Goal: Task Accomplishment & Management: Manage account settings

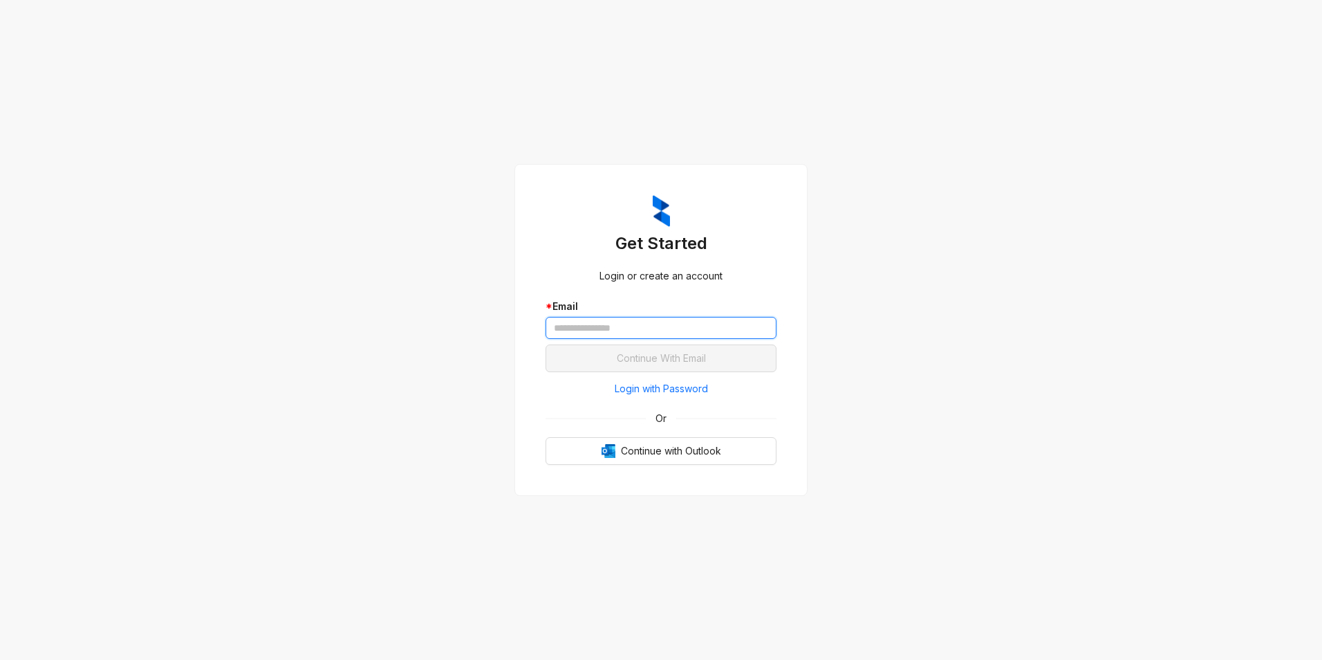
click at [591, 326] on input "text" at bounding box center [661, 328] width 231 height 22
type input "**********"
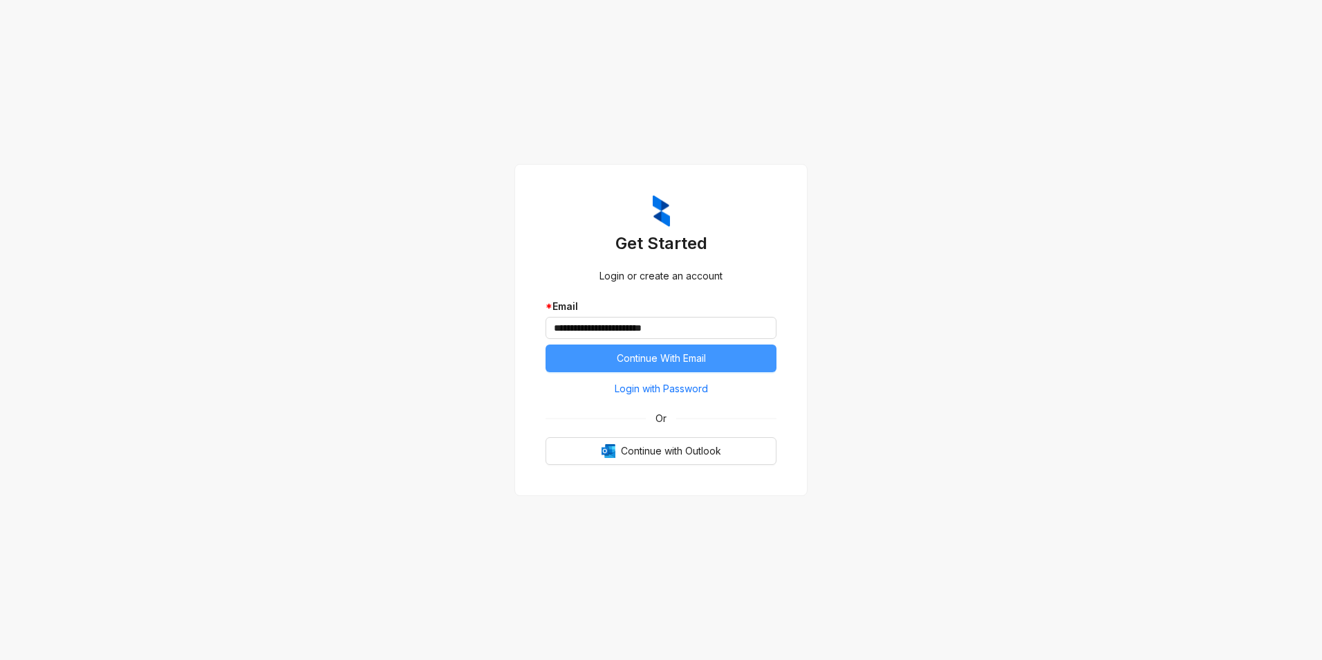
click at [683, 356] on span "Continue With Email" at bounding box center [661, 358] width 89 height 15
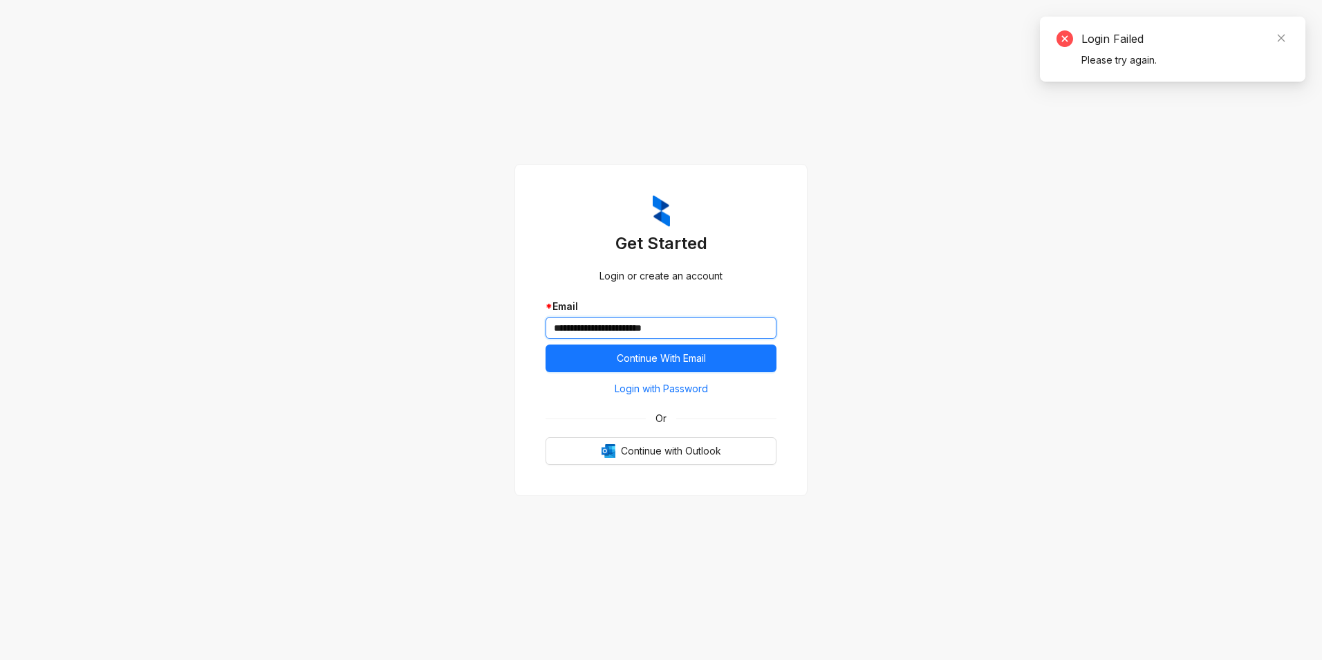
drag, startPoint x: 687, startPoint y: 328, endPoint x: 535, endPoint y: 321, distance: 152.3
click at [535, 321] on div "**********" at bounding box center [661, 329] width 264 height 303
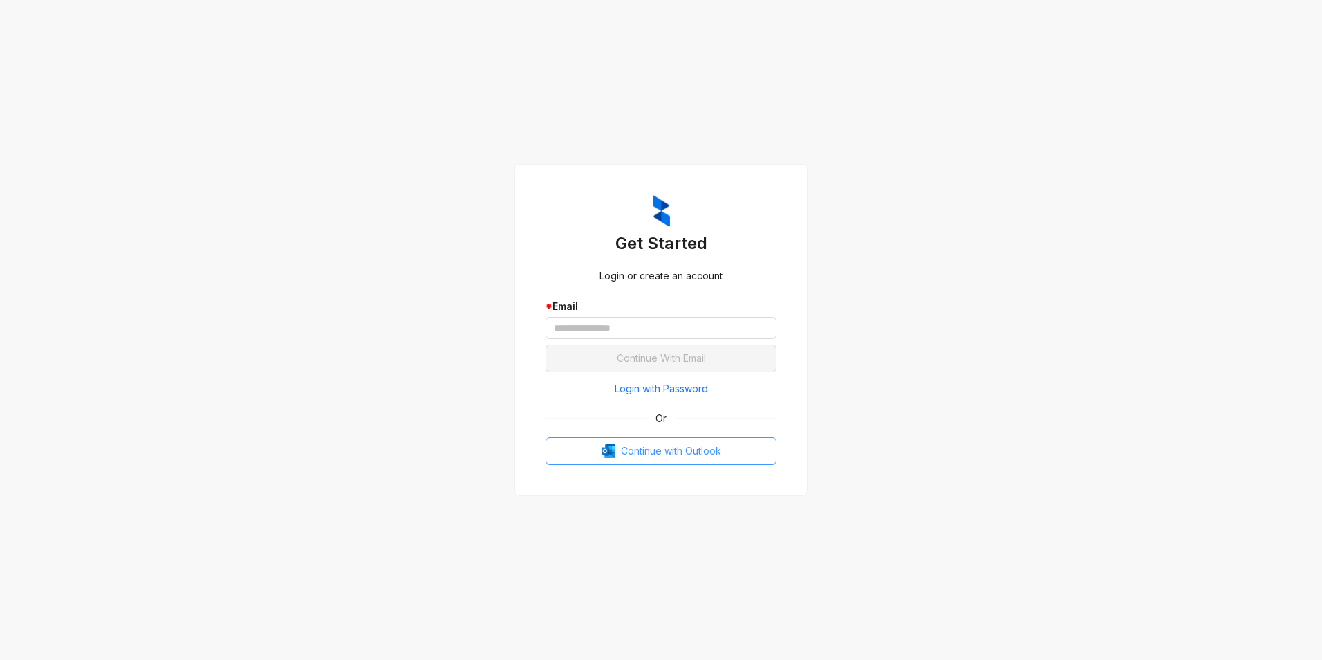
click at [613, 446] on img "button" at bounding box center [609, 451] width 14 height 14
click at [644, 382] on span "Login with Password" at bounding box center [661, 388] width 93 height 15
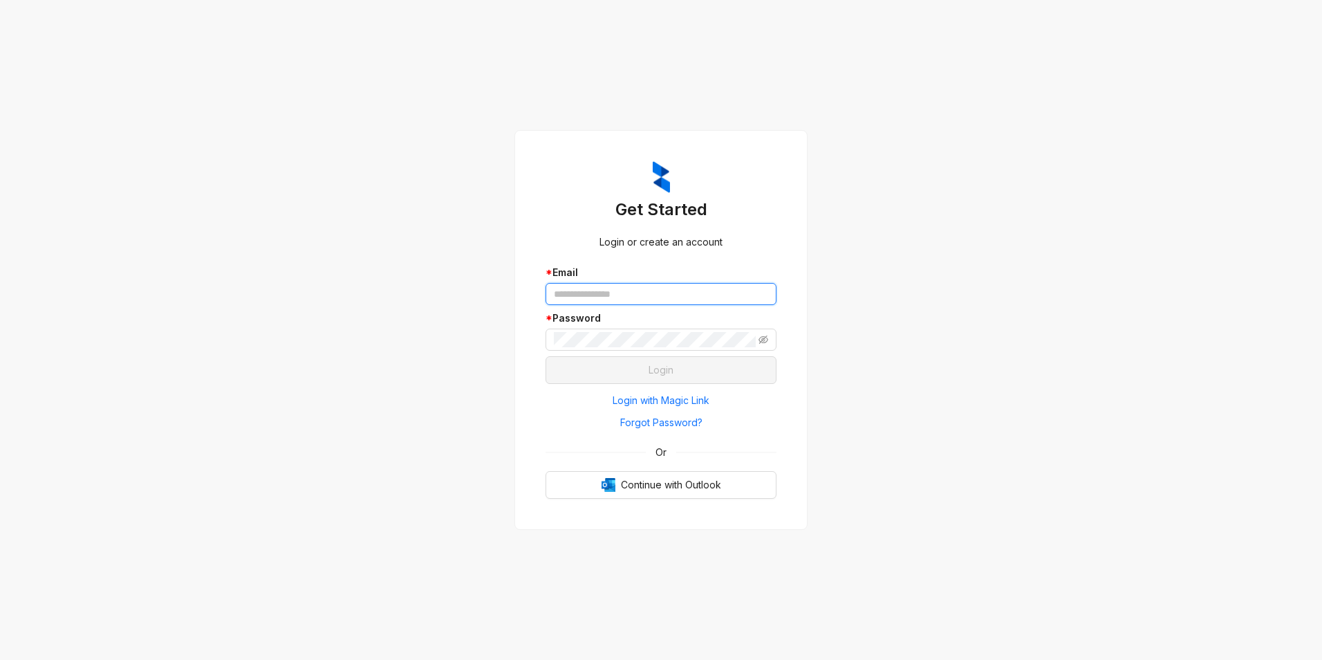
type input "**********"
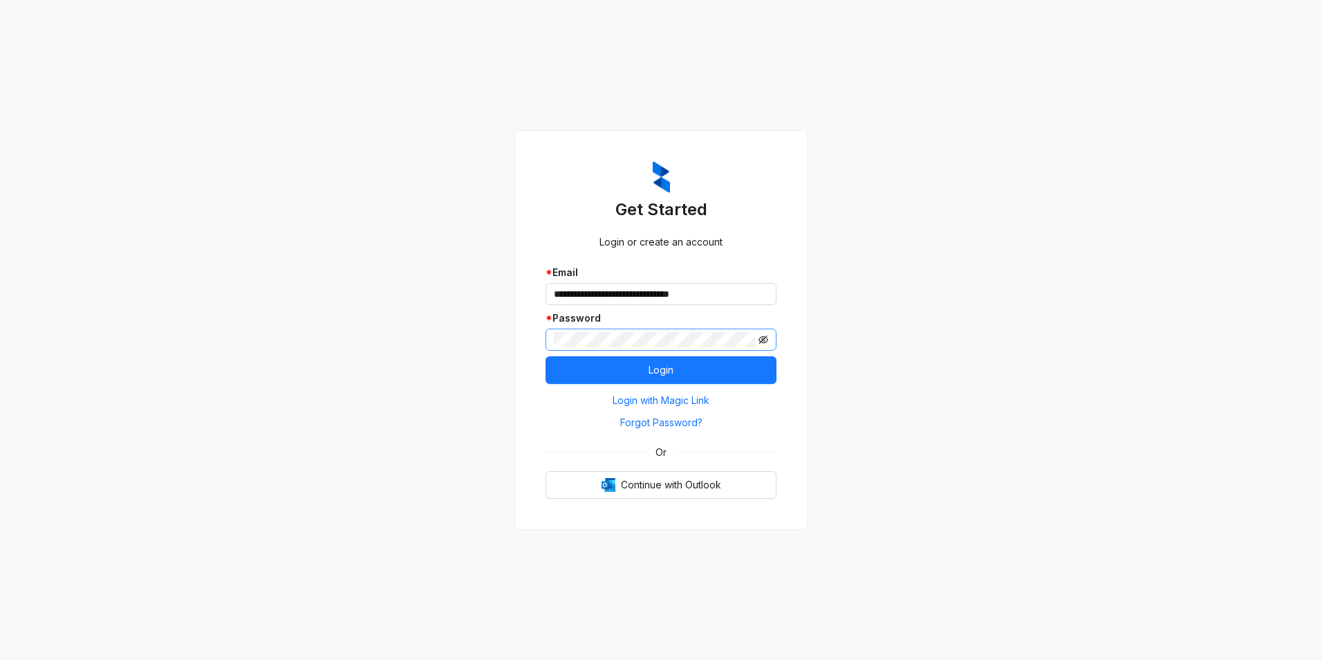
click at [763, 340] on icon "eye-invisible" at bounding box center [764, 339] width 10 height 8
click at [690, 368] on button "Login" at bounding box center [661, 370] width 231 height 28
click at [658, 367] on span "Login" at bounding box center [661, 369] width 25 height 15
click at [635, 366] on button "Login" at bounding box center [661, 370] width 231 height 28
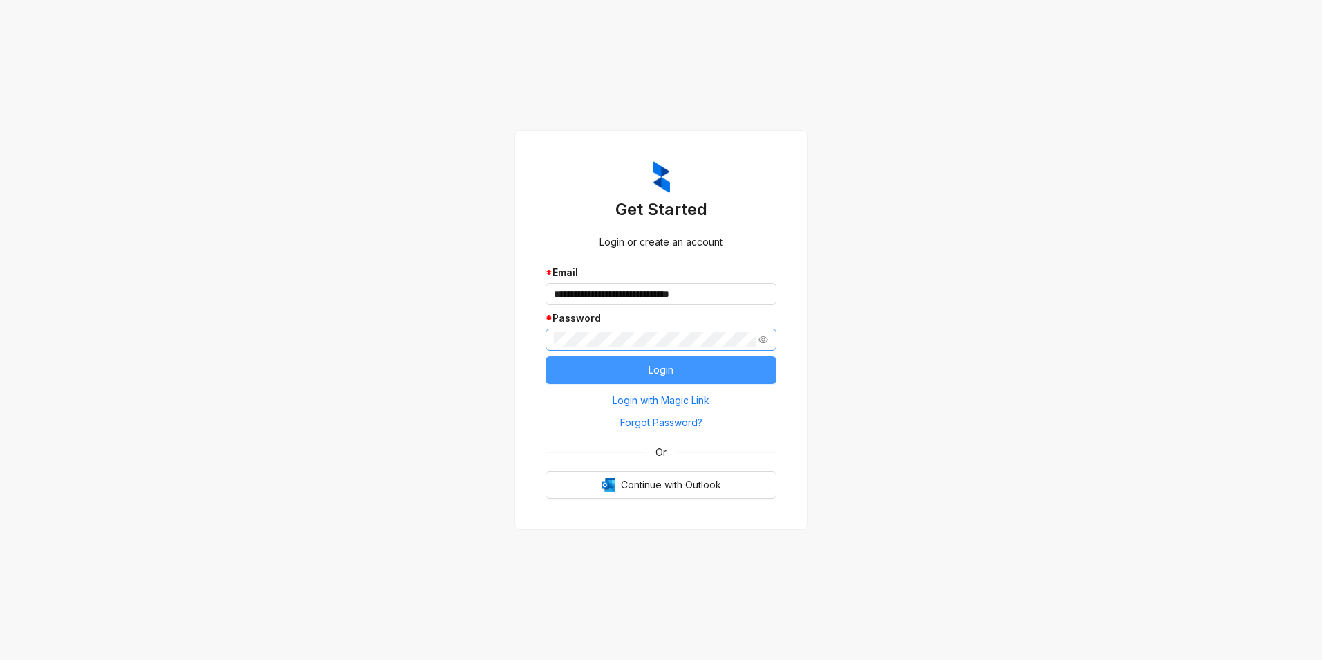
click at [663, 369] on span "Login" at bounding box center [661, 369] width 25 height 15
click at [681, 484] on span "Continue with Outlook" at bounding box center [671, 484] width 100 height 15
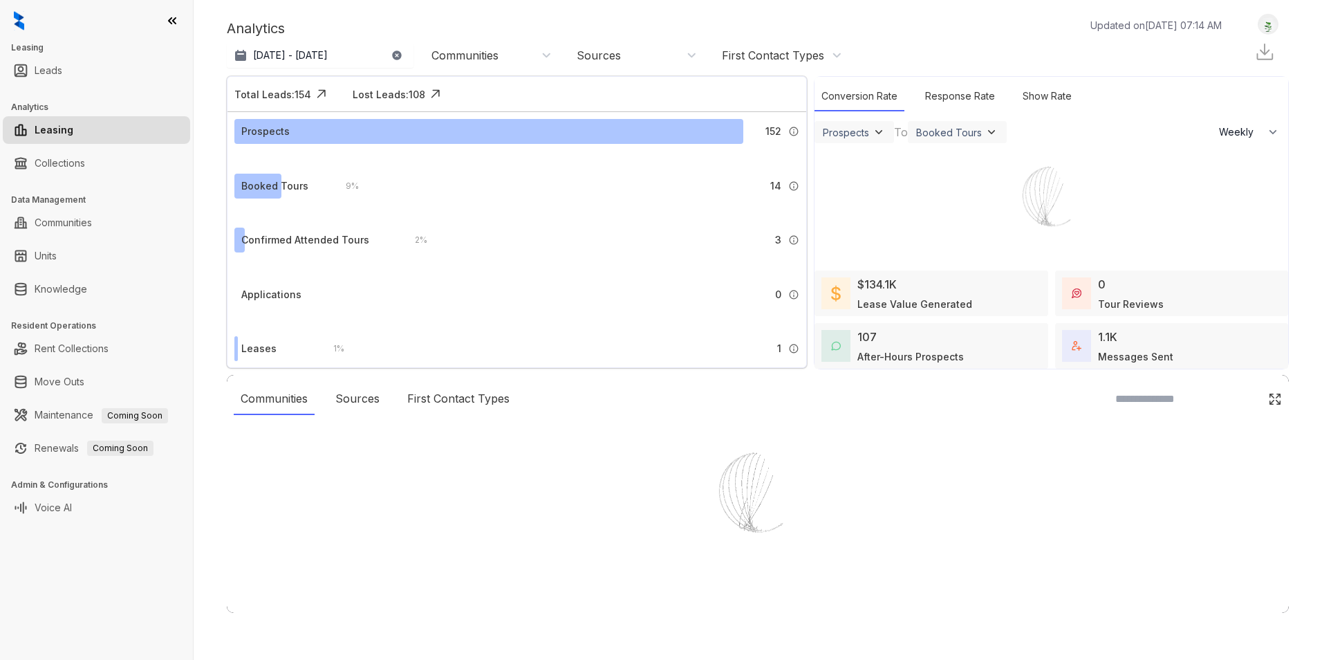
select select "******"
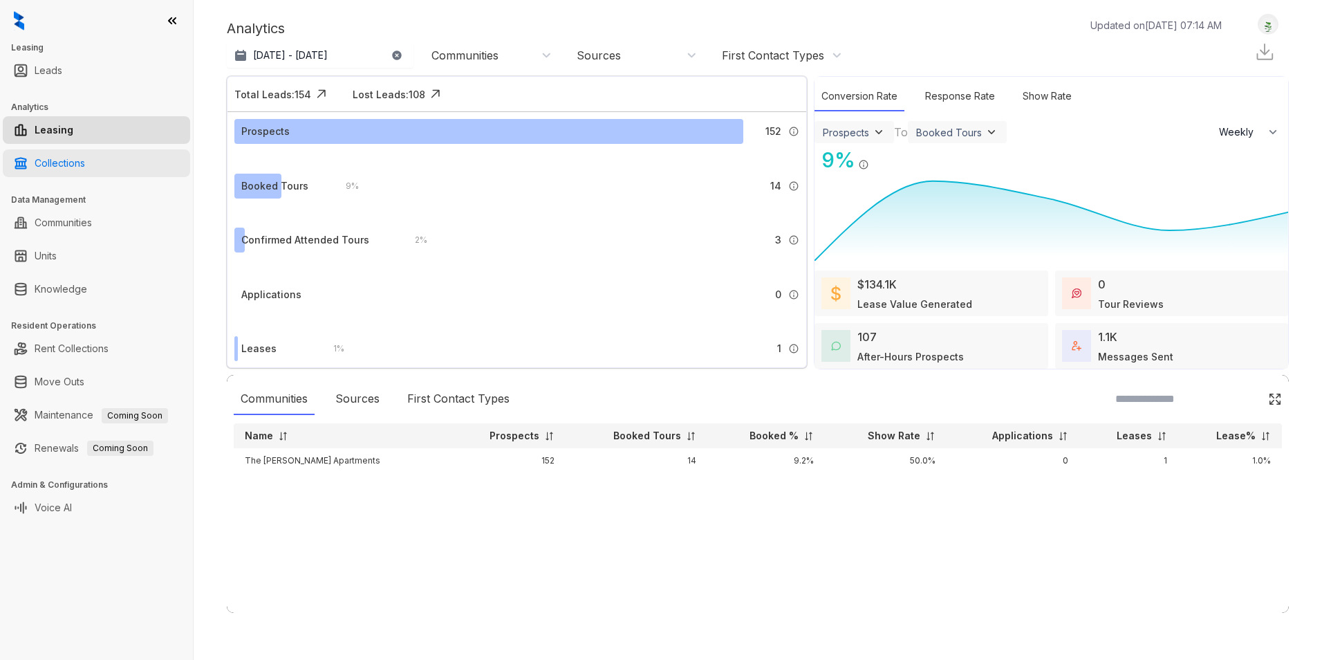
click at [85, 159] on link "Collections" at bounding box center [60, 163] width 50 height 28
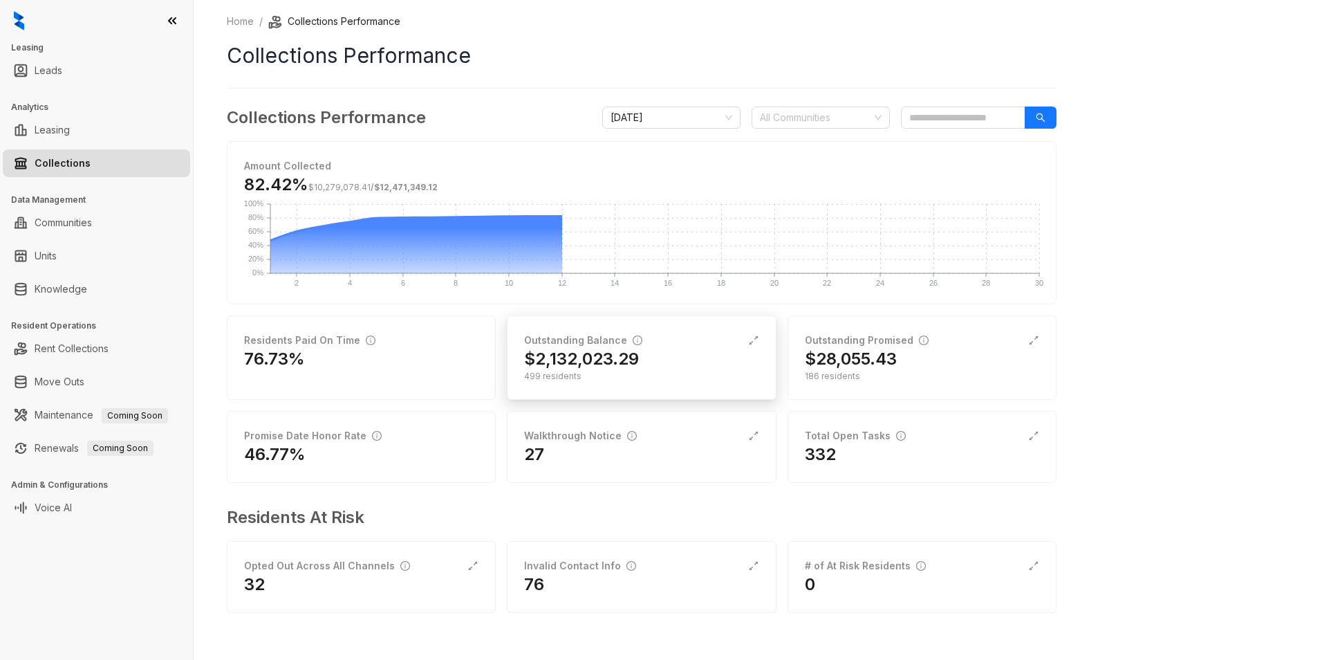
click at [647, 346] on div "Outstanding Balance" at bounding box center [641, 340] width 234 height 15
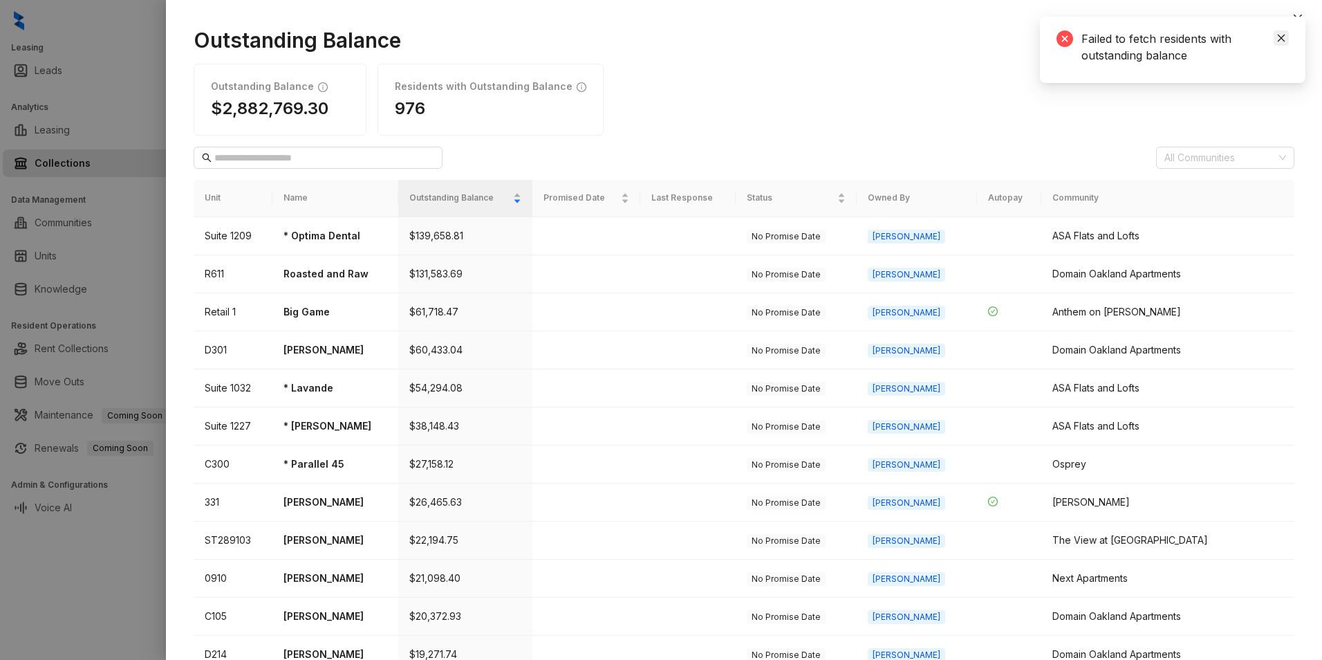
click at [1283, 37] on icon "close" at bounding box center [1282, 38] width 10 height 10
click at [127, 60] on div at bounding box center [661, 330] width 1322 height 660
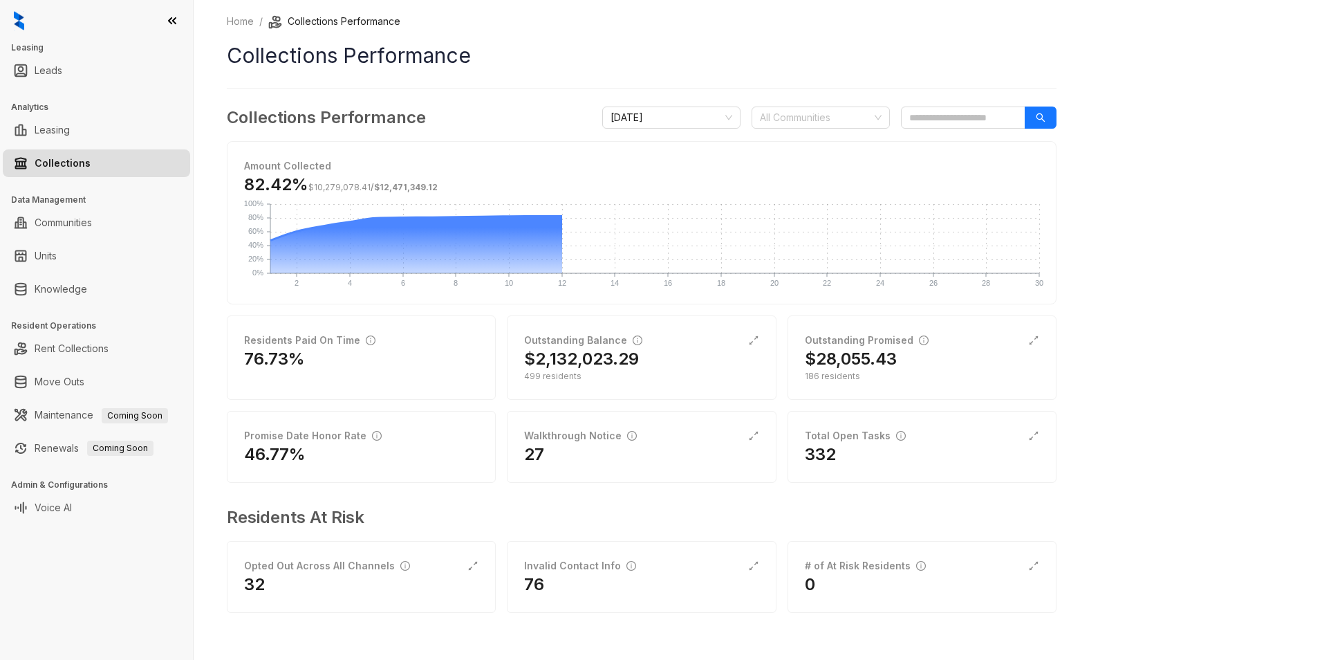
click at [76, 163] on link "Collections" at bounding box center [63, 163] width 56 height 28
click at [878, 352] on h2 "$28,055.43" at bounding box center [851, 359] width 92 height 22
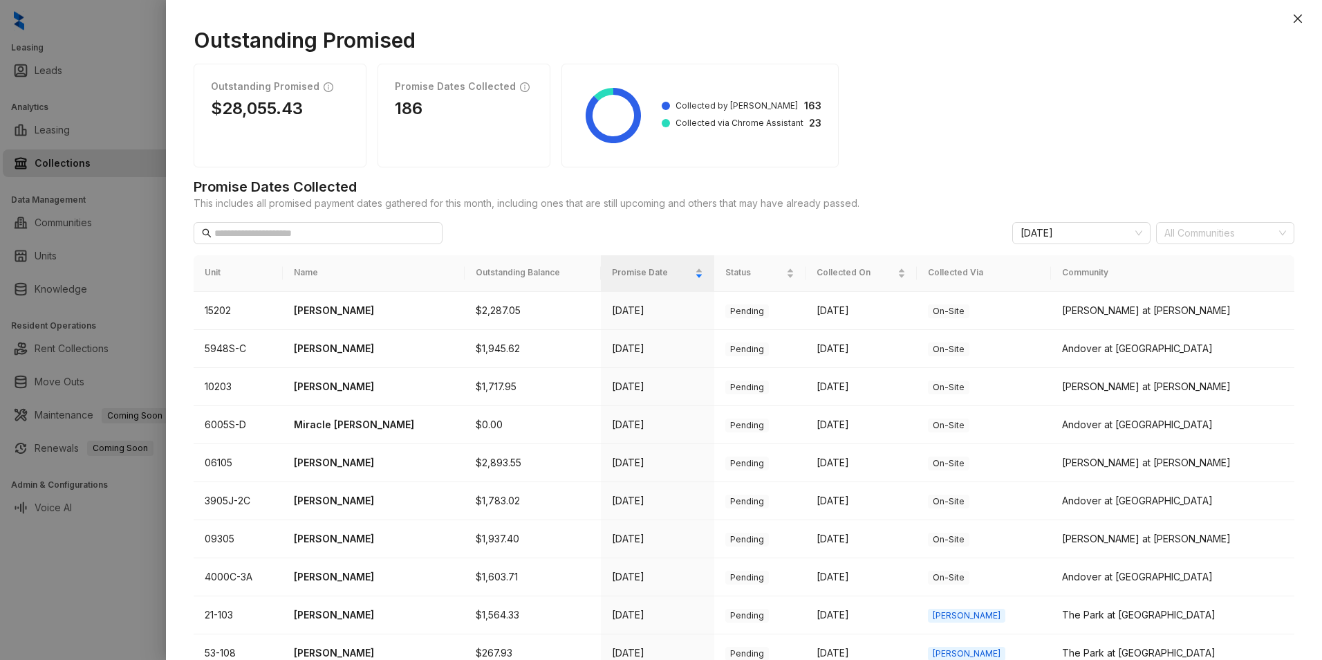
drag, startPoint x: 1298, startPoint y: 19, endPoint x: 1293, endPoint y: 26, distance: 8.9
click at [1298, 19] on icon "close" at bounding box center [1298, 19] width 8 height 8
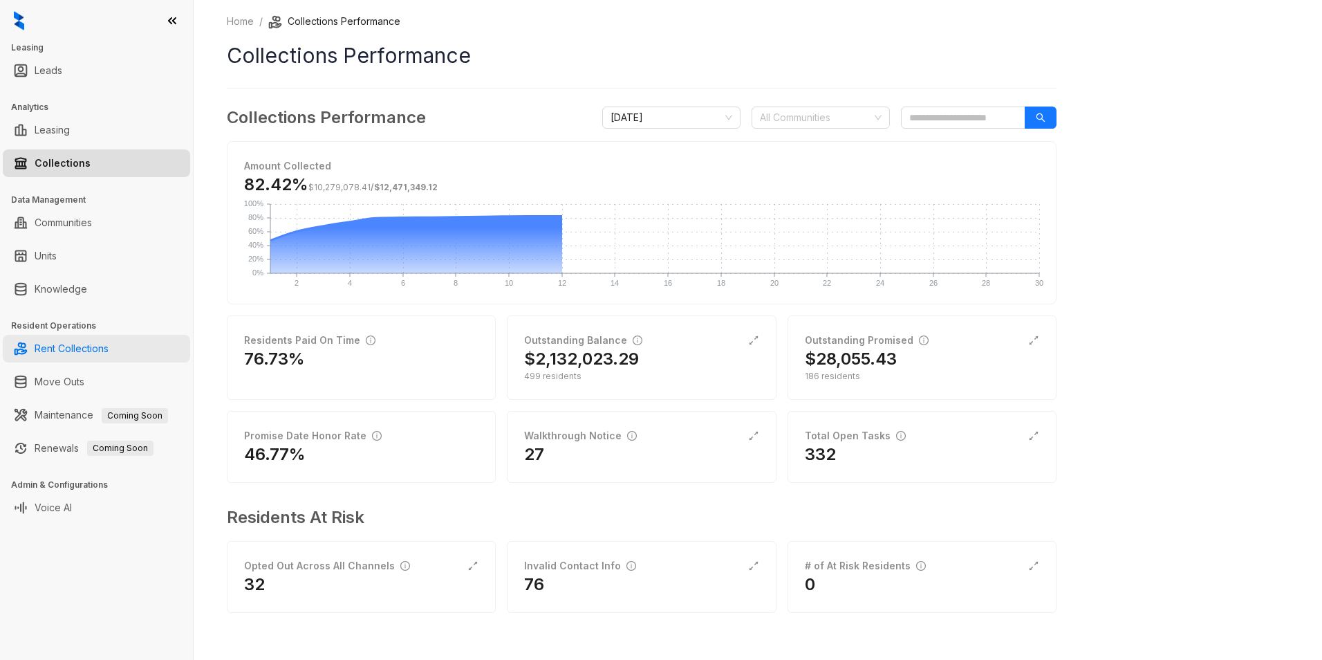
click at [82, 349] on link "Rent Collections" at bounding box center [72, 349] width 74 height 28
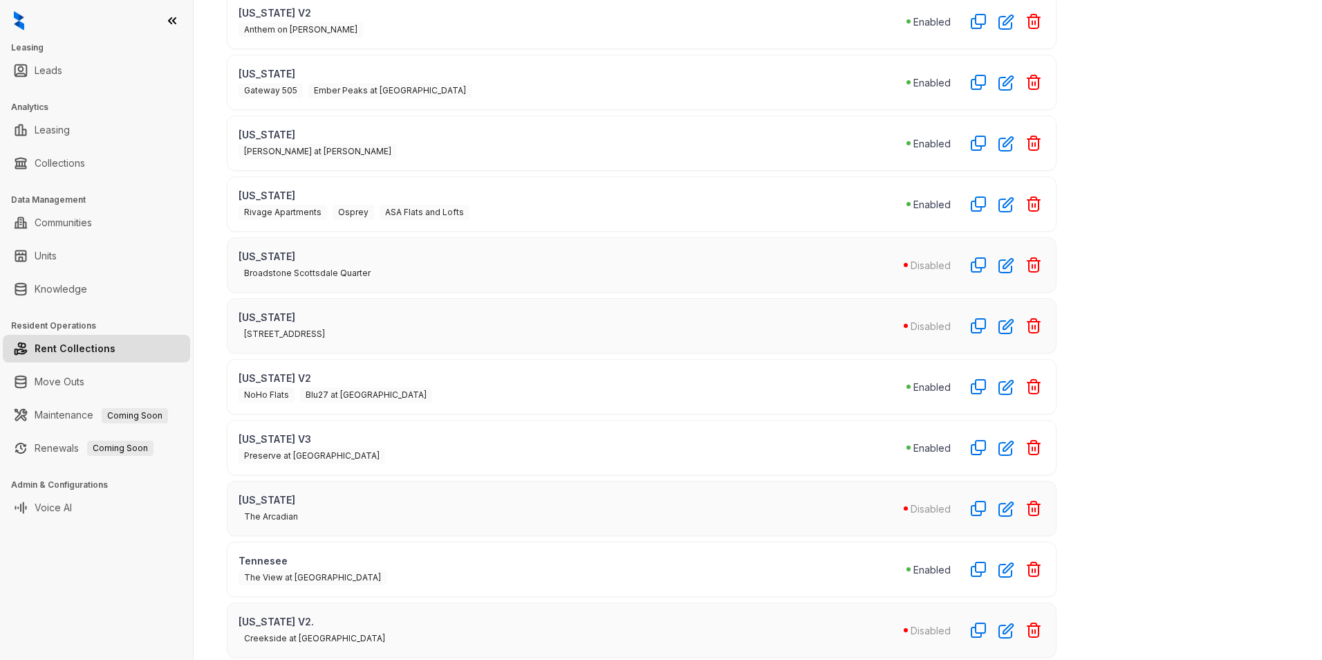
scroll to position [501, 0]
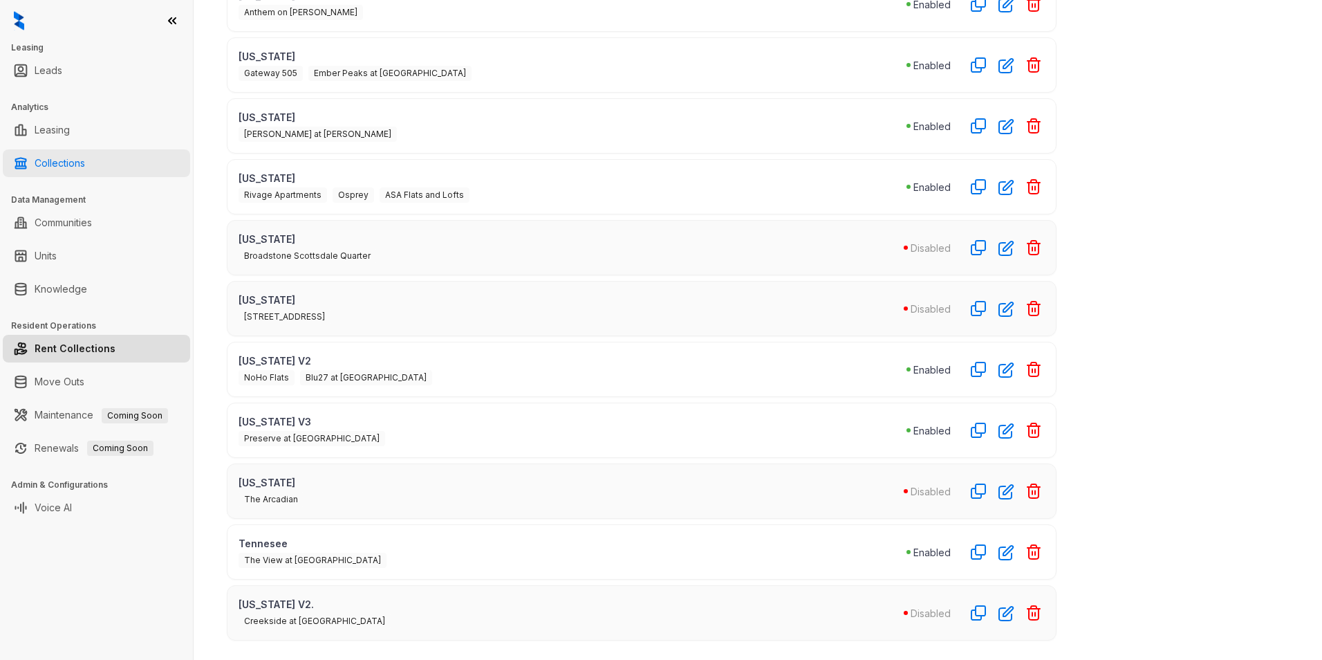
click at [55, 164] on link "Collections" at bounding box center [60, 163] width 50 height 28
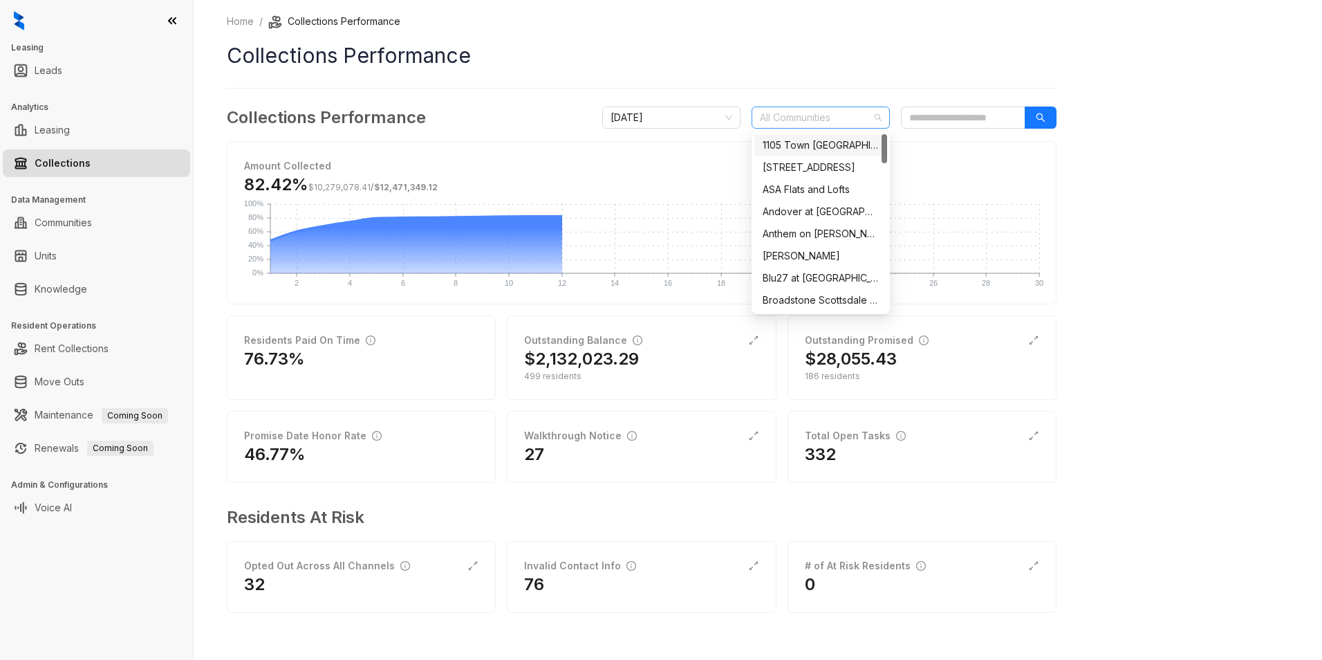
click at [883, 118] on div "All Communities" at bounding box center [821, 118] width 138 height 22
type input "***"
click at [816, 209] on div "The Bailey Apartments" at bounding box center [821, 211] width 116 height 15
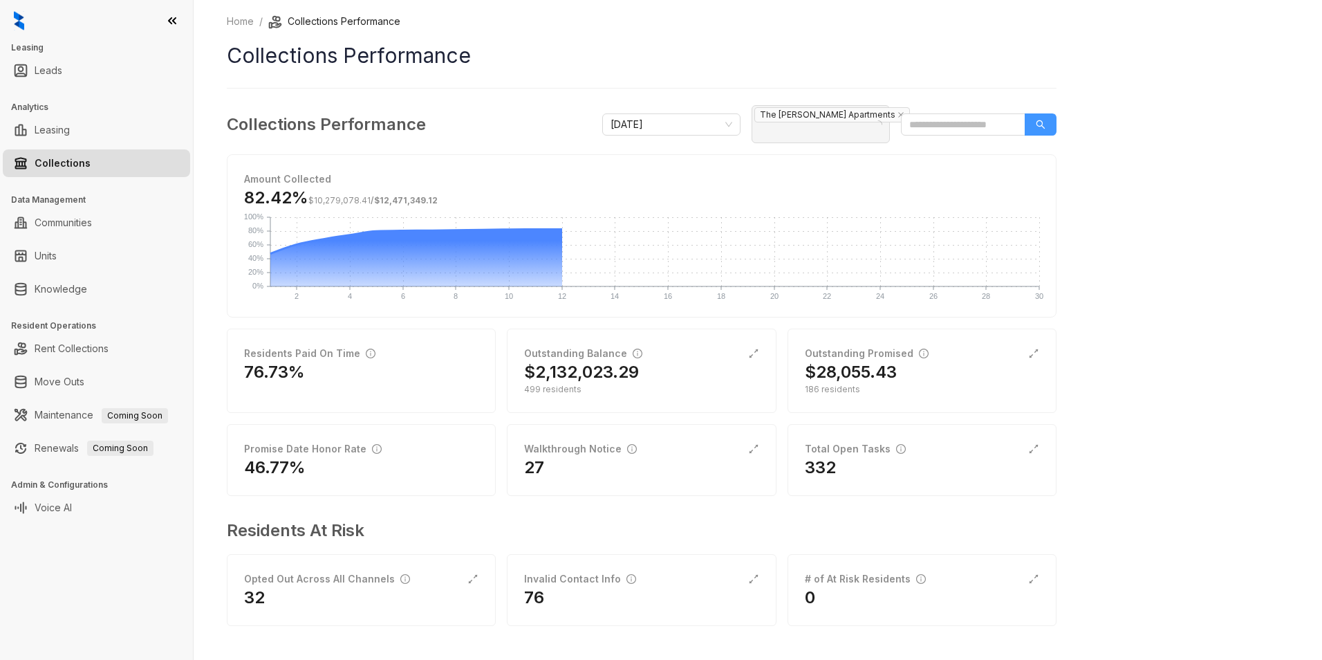
click at [1045, 120] on icon "search" at bounding box center [1041, 125] width 10 height 10
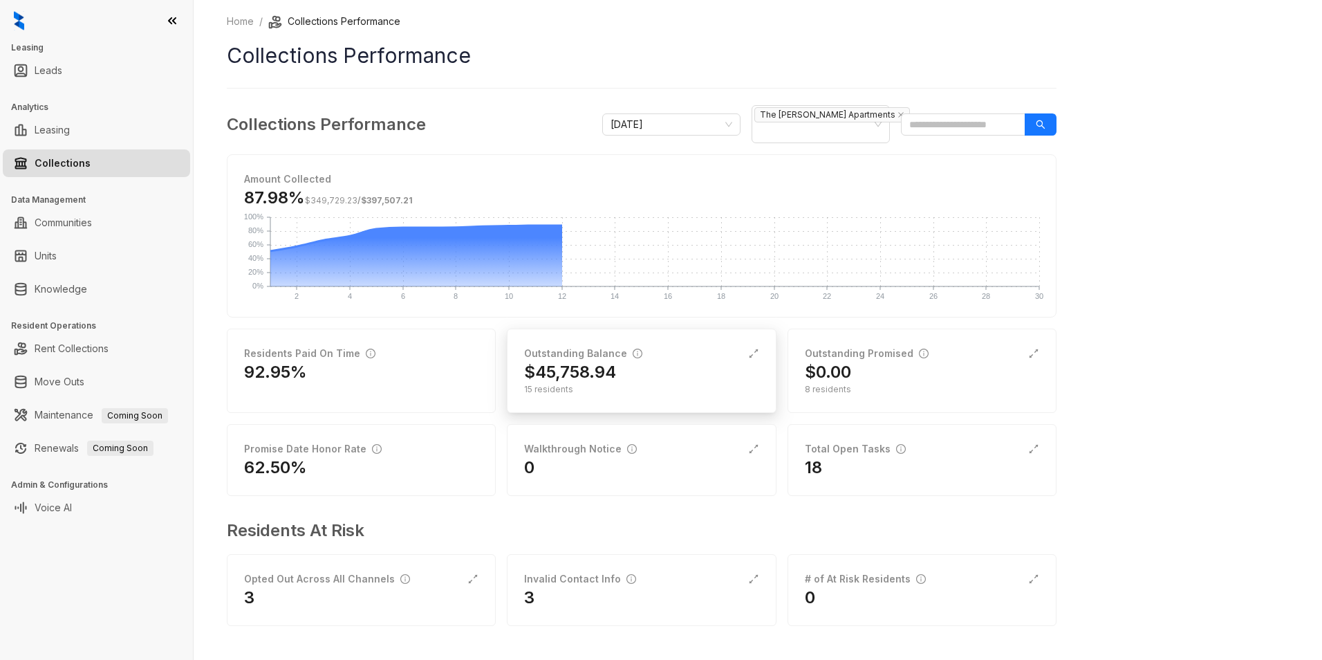
click at [728, 346] on div "Outstanding Balance" at bounding box center [641, 353] width 234 height 15
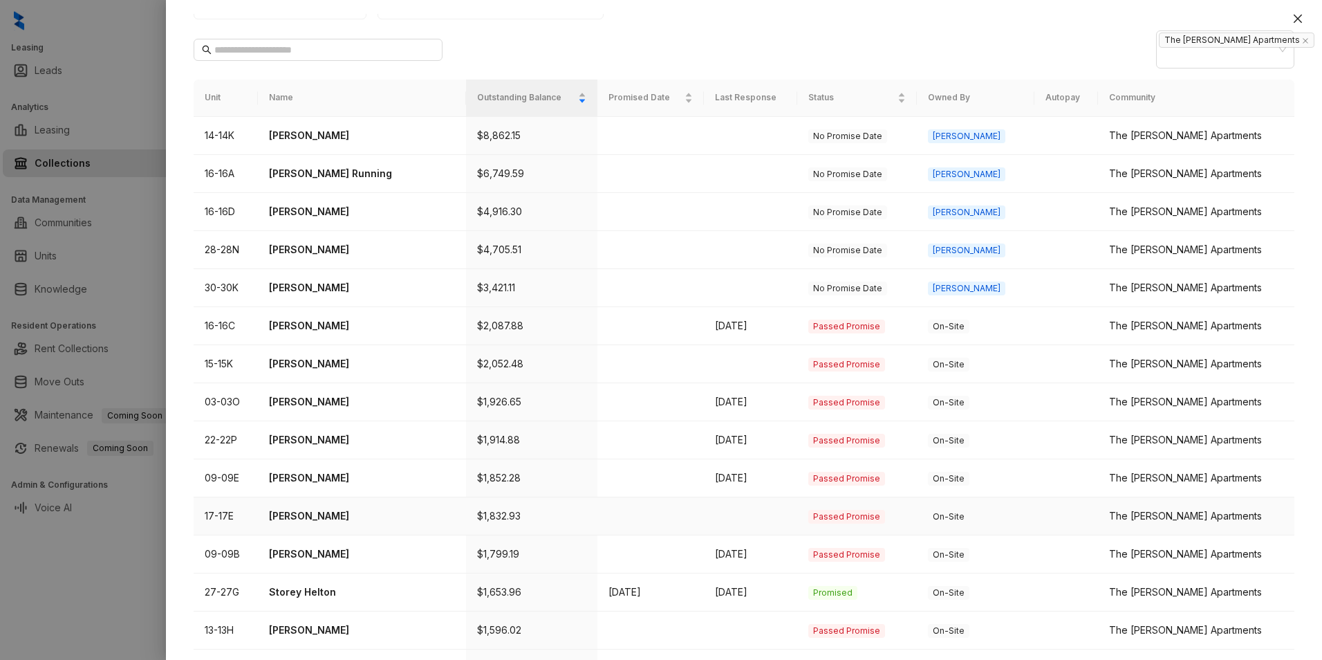
scroll to position [138, 0]
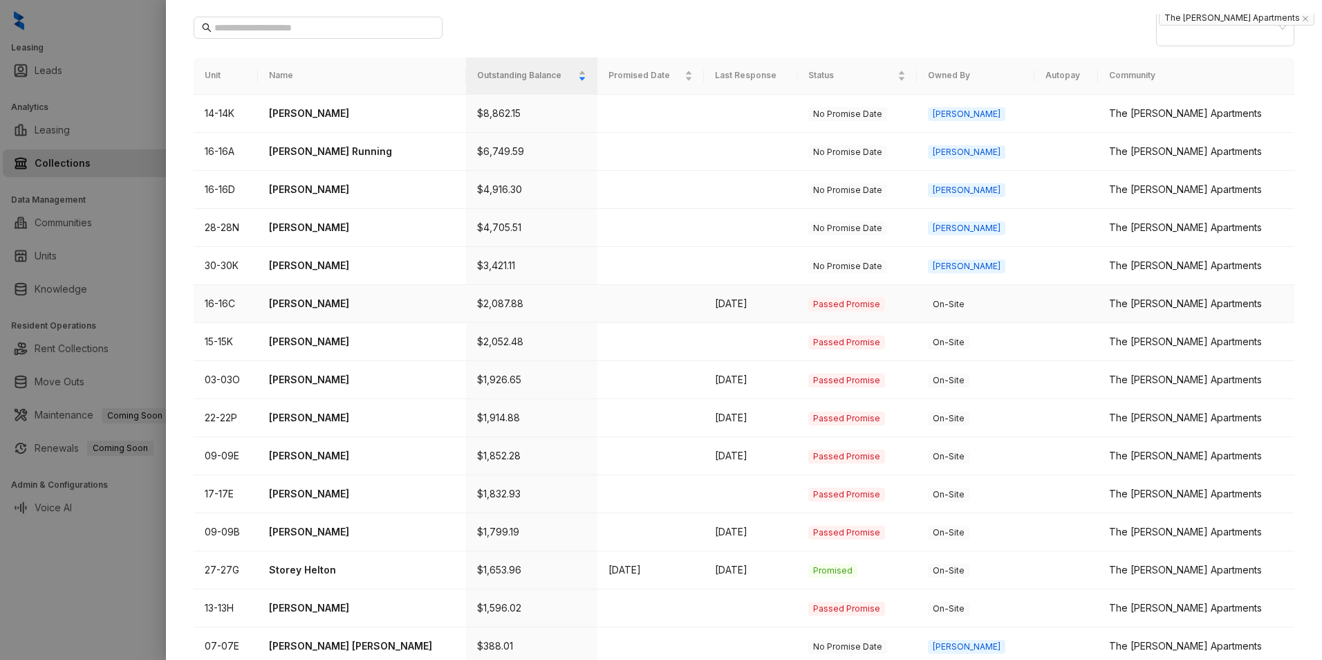
click at [789, 287] on td "Sep 8" at bounding box center [751, 304] width 94 height 38
click at [1156, 296] on div "The Bailey Apartments" at bounding box center [1196, 303] width 174 height 15
click at [982, 259] on span "Kelsey" at bounding box center [966, 266] width 77 height 14
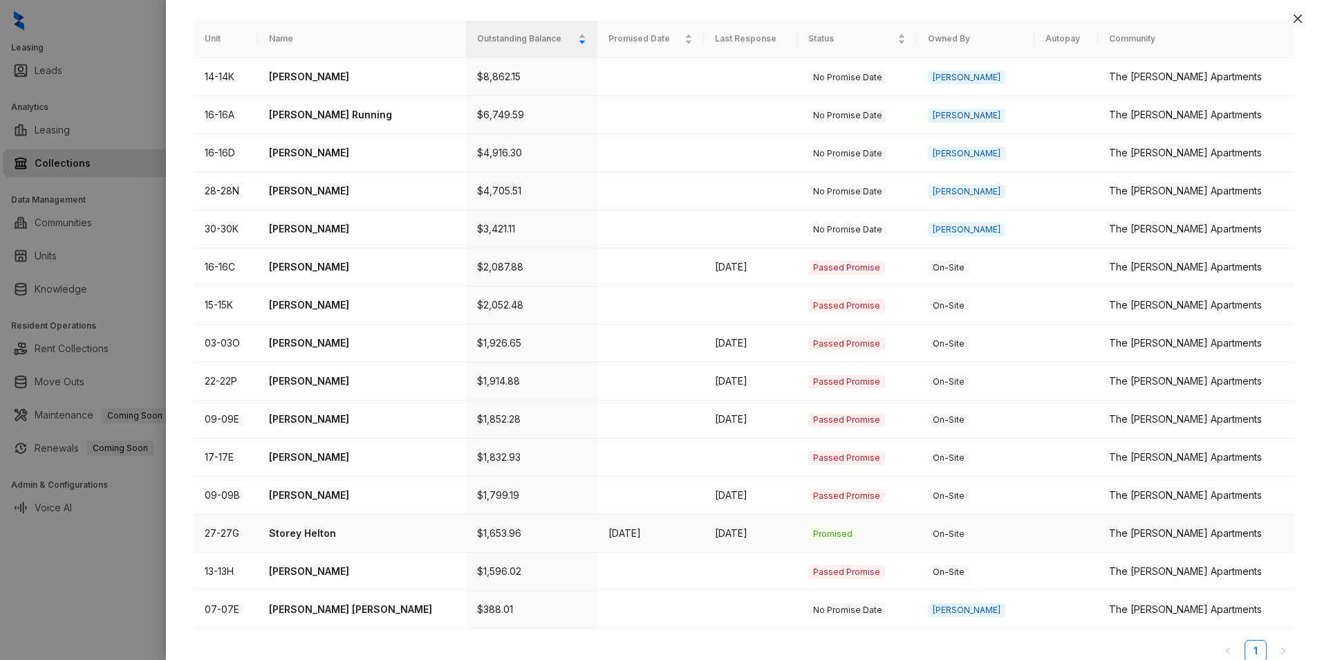
click at [853, 527] on span "Promised" at bounding box center [833, 534] width 49 height 14
click at [315, 526] on p "Storey Helton" at bounding box center [361, 533] width 185 height 15
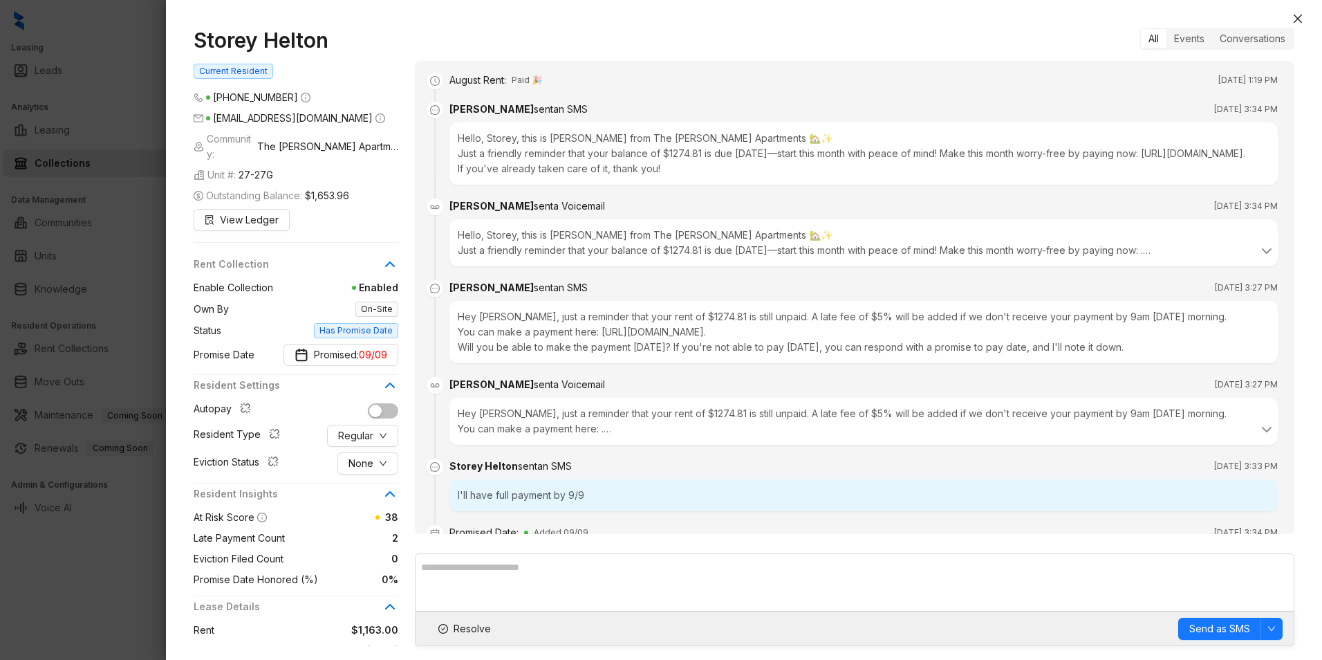
scroll to position [592, 0]
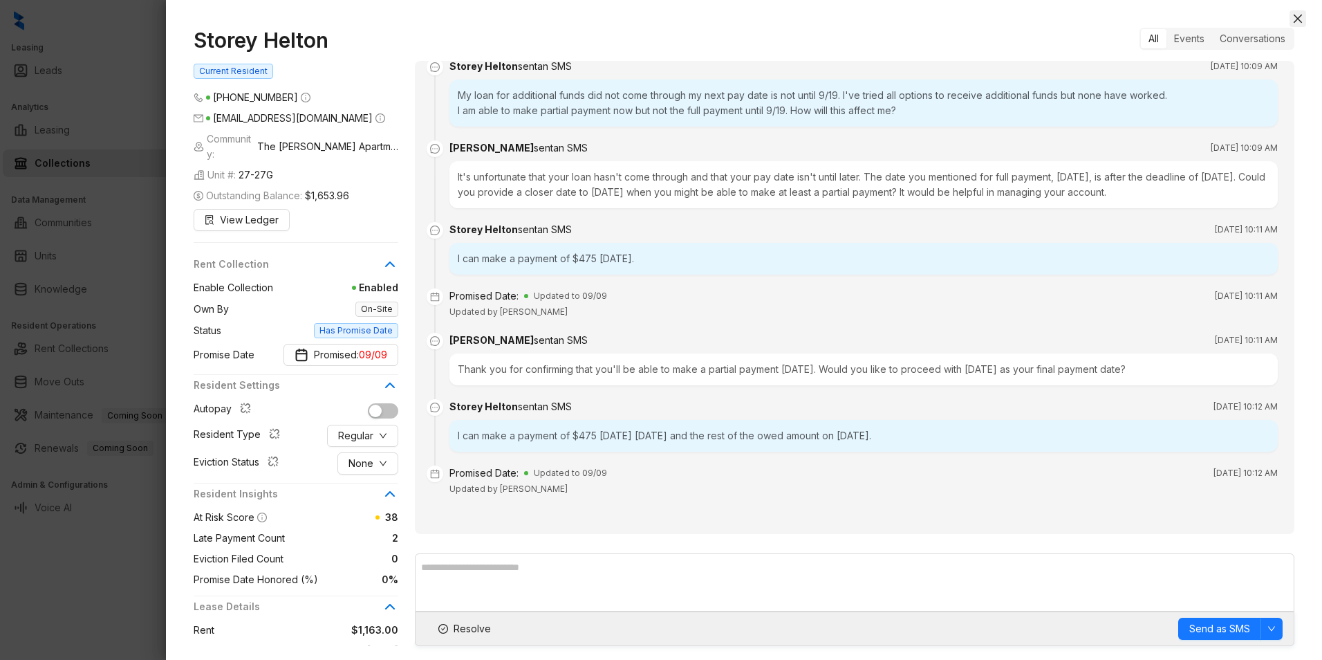
click at [1298, 15] on icon "close" at bounding box center [1298, 18] width 11 height 11
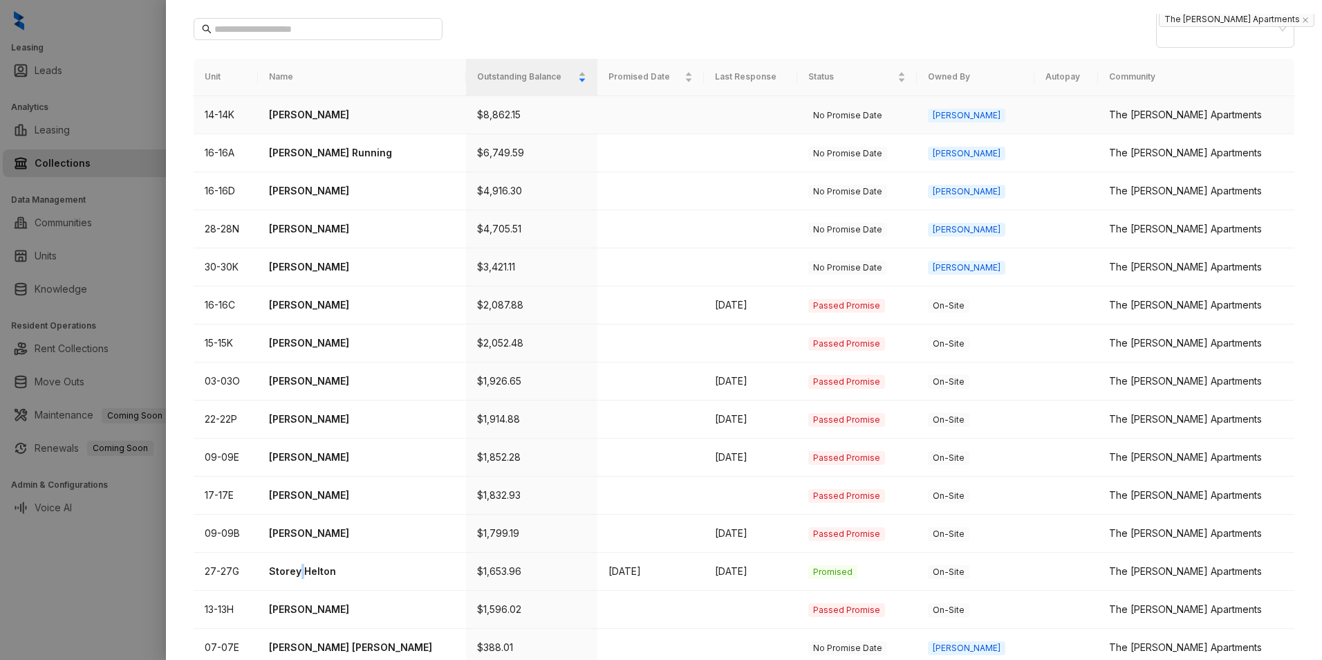
scroll to position [138, 0]
click at [300, 220] on p "Keairah Reed" at bounding box center [361, 227] width 185 height 15
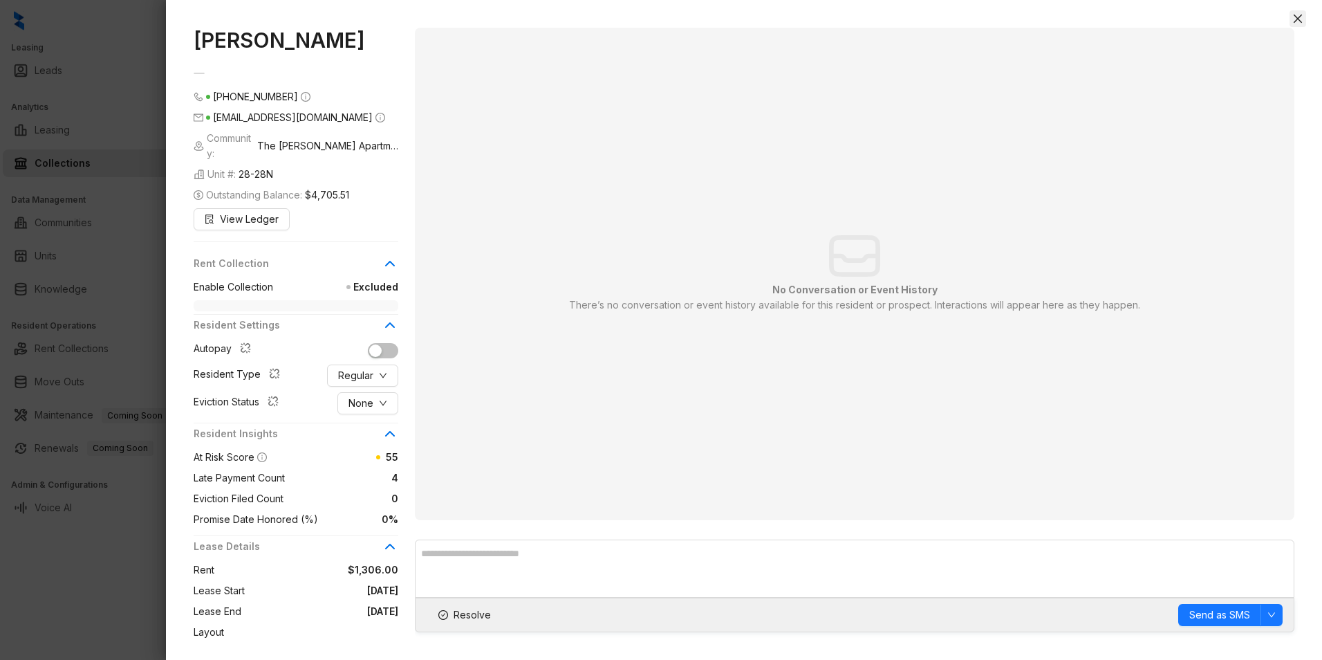
click at [1297, 19] on icon "close" at bounding box center [1298, 18] width 11 height 11
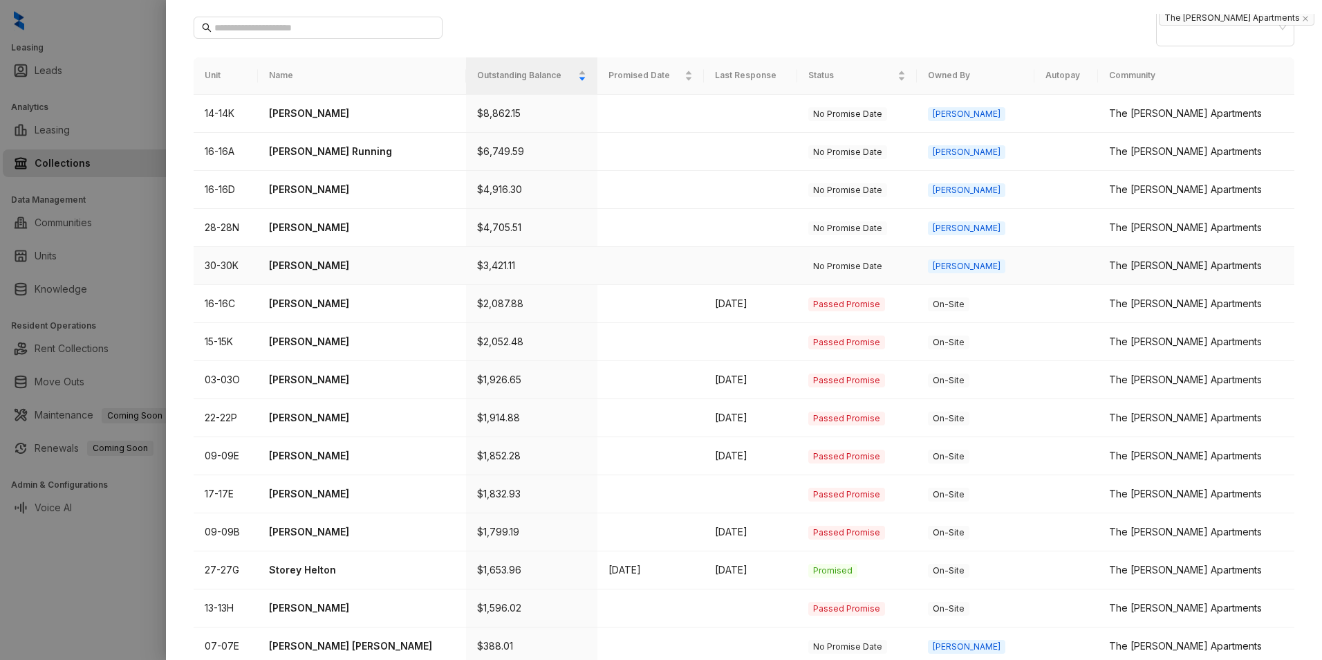
click at [297, 258] on p "Erica Brown" at bounding box center [361, 265] width 185 height 15
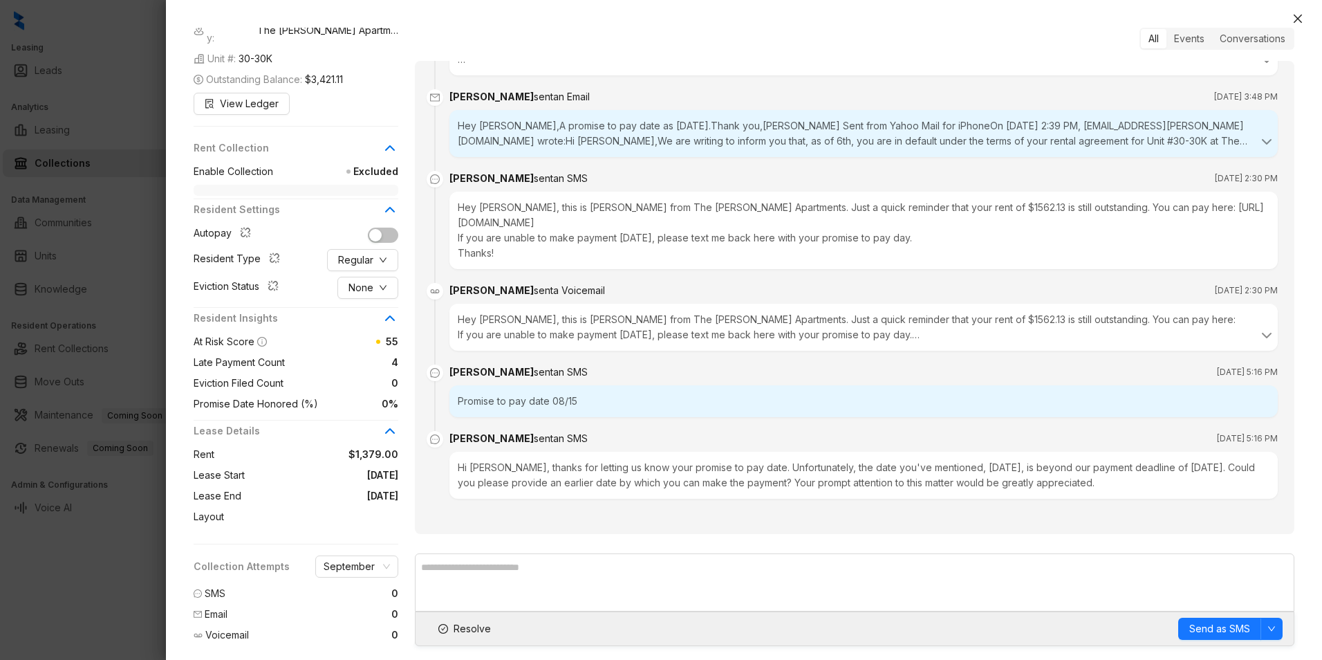
scroll to position [124, 0]
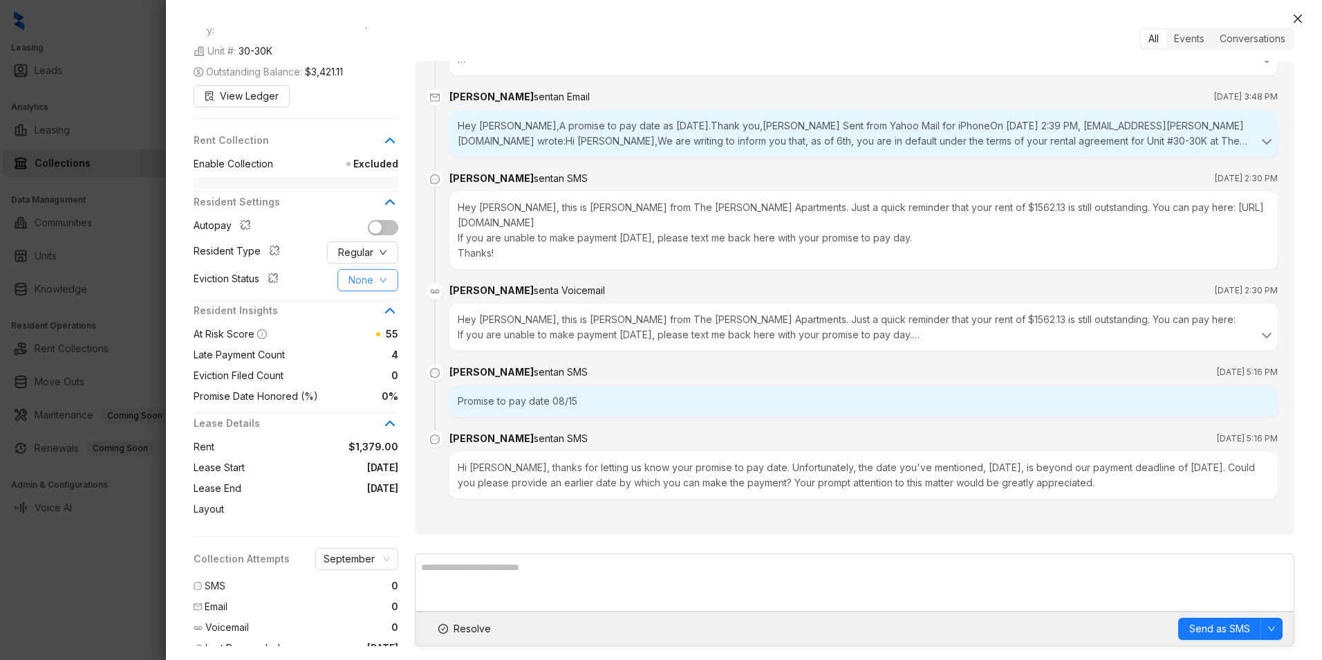
click at [382, 276] on icon "down" at bounding box center [383, 280] width 8 height 8
click at [361, 335] on span "Filed" at bounding box center [368, 336] width 38 height 15
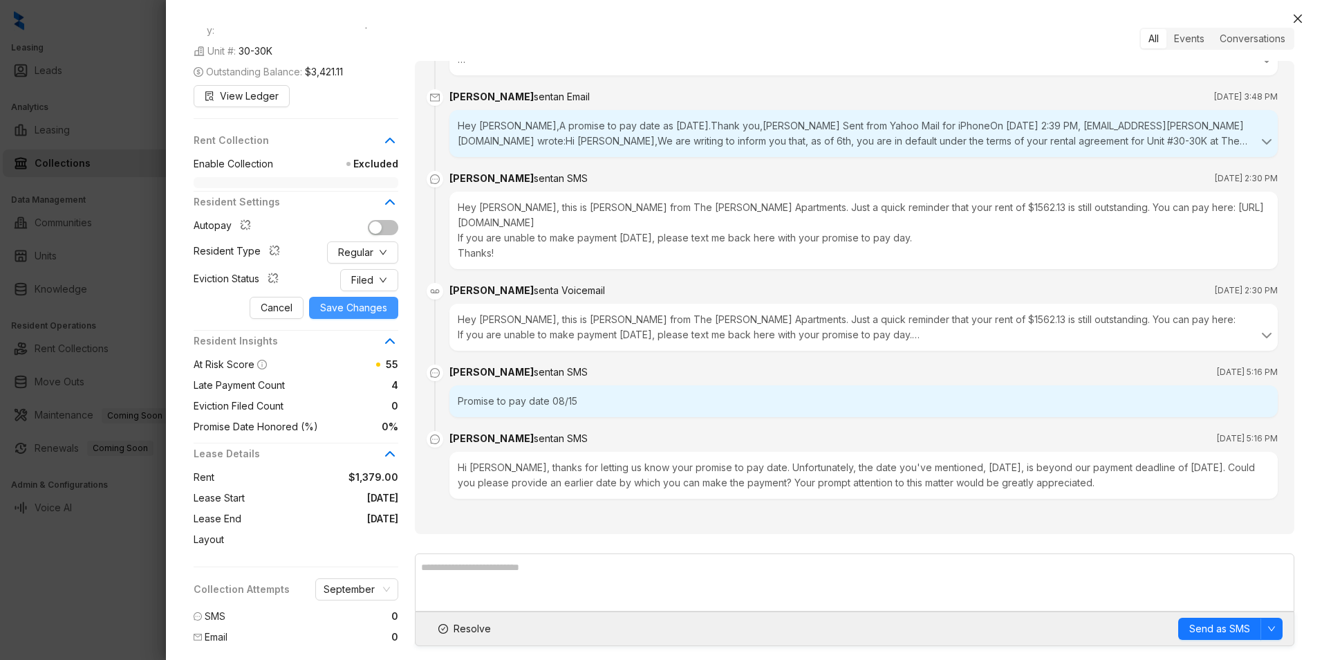
click at [360, 300] on span "Save Changes" at bounding box center [353, 307] width 67 height 15
click at [346, 300] on span "Save Changes" at bounding box center [353, 307] width 67 height 15
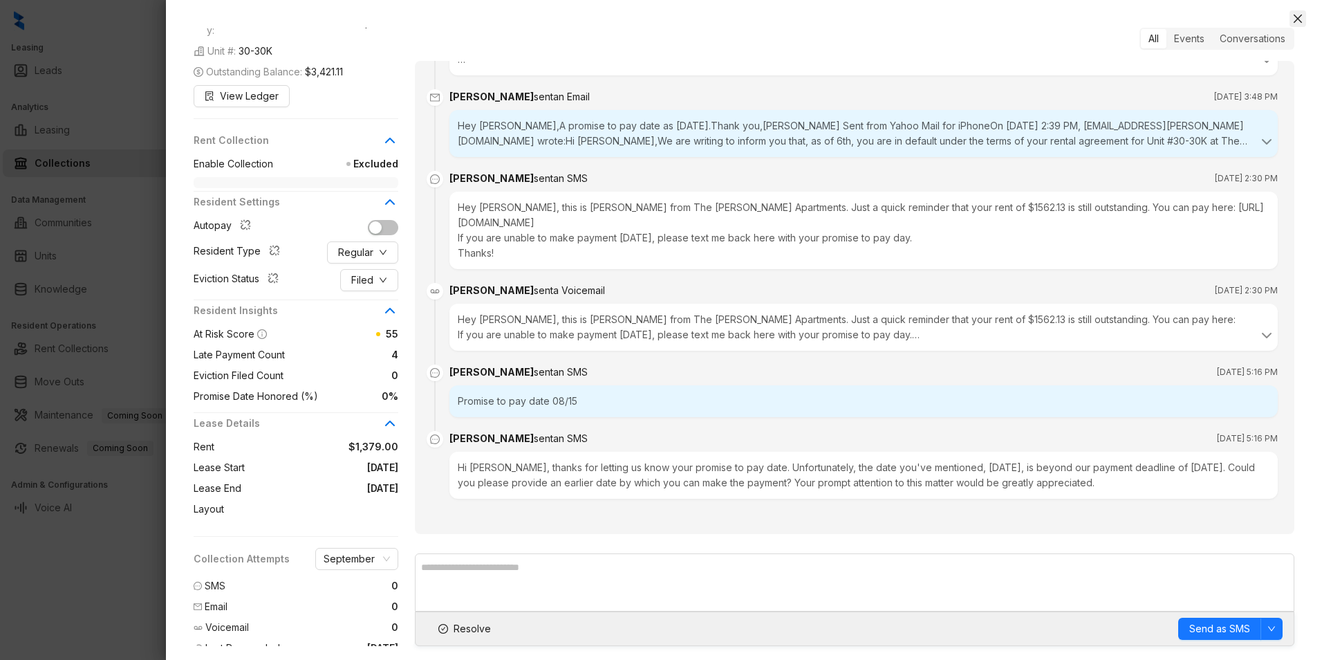
click at [1297, 22] on icon "close" at bounding box center [1298, 18] width 11 height 11
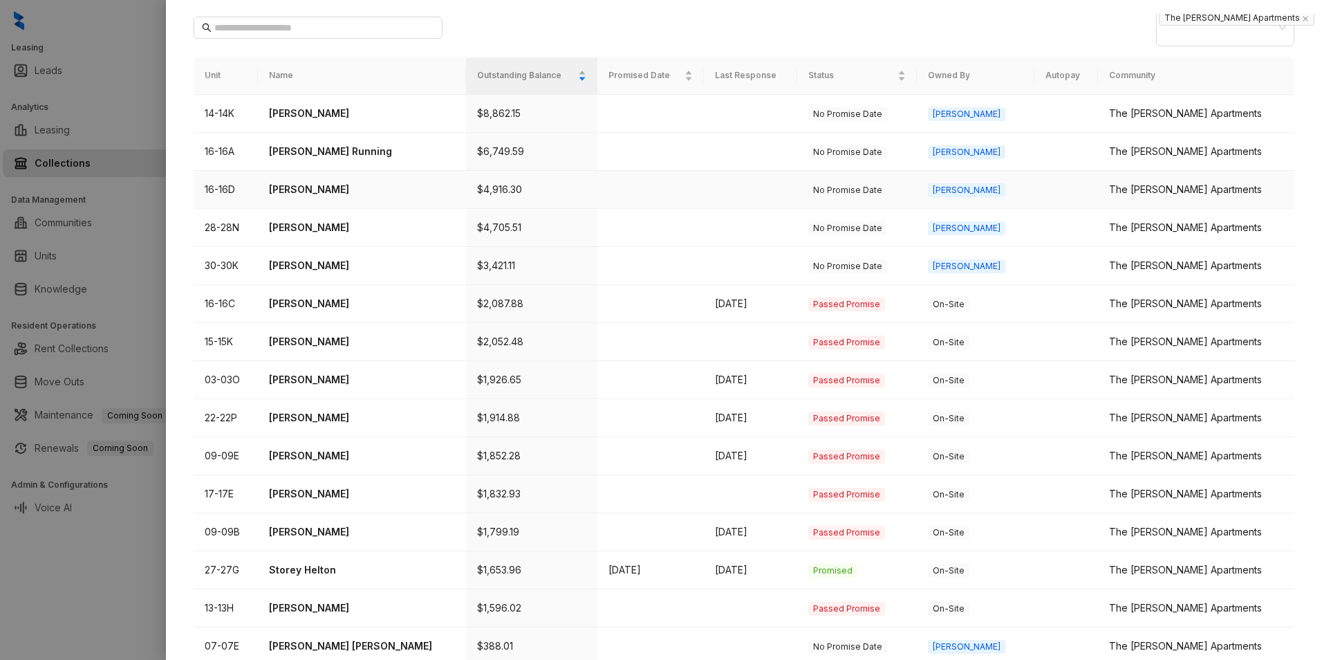
click at [313, 182] on p "Hassana Bennett" at bounding box center [361, 189] width 185 height 15
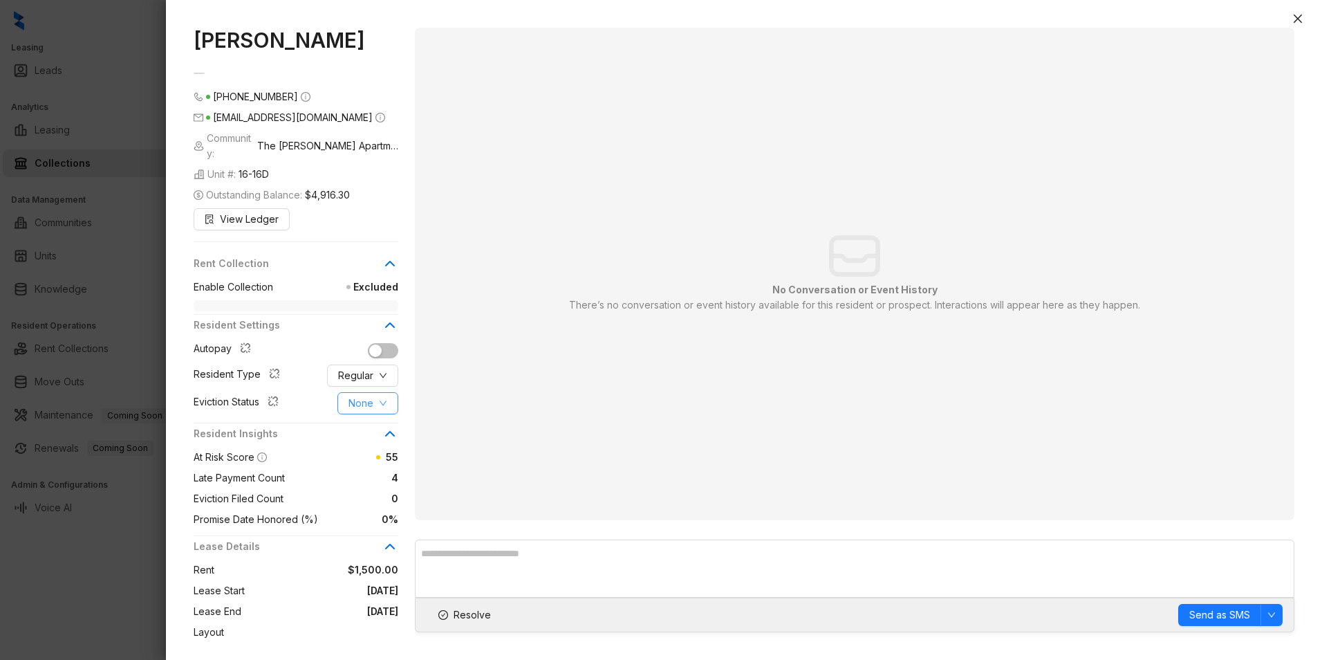
click at [382, 399] on icon "down" at bounding box center [383, 403] width 8 height 8
click at [355, 461] on span "Filed" at bounding box center [368, 459] width 38 height 15
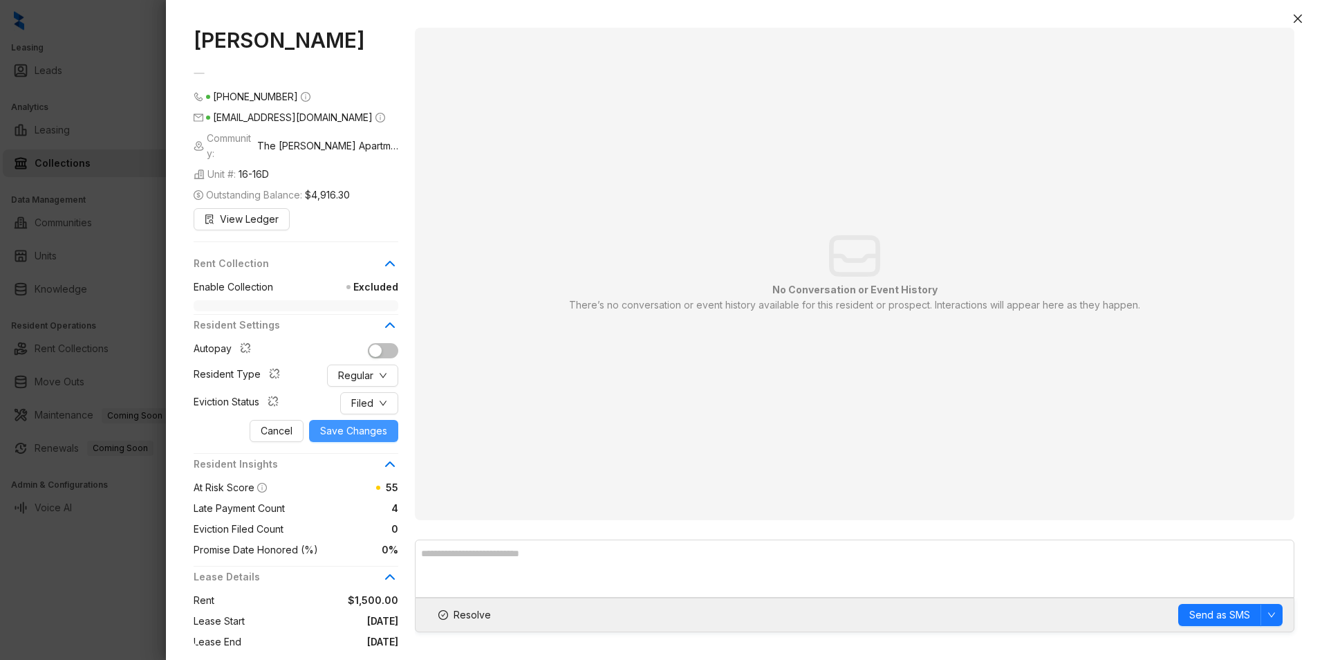
click at [355, 423] on span "Save Changes" at bounding box center [353, 430] width 67 height 15
click at [1304, 21] on button "Close" at bounding box center [1298, 18] width 17 height 17
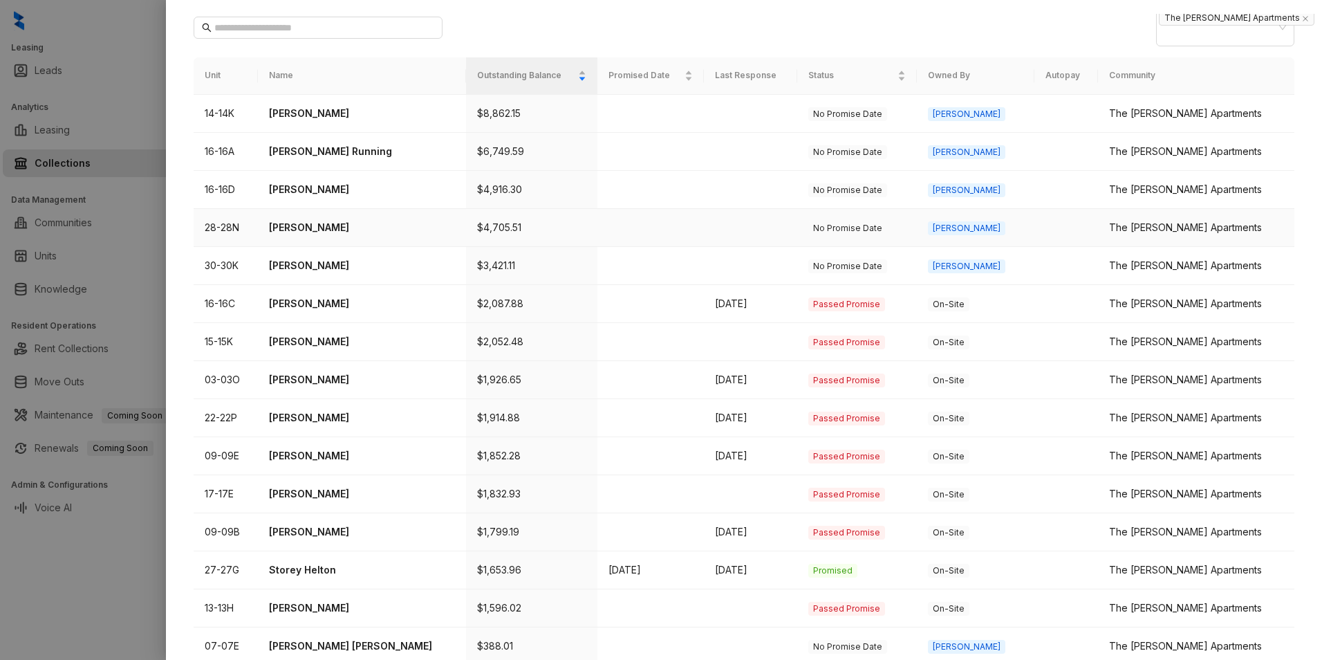
click at [323, 220] on p "Keairah Reed" at bounding box center [361, 227] width 185 height 15
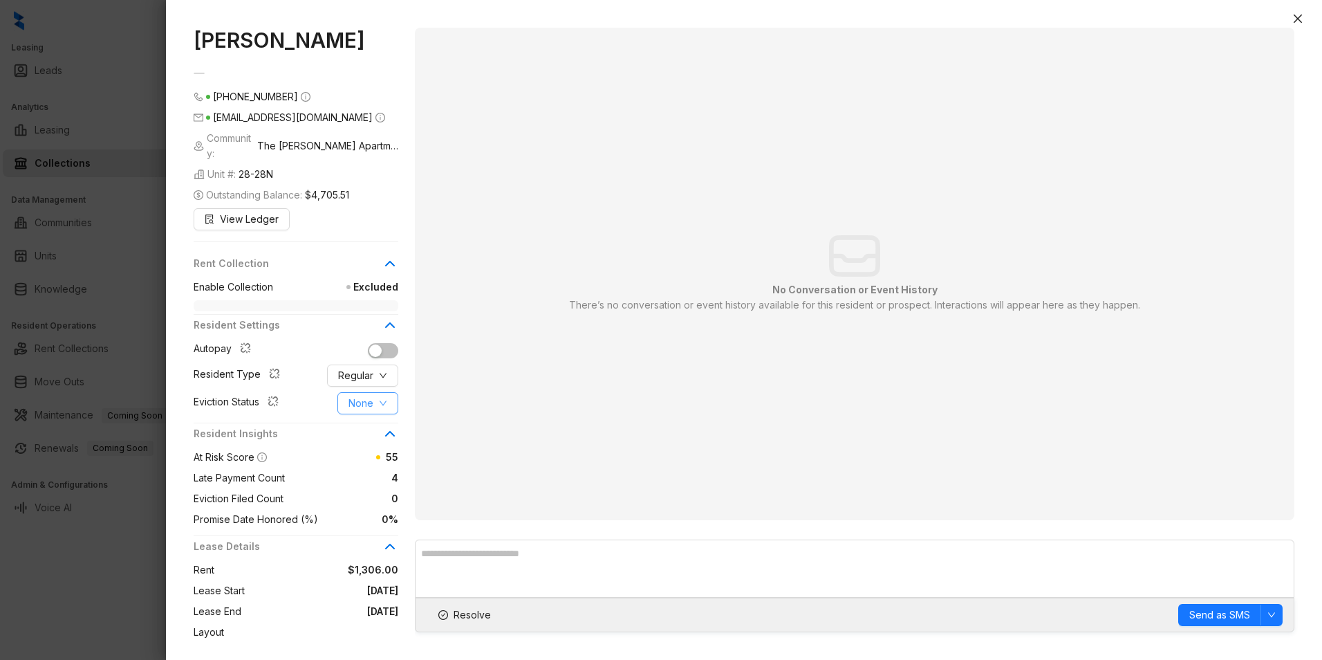
click at [376, 392] on button "None" at bounding box center [368, 403] width 61 height 22
click at [364, 456] on span "Filed" at bounding box center [368, 459] width 38 height 15
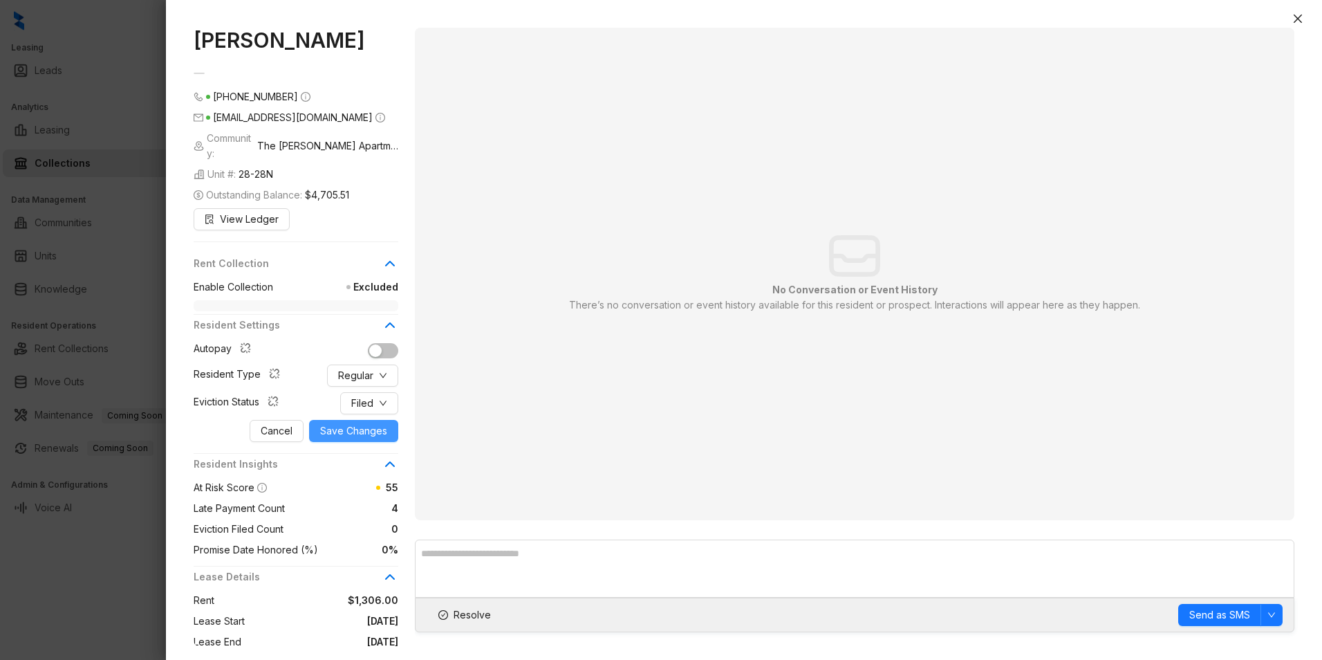
click at [373, 423] on span "Save Changes" at bounding box center [353, 430] width 67 height 15
click at [1294, 17] on icon "close" at bounding box center [1298, 18] width 11 height 11
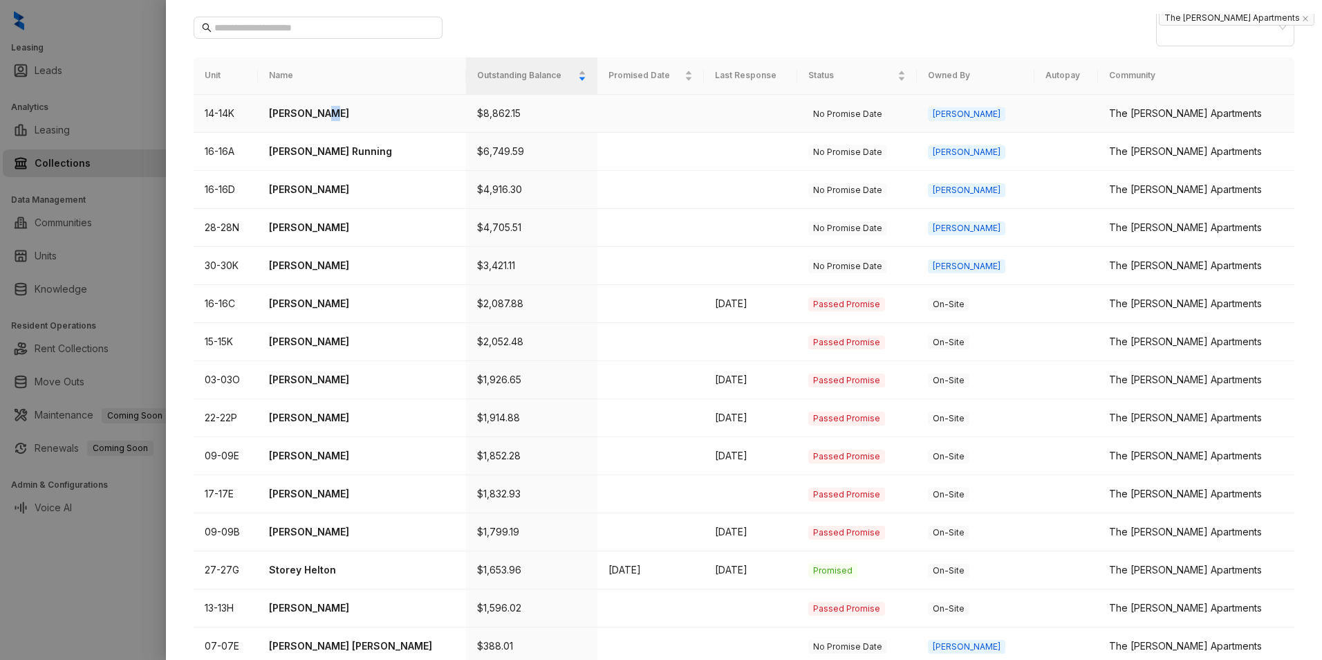
click at [335, 106] on p "Shykeria Conyers" at bounding box center [361, 113] width 185 height 15
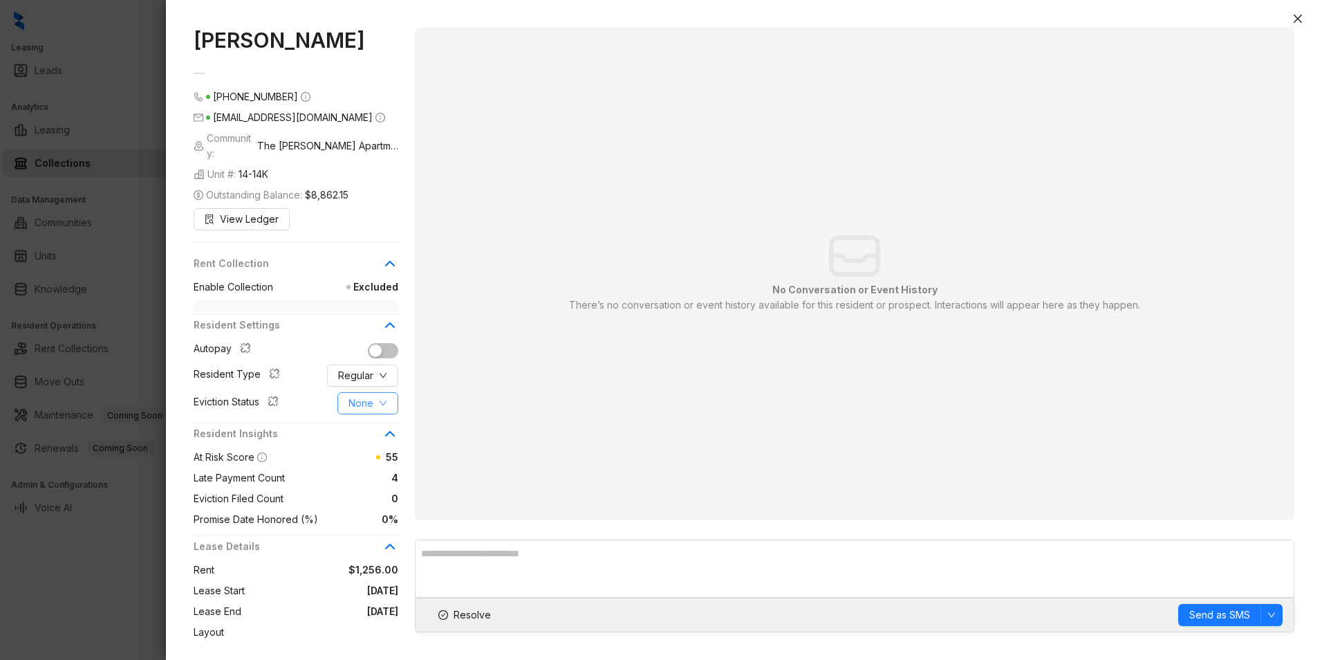
click at [385, 399] on icon "down" at bounding box center [383, 403] width 8 height 8
click at [360, 460] on span "Filed" at bounding box center [368, 459] width 38 height 15
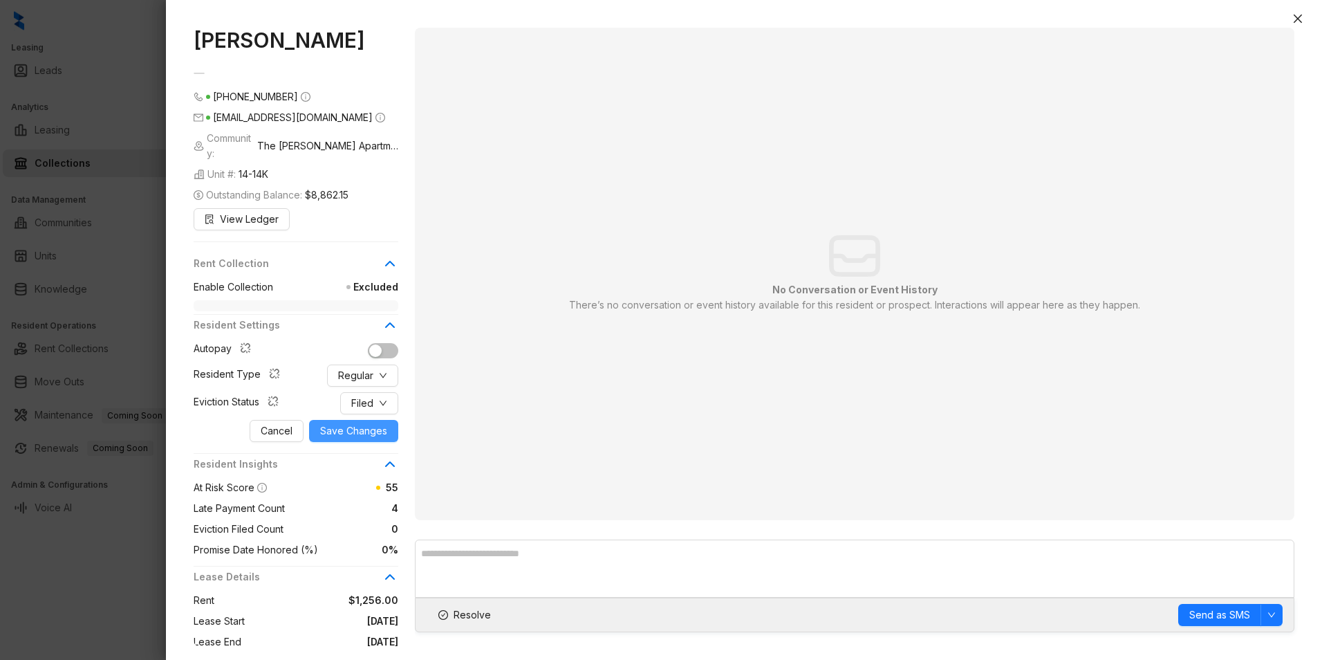
click at [373, 423] on span "Save Changes" at bounding box center [353, 430] width 67 height 15
click at [389, 364] on button "Regular" at bounding box center [362, 375] width 71 height 22
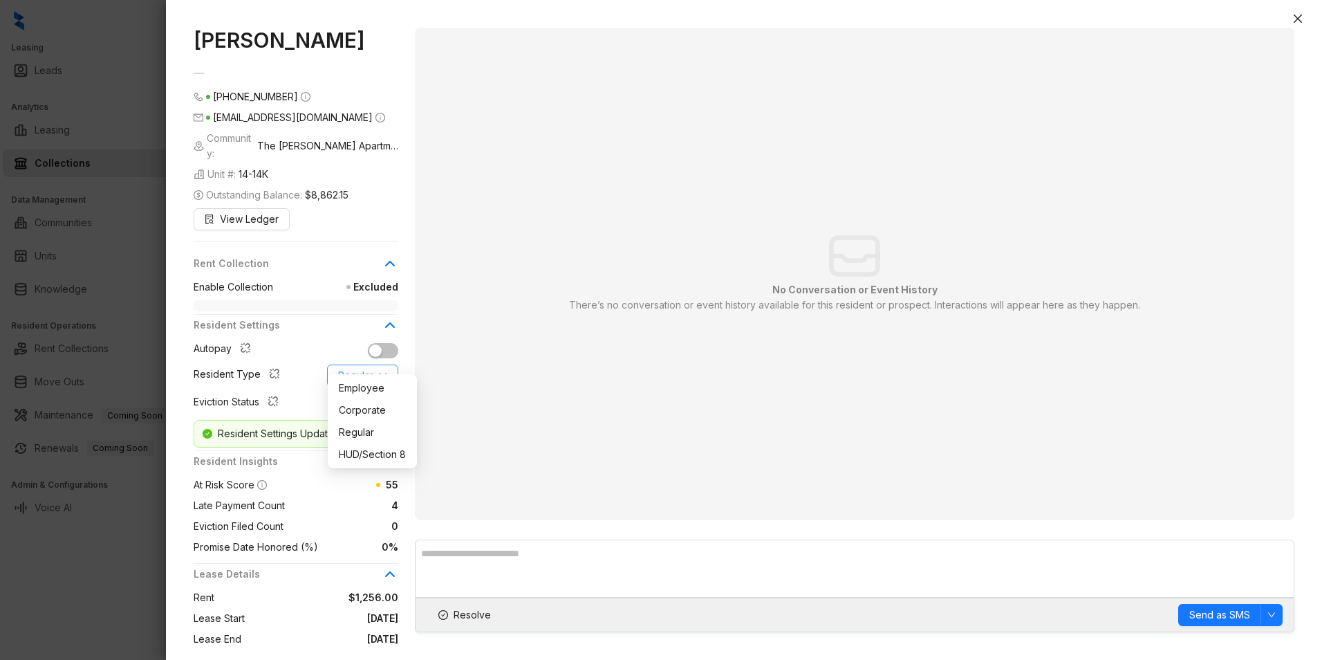
click at [389, 364] on button "Regular" at bounding box center [362, 375] width 71 height 22
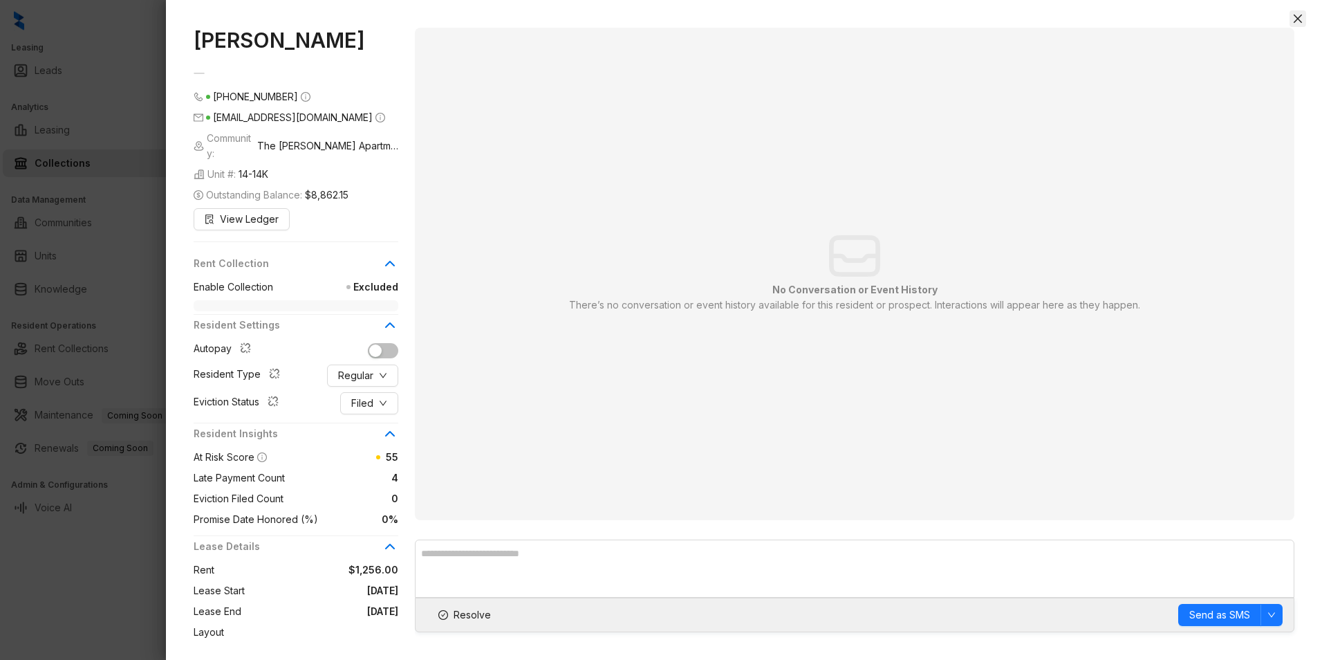
click at [1300, 18] on icon "close" at bounding box center [1298, 19] width 8 height 8
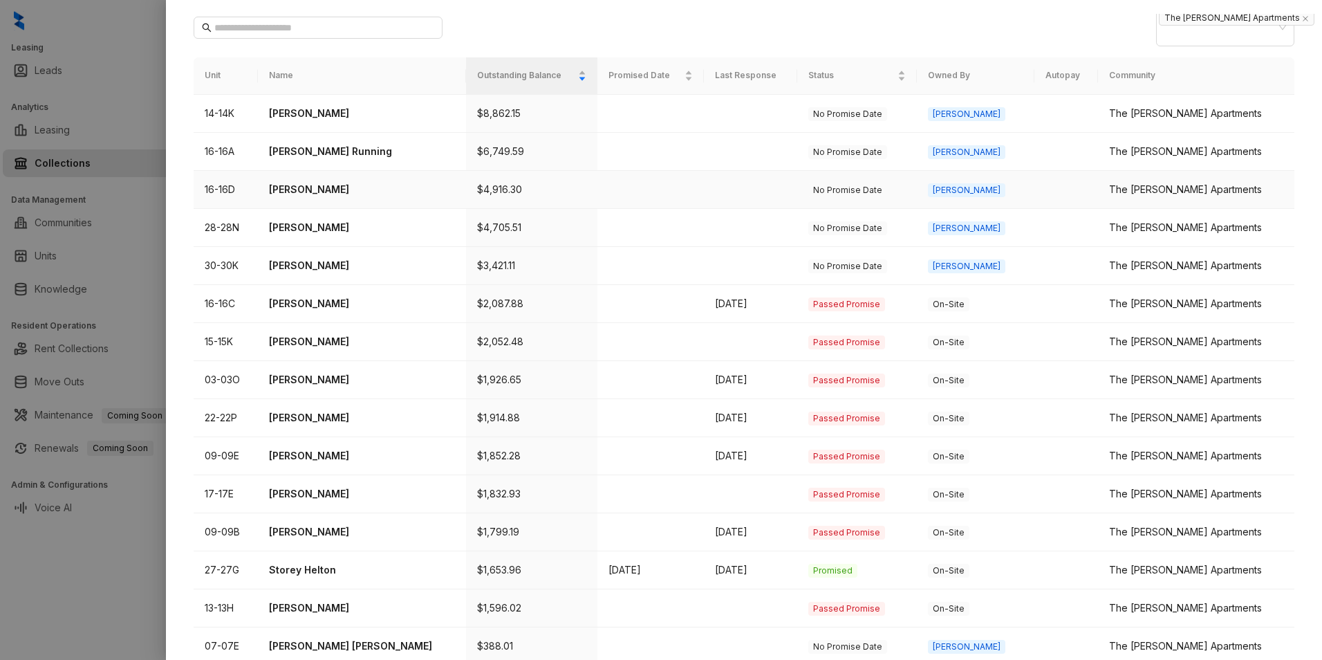
click at [325, 182] on p "Hassana Bennett" at bounding box center [361, 189] width 185 height 15
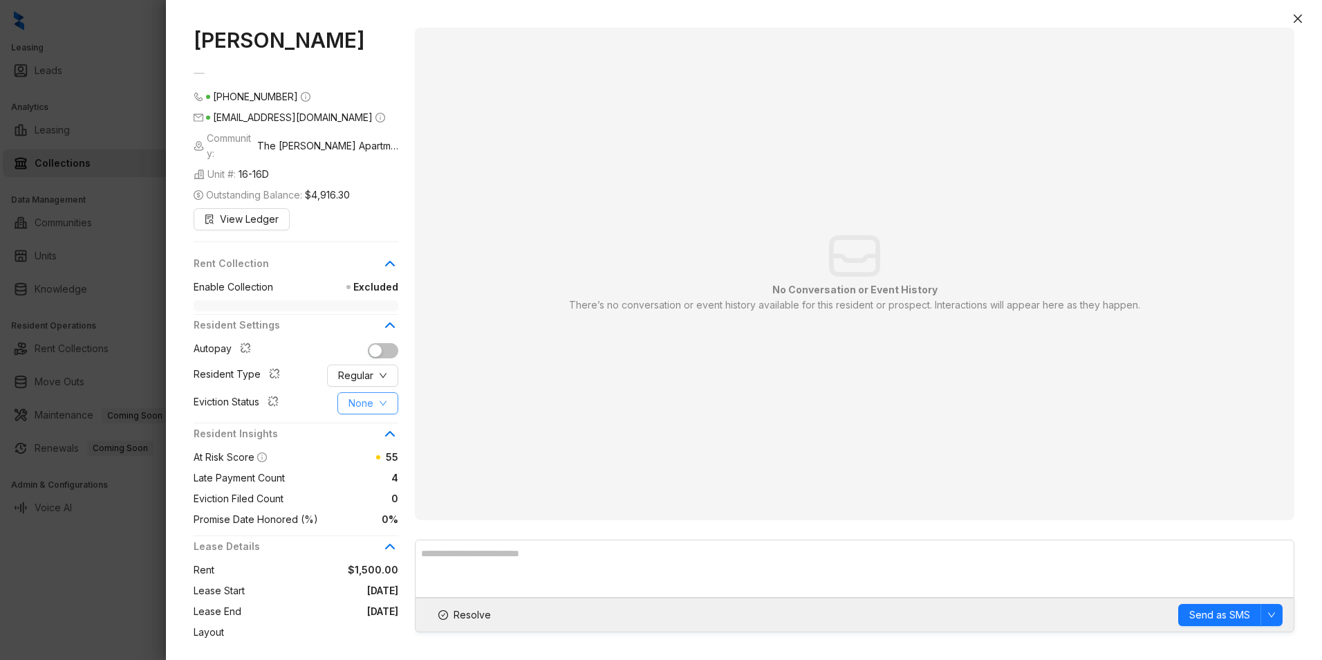
click at [391, 392] on button "None" at bounding box center [368, 403] width 61 height 22
click at [356, 463] on span "Filed" at bounding box center [368, 459] width 38 height 15
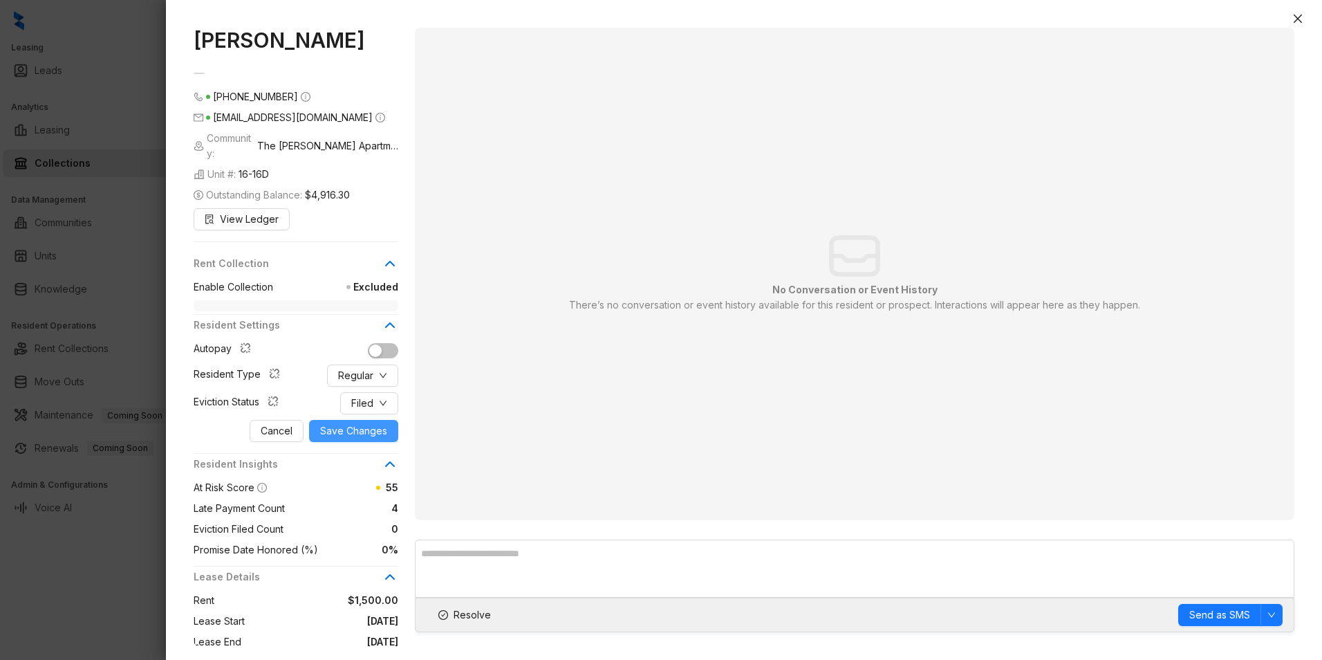
click at [371, 423] on span "Save Changes" at bounding box center [353, 430] width 67 height 15
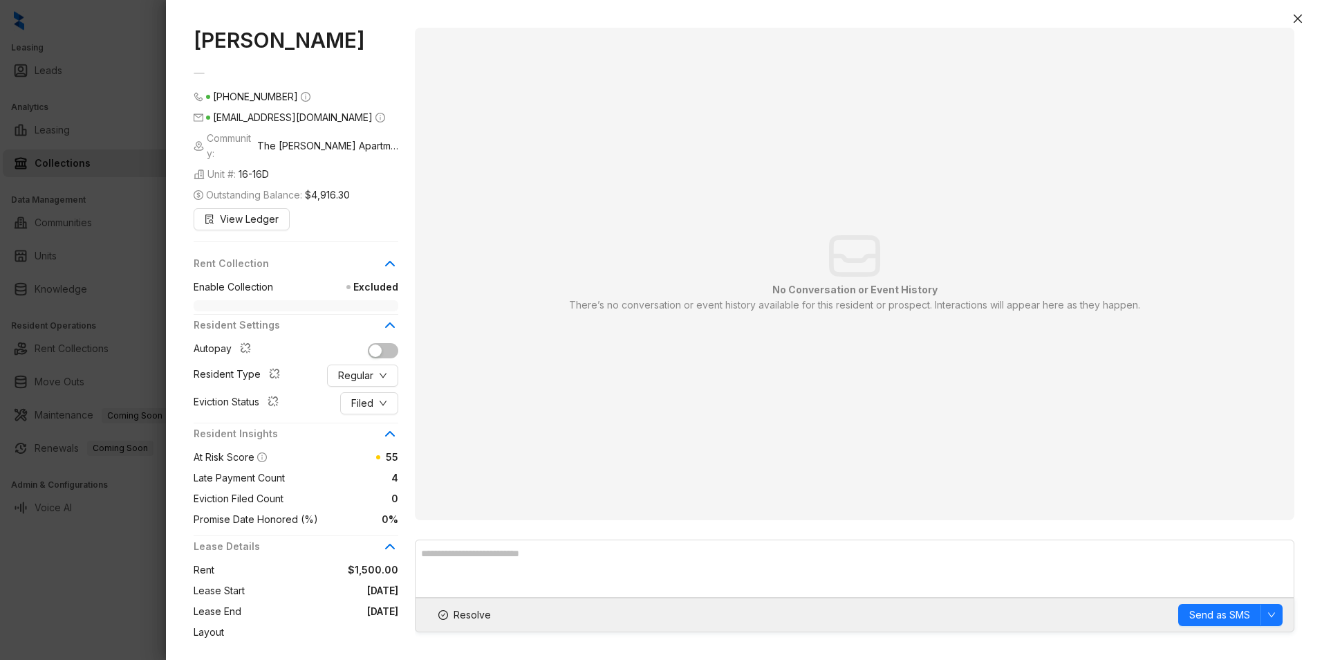
drag, startPoint x: 1296, startPoint y: 22, endPoint x: 1296, endPoint y: 35, distance: 12.4
click at [1296, 24] on button "Close" at bounding box center [1298, 18] width 17 height 17
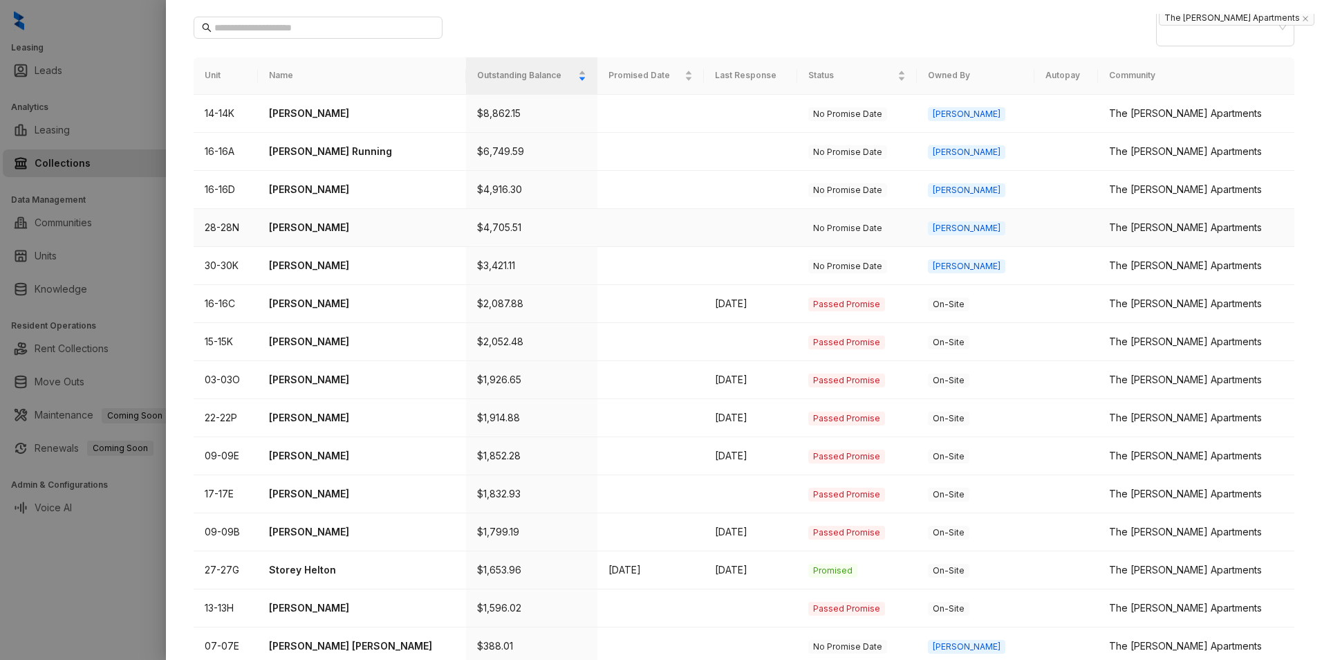
click at [300, 220] on p "Keairah Reed" at bounding box center [361, 227] width 185 height 15
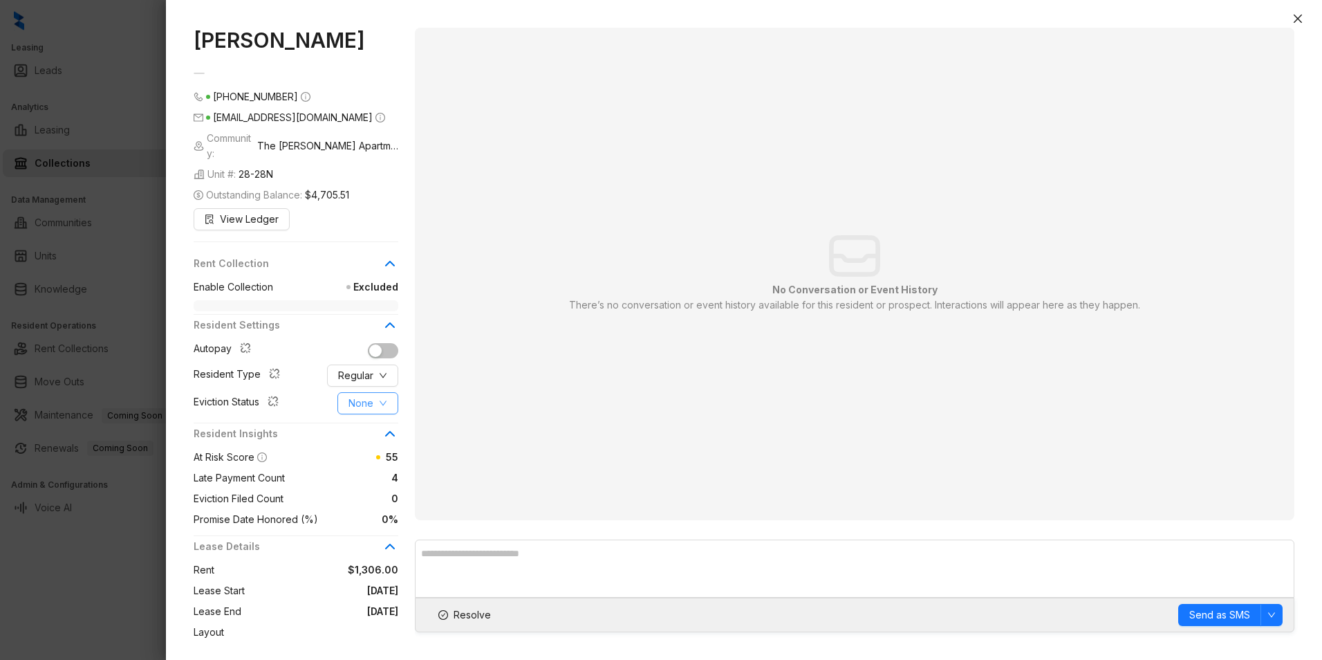
click at [369, 396] on span "None" at bounding box center [361, 403] width 25 height 15
click at [358, 459] on span "Filed" at bounding box center [368, 459] width 38 height 15
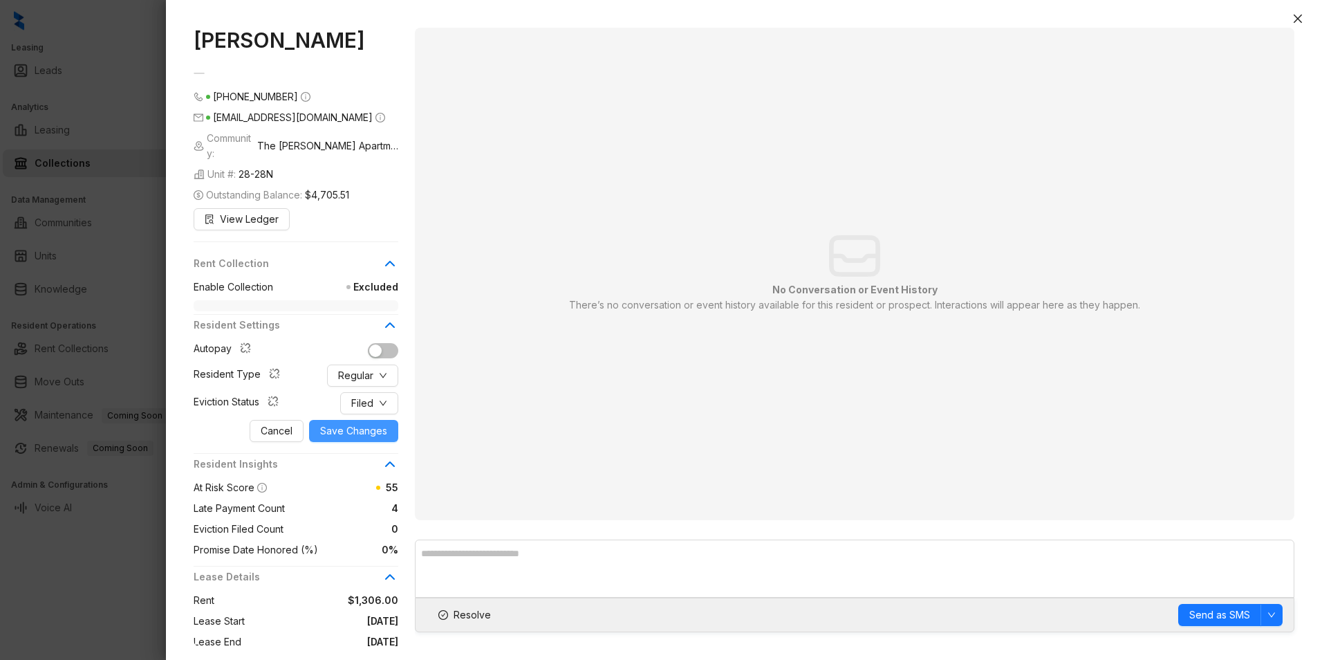
click at [373, 423] on span "Save Changes" at bounding box center [353, 430] width 67 height 15
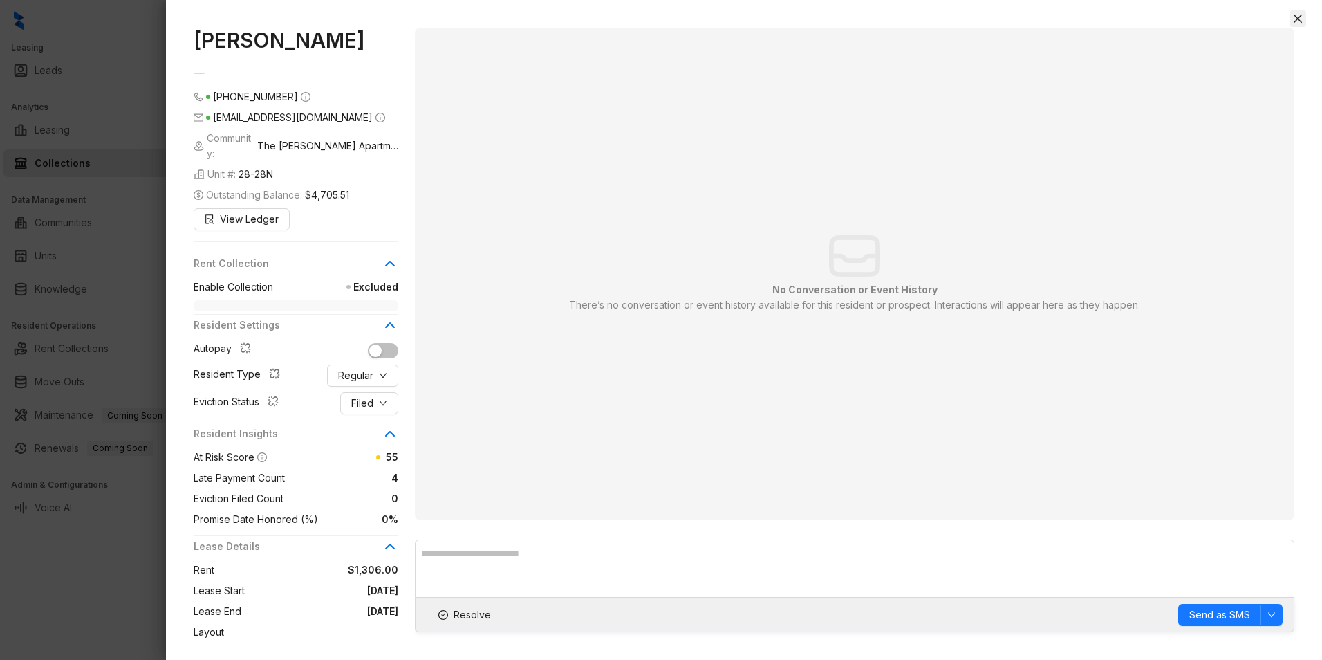
click at [1293, 20] on icon "close" at bounding box center [1298, 18] width 11 height 11
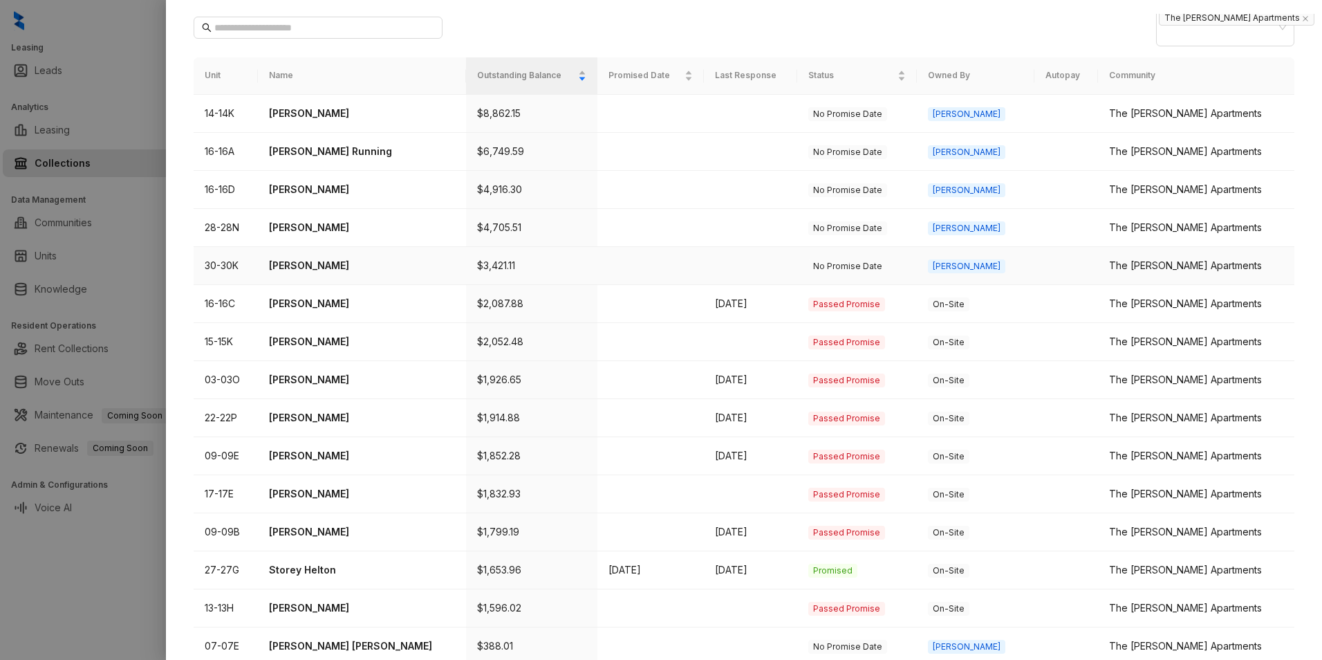
click at [322, 258] on p "Erica Brown" at bounding box center [361, 265] width 185 height 15
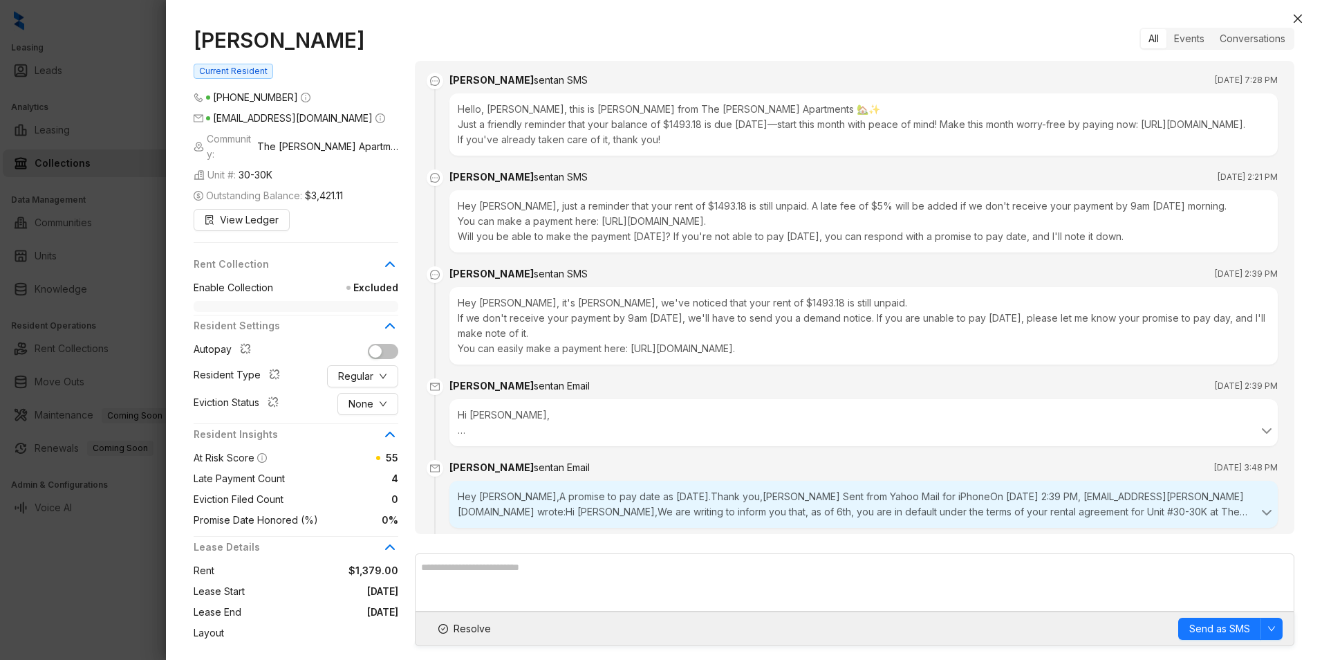
scroll to position [386, 0]
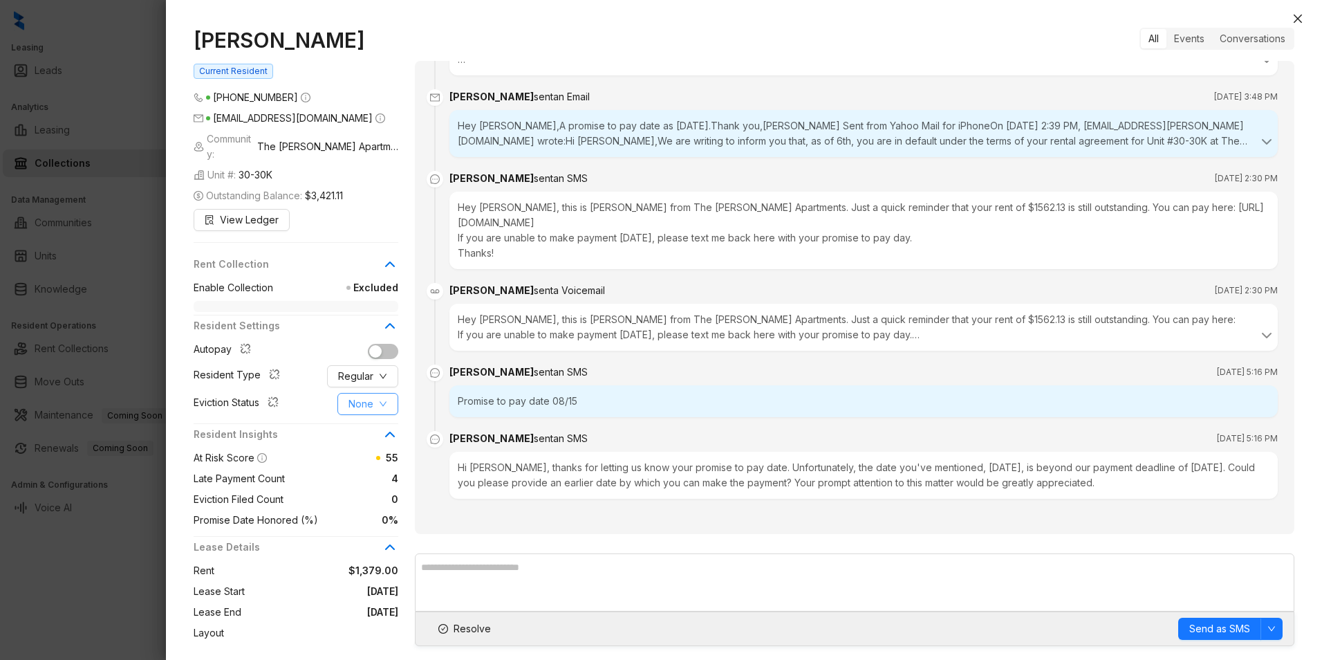
click at [375, 395] on button "None" at bounding box center [368, 404] width 61 height 22
click at [356, 461] on span "Filed" at bounding box center [368, 460] width 38 height 15
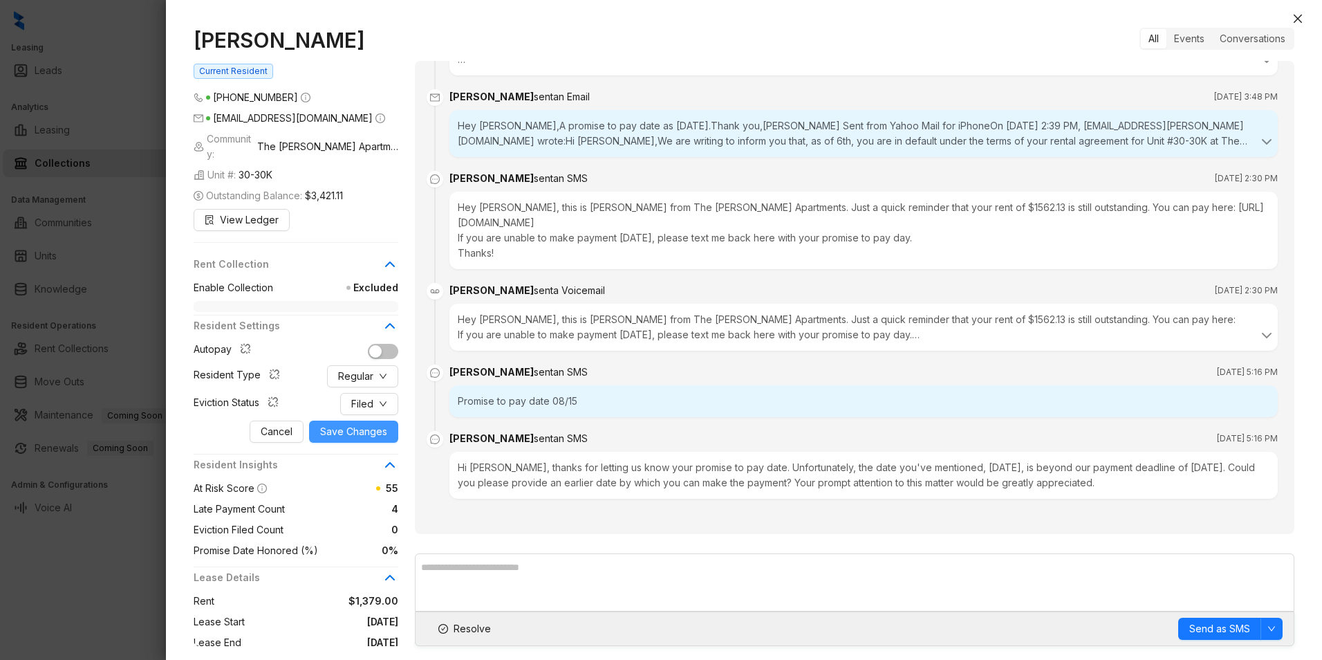
click at [381, 424] on span "Save Changes" at bounding box center [353, 431] width 67 height 15
click at [1304, 14] on button "Close" at bounding box center [1298, 18] width 17 height 17
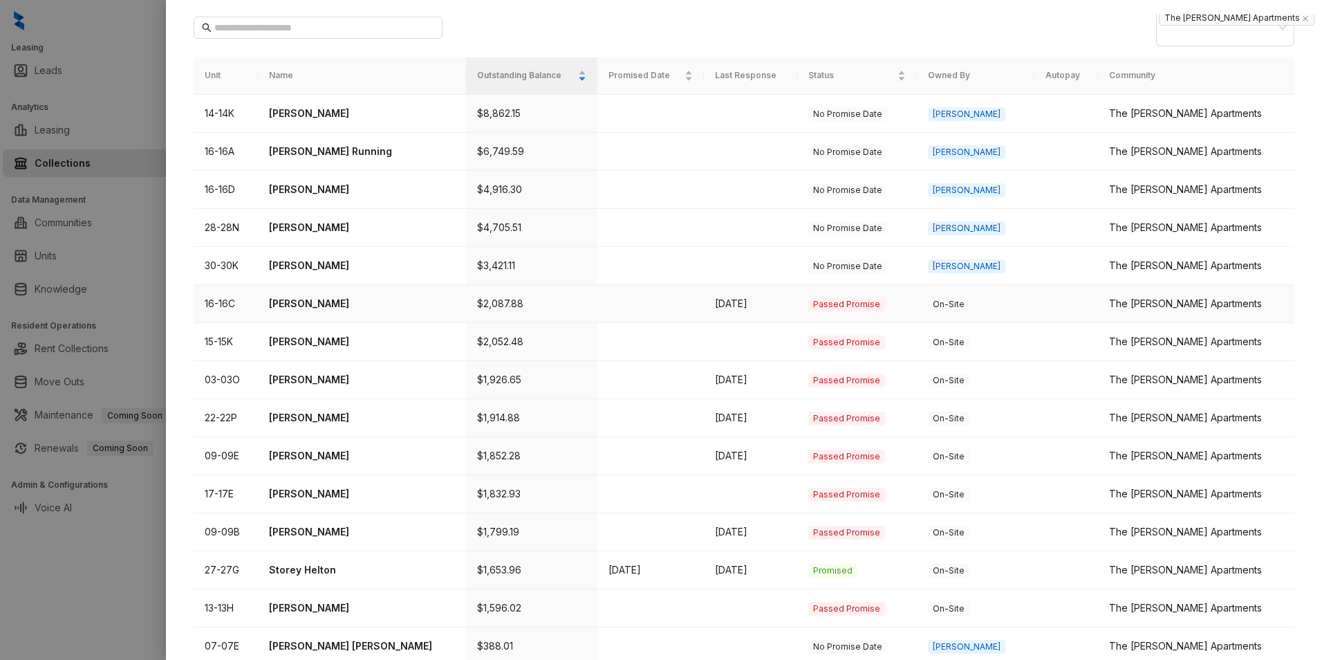
click at [302, 296] on p "Malori Averette" at bounding box center [361, 303] width 185 height 15
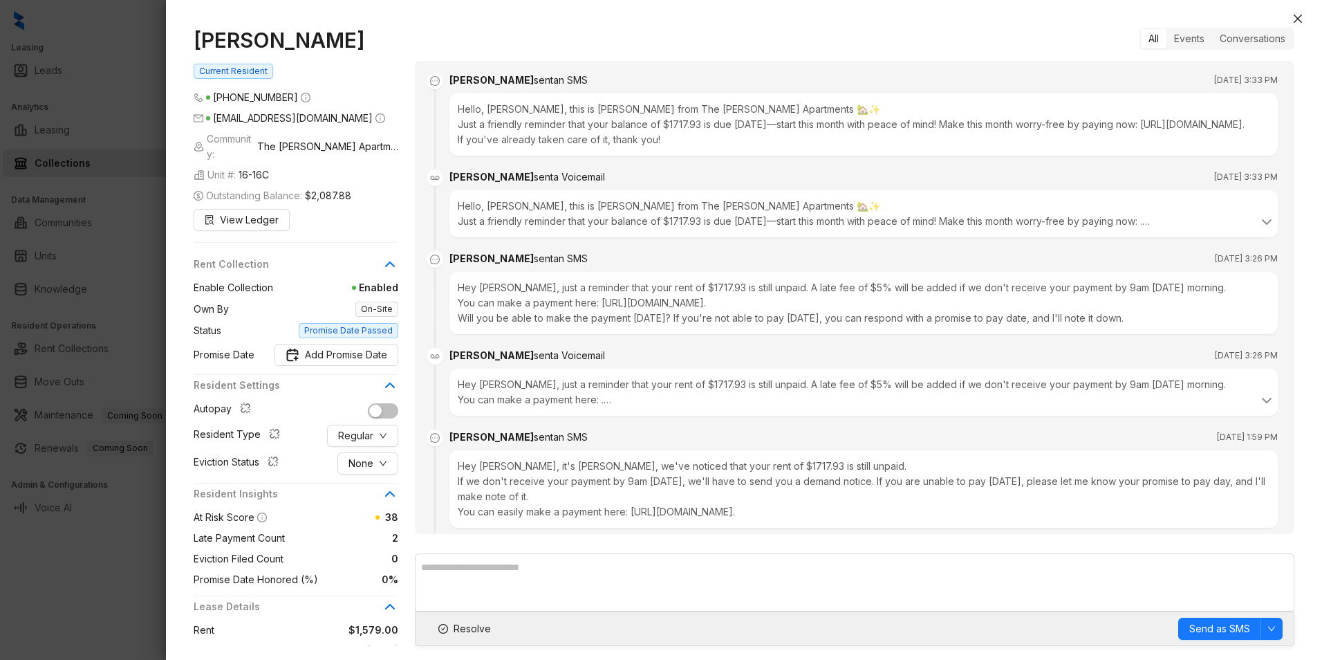
scroll to position [1529, 0]
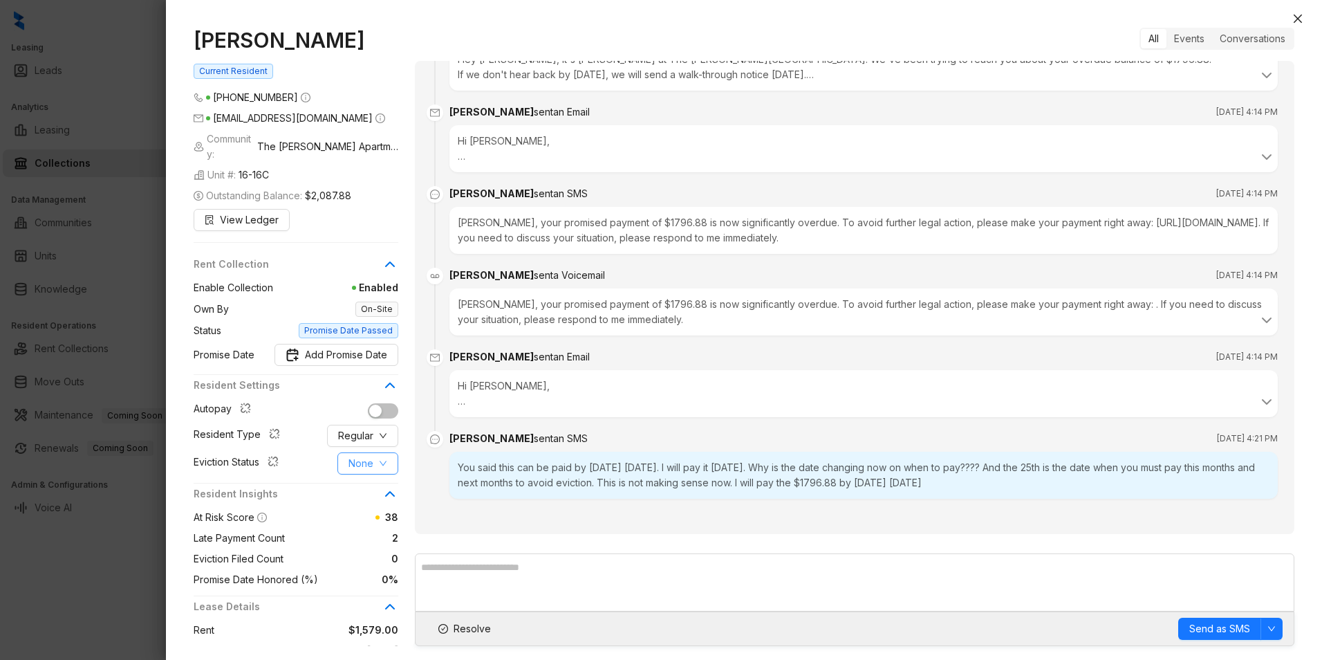
click at [371, 456] on span "None" at bounding box center [361, 463] width 25 height 15
click at [350, 526] on span "Filed" at bounding box center [368, 520] width 38 height 15
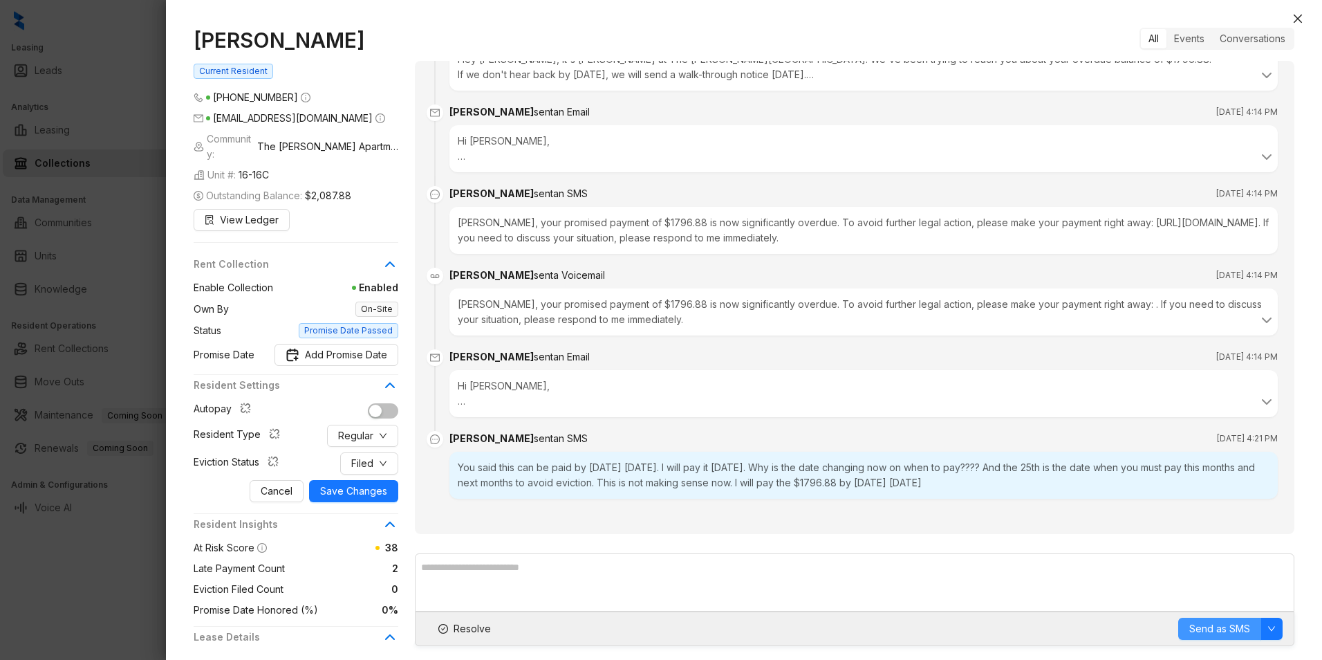
click at [1206, 627] on span "Send as SMS" at bounding box center [1220, 628] width 61 height 15
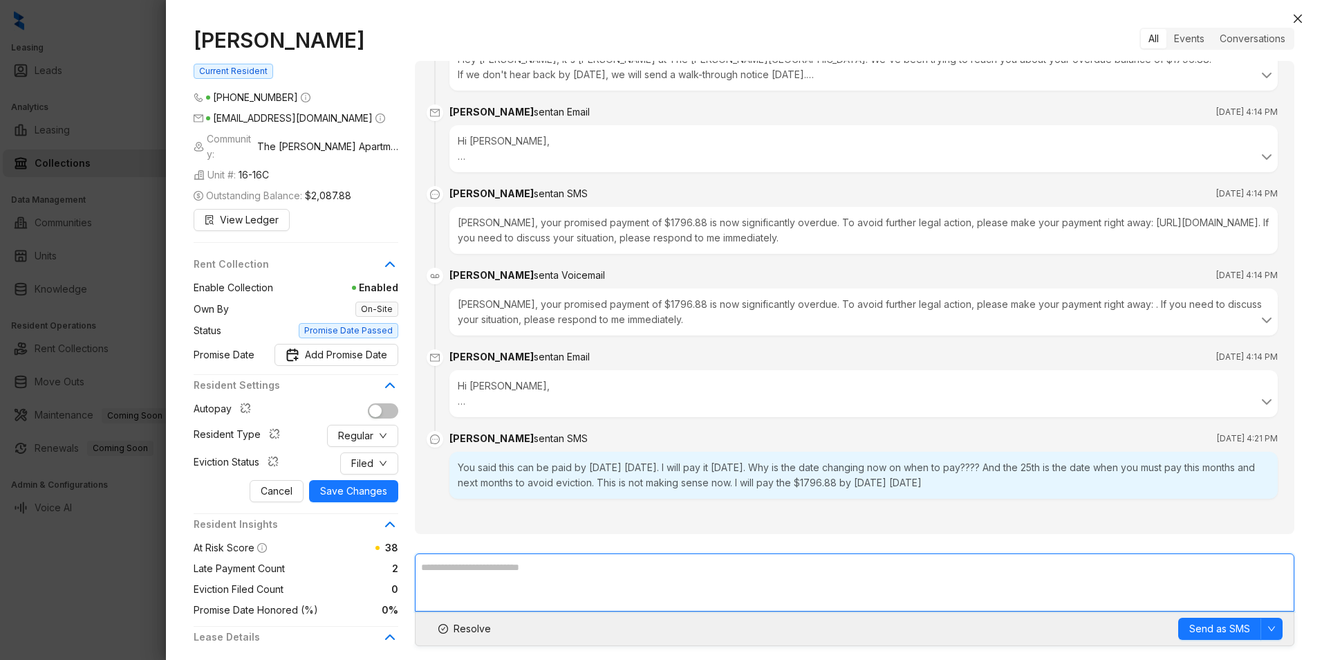
click at [728, 586] on textarea at bounding box center [855, 582] width 880 height 58
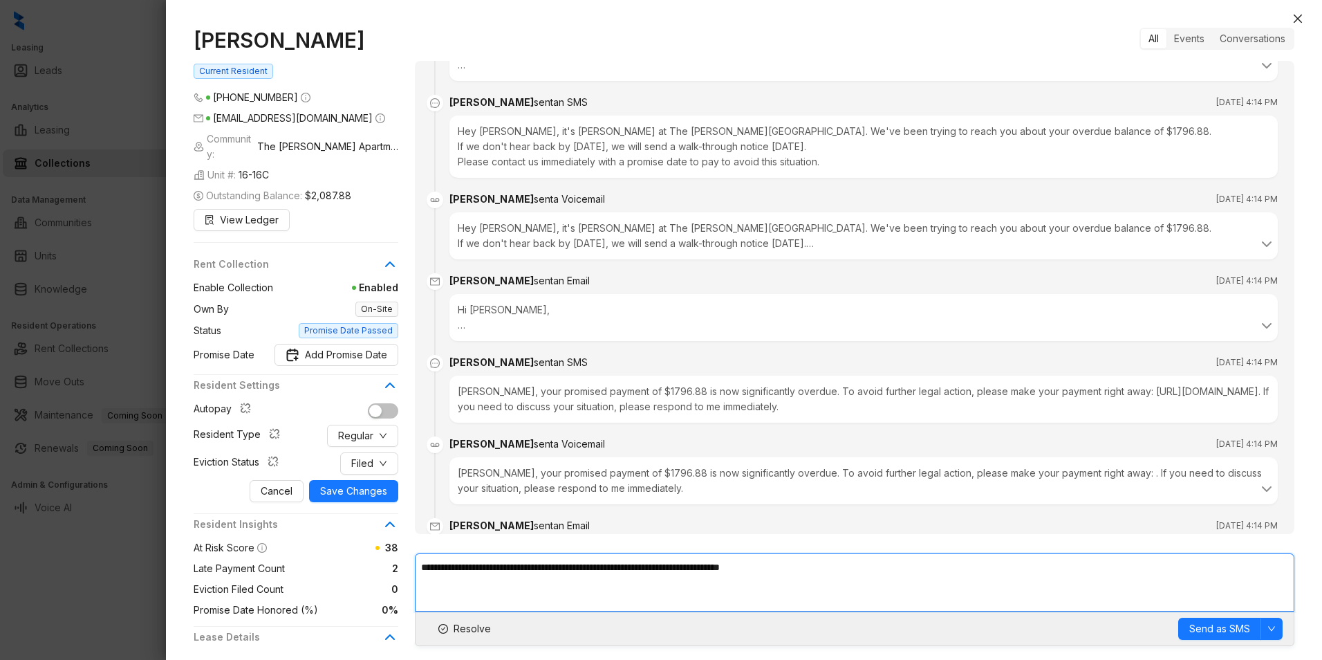
scroll to position [1321, 0]
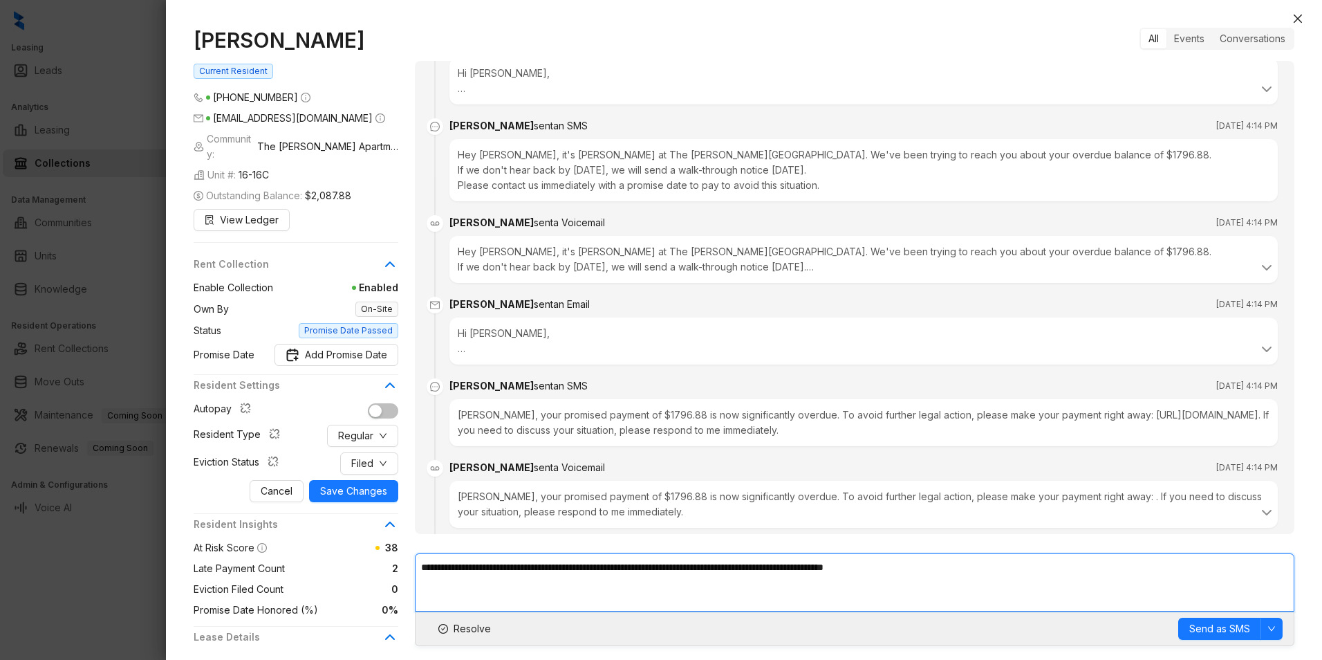
drag, startPoint x: 951, startPoint y: 565, endPoint x: 469, endPoint y: 566, distance: 482.1
click at [469, 566] on textarea "**********" at bounding box center [855, 582] width 880 height 58
drag, startPoint x: 733, startPoint y: 610, endPoint x: 756, endPoint y: 581, distance: 36.9
click at [732, 609] on textarea "**********" at bounding box center [855, 582] width 880 height 58
click at [782, 573] on textarea "**********" at bounding box center [855, 582] width 880 height 58
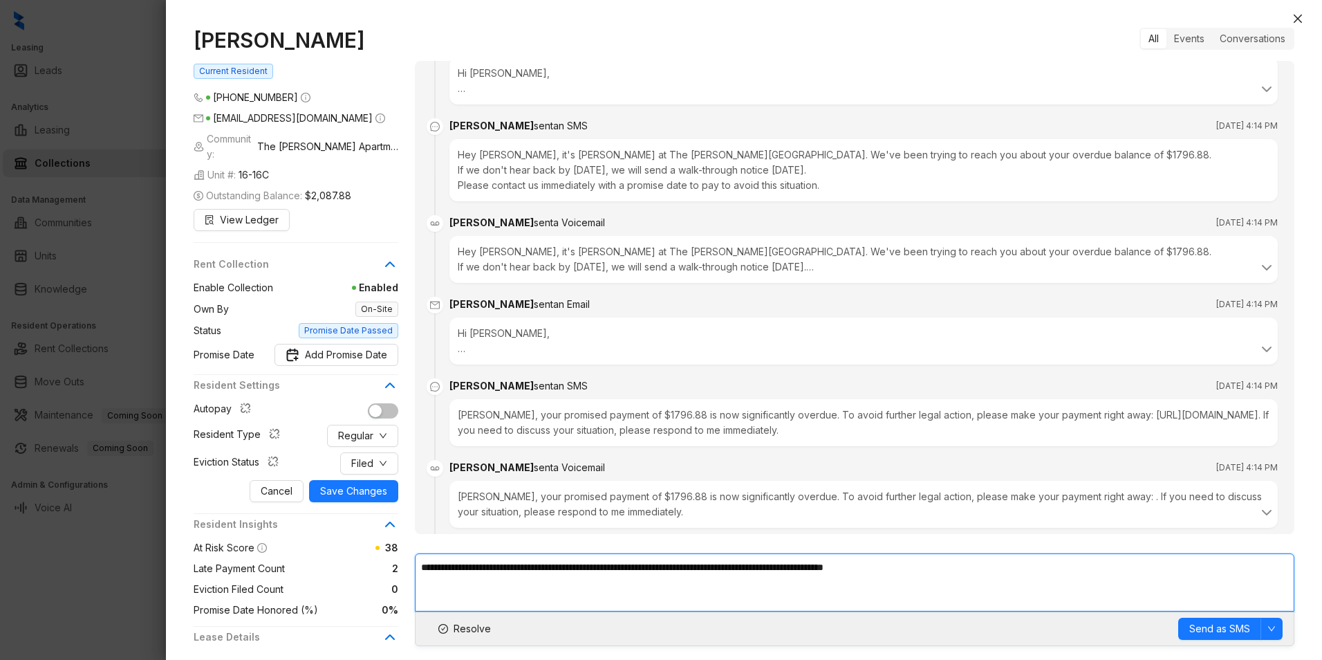
click at [790, 568] on textarea "**********" at bounding box center [855, 582] width 880 height 58
click at [969, 578] on textarea "**********" at bounding box center [855, 582] width 880 height 58
click at [970, 577] on textarea "**********" at bounding box center [855, 582] width 880 height 58
click at [970, 575] on textarea "**********" at bounding box center [855, 582] width 880 height 58
drag, startPoint x: 791, startPoint y: 567, endPoint x: 573, endPoint y: 572, distance: 217.9
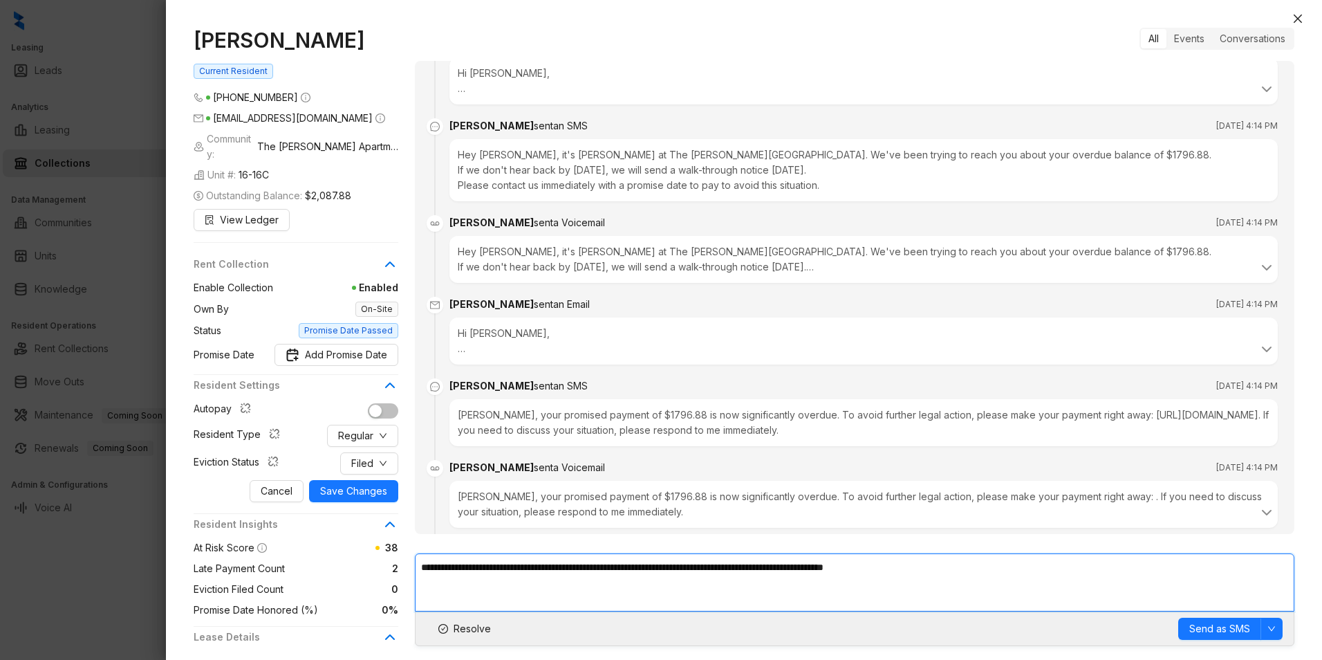
click at [573, 572] on textarea "**********" at bounding box center [855, 582] width 880 height 58
drag, startPoint x: 741, startPoint y: 570, endPoint x: 469, endPoint y: 578, distance: 271.9
click at [469, 578] on textarea "**********" at bounding box center [855, 582] width 880 height 58
type textarea "**********"
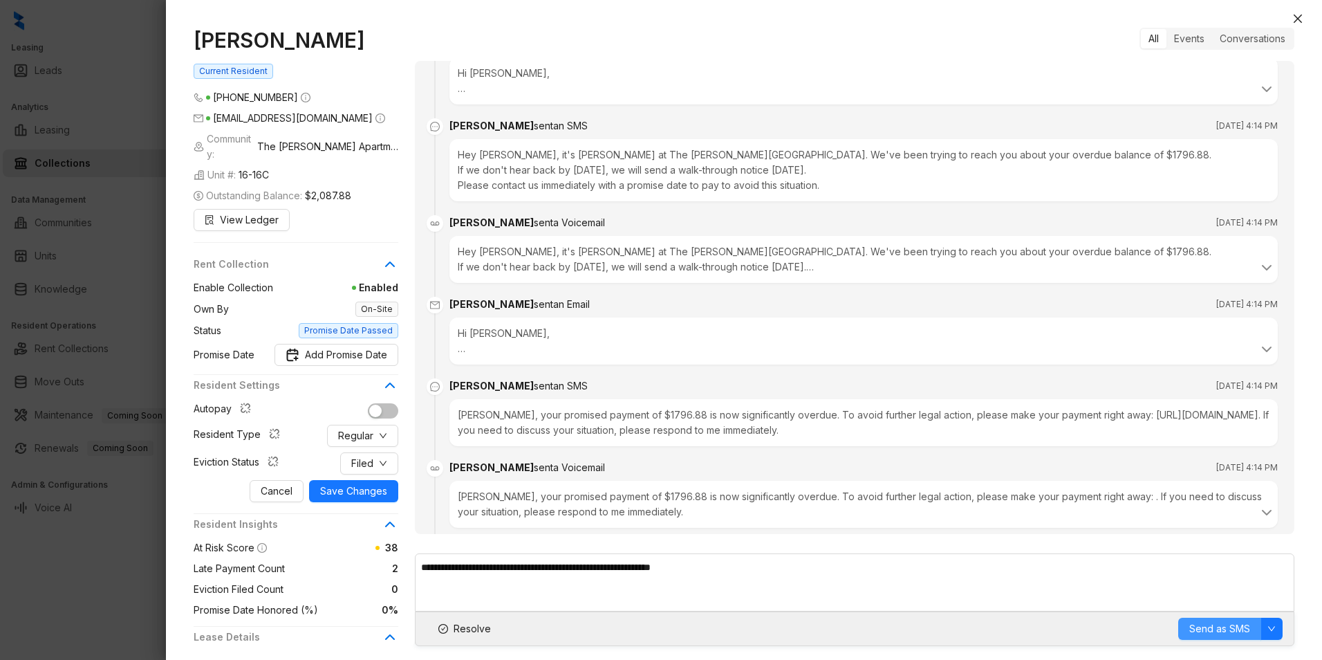
click at [1210, 632] on span "Send as SMS" at bounding box center [1220, 628] width 61 height 15
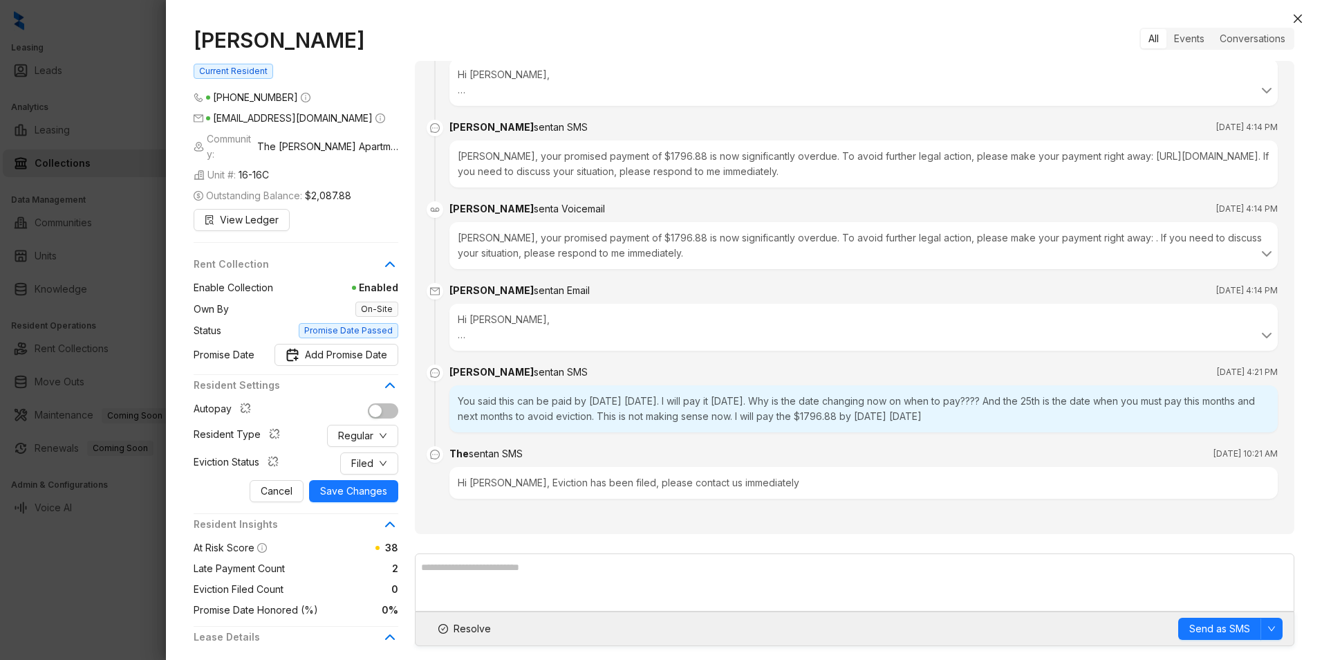
drag, startPoint x: 1295, startPoint y: 19, endPoint x: 1298, endPoint y: 41, distance: 23.0
click at [1295, 19] on icon "close" at bounding box center [1298, 18] width 11 height 11
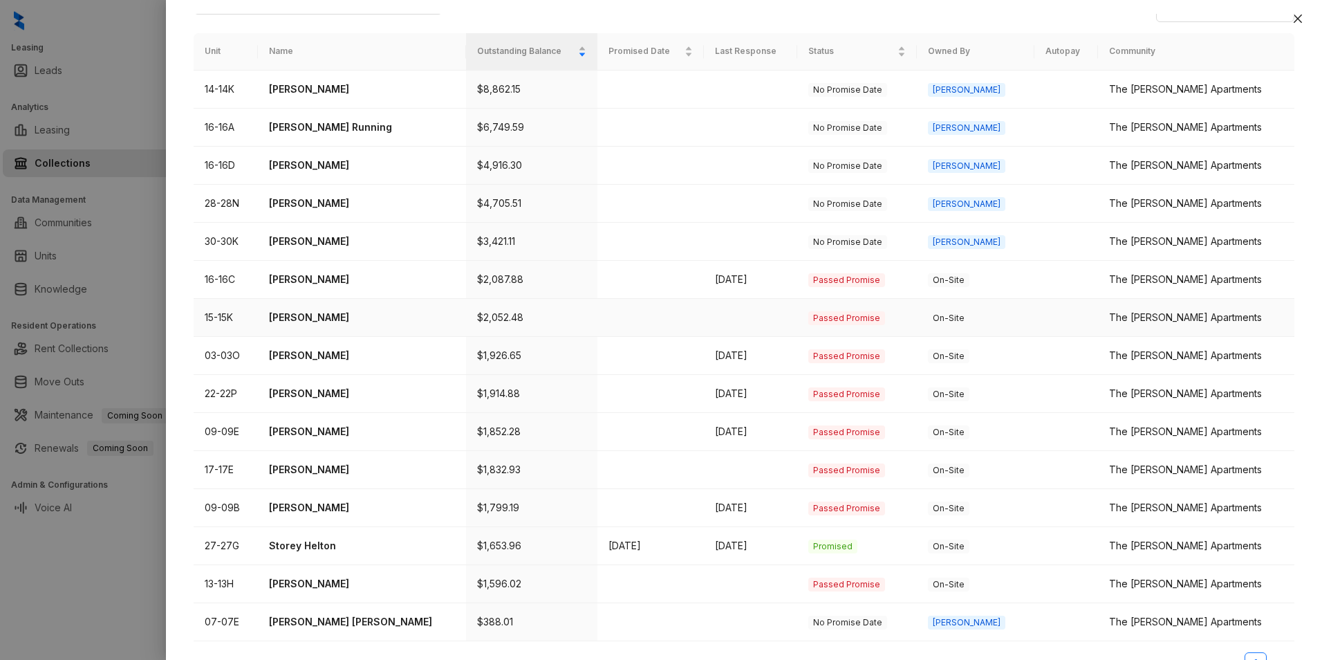
scroll to position [175, 0]
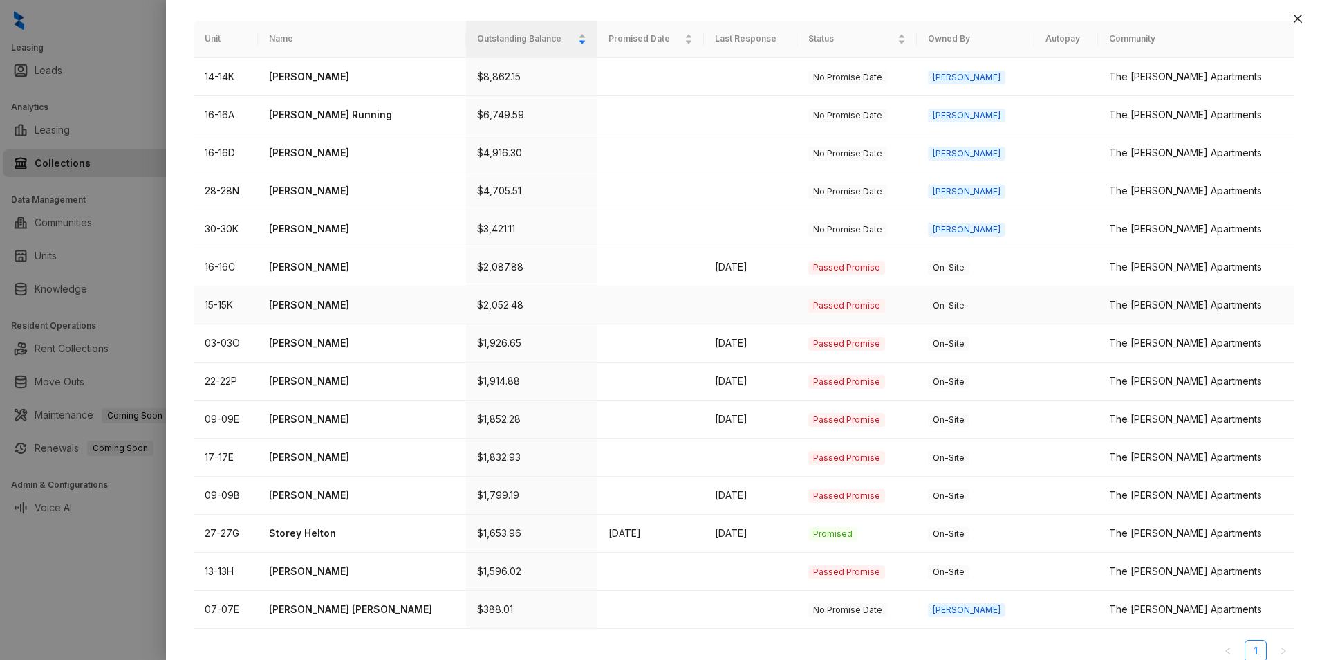
click at [335, 297] on p "Luisa Lopez Martinez" at bounding box center [361, 304] width 185 height 15
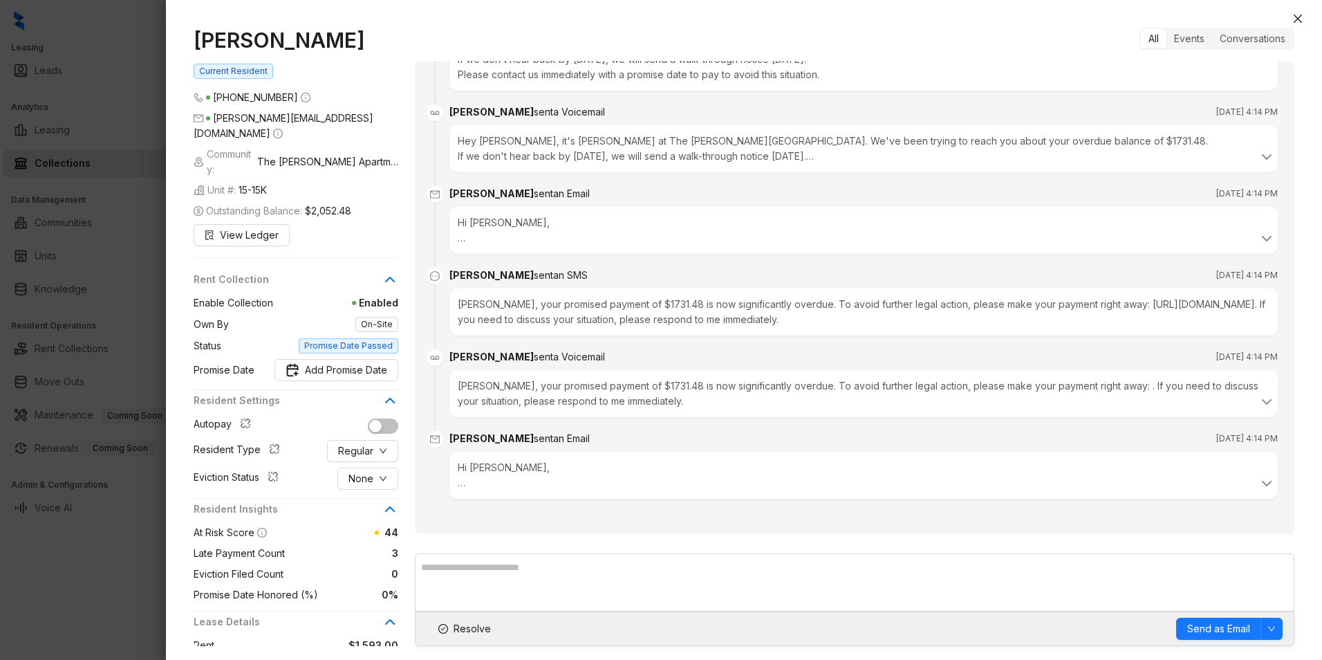
scroll to position [1962, 0]
click at [462, 483] on br at bounding box center [462, 483] width 8 height 12
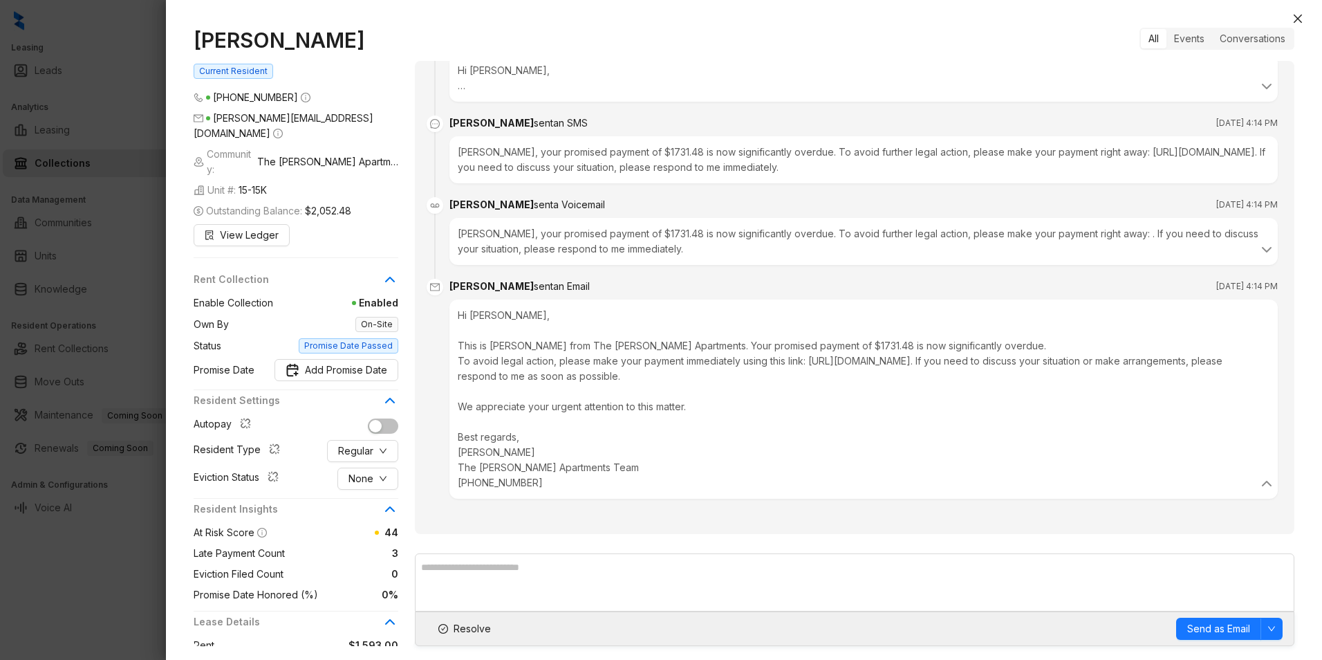
scroll to position [2114, 0]
paste textarea "**********"
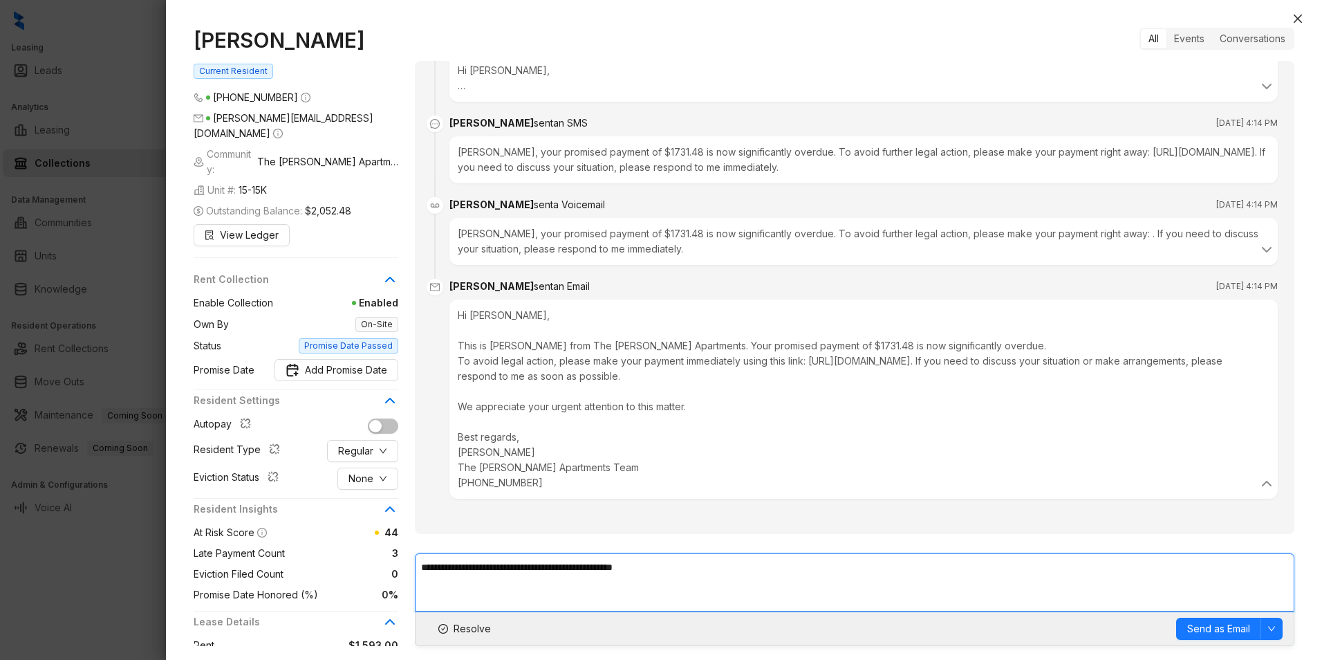
drag, startPoint x: 421, startPoint y: 564, endPoint x: 542, endPoint y: 562, distance: 121.7
click at [427, 559] on textarea "**********" at bounding box center [855, 582] width 880 height 58
type textarea "**********"
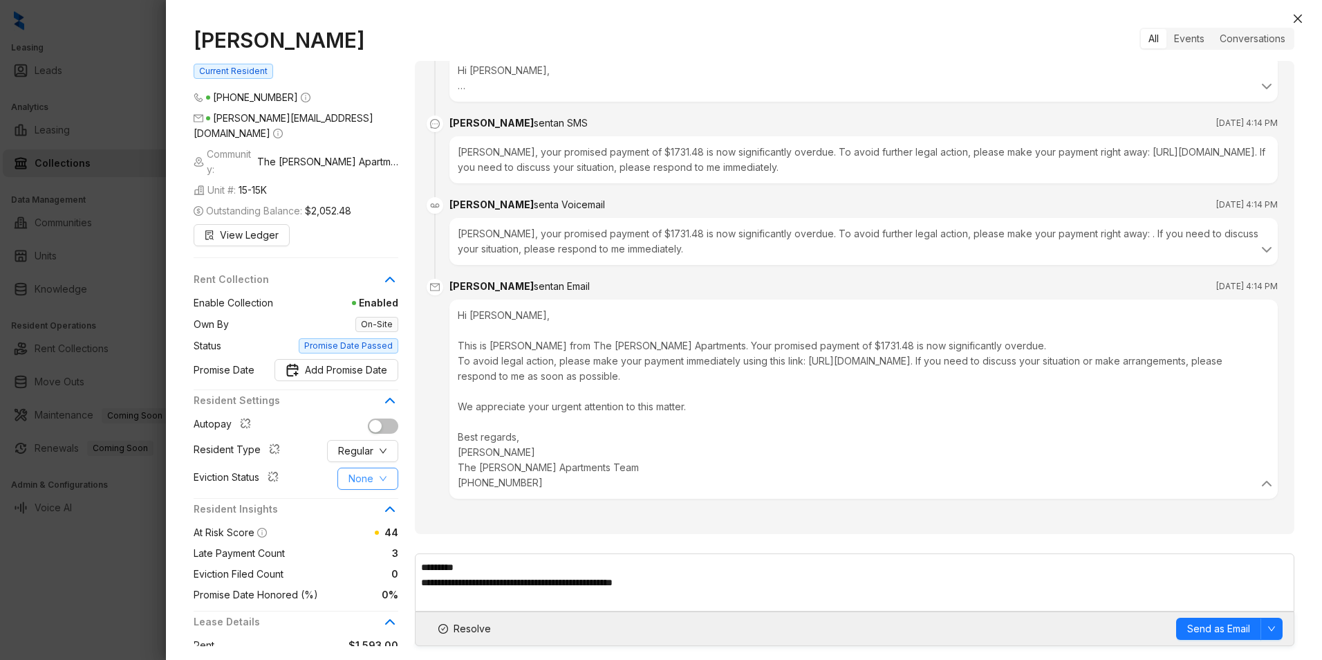
click at [363, 472] on span "None" at bounding box center [361, 478] width 25 height 15
click at [367, 546] on span "Filed" at bounding box center [368, 545] width 38 height 15
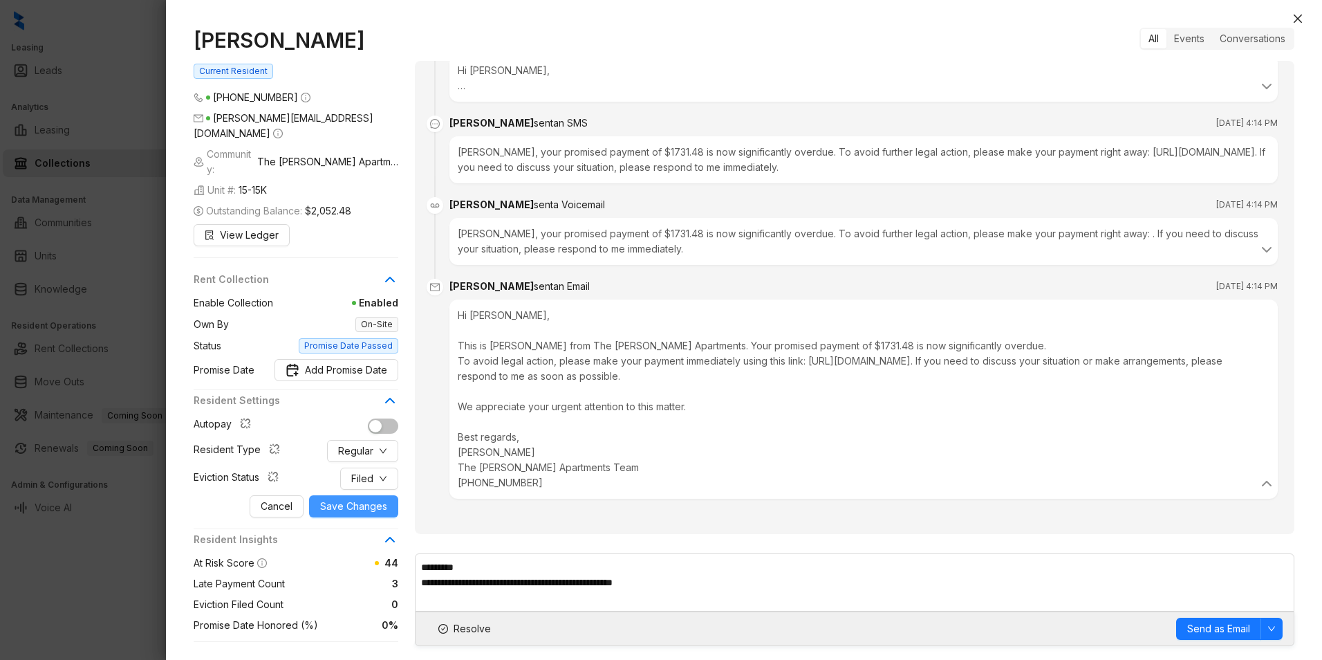
click at [353, 502] on span "Save Changes" at bounding box center [353, 506] width 67 height 15
click at [1193, 626] on span "Send as Email" at bounding box center [1219, 628] width 63 height 15
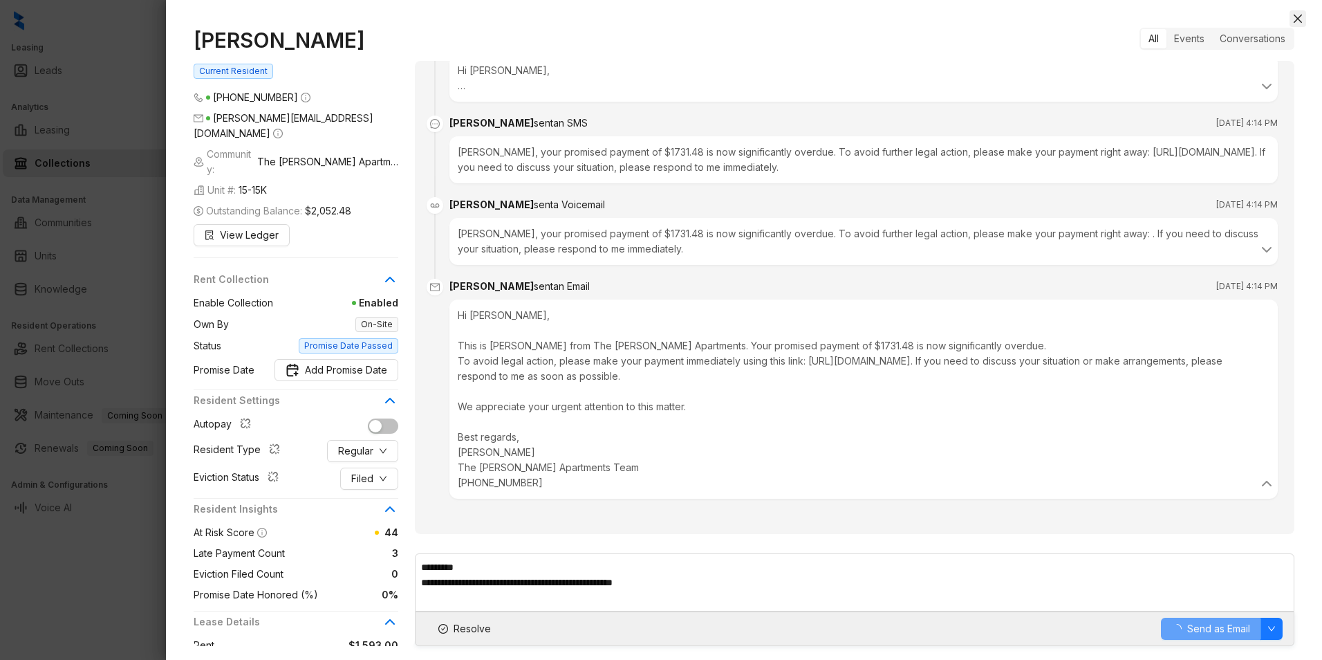
click at [1298, 19] on icon "close" at bounding box center [1298, 19] width 8 height 8
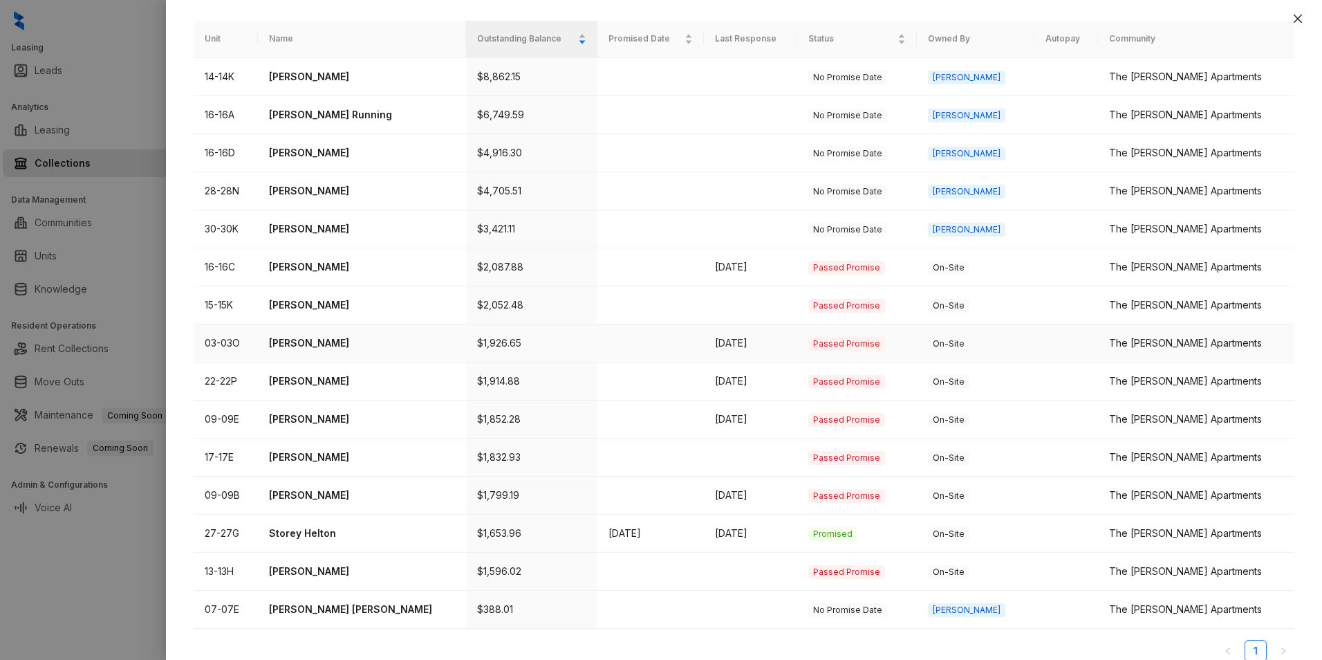
click at [332, 335] on p "Motisola Graham" at bounding box center [361, 342] width 185 height 15
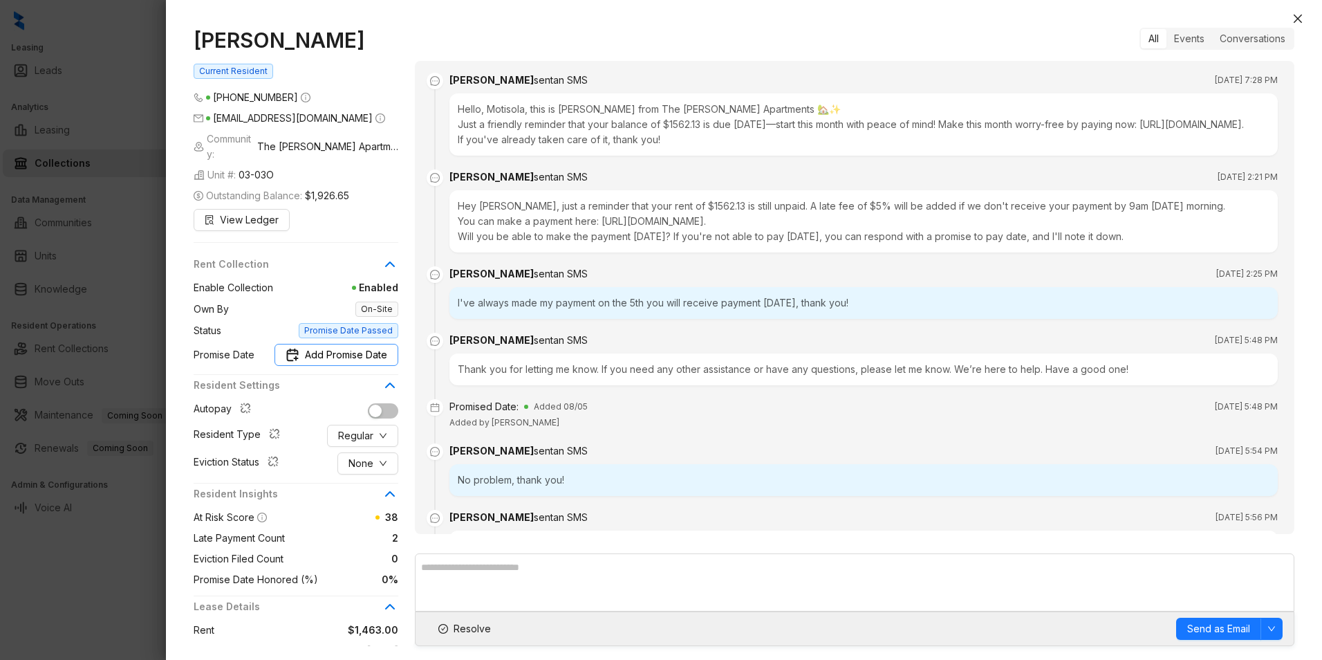
scroll to position [3128, 0]
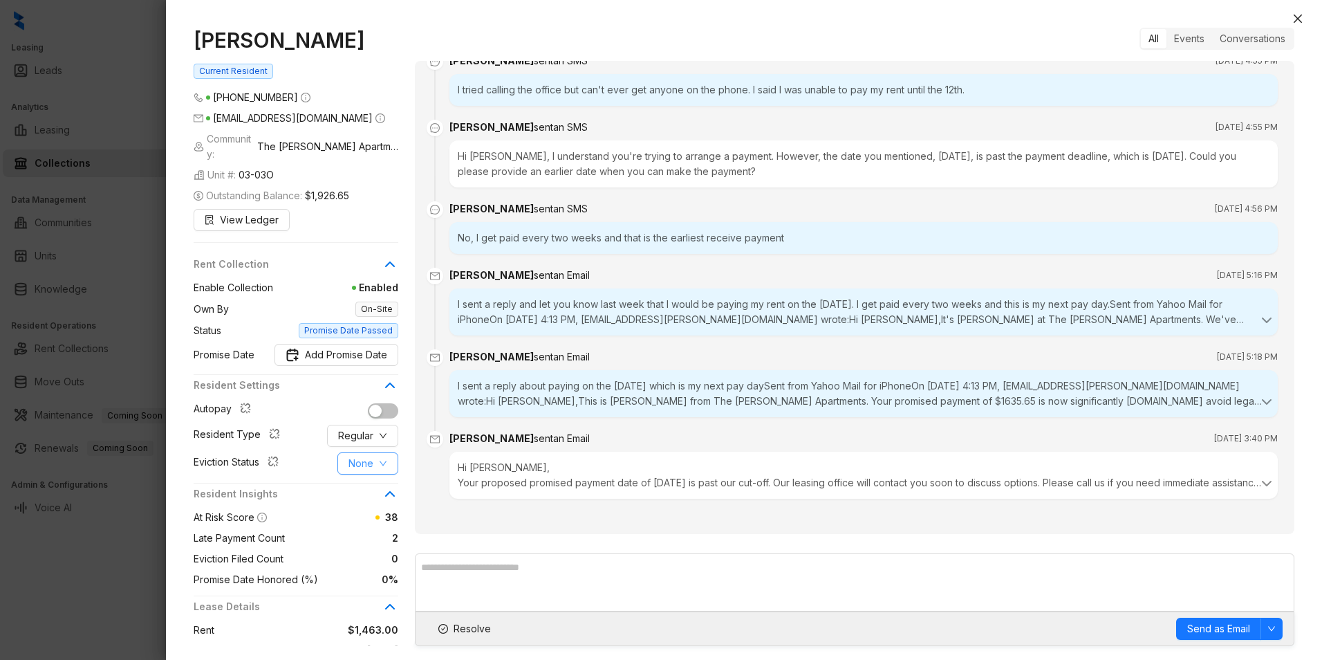
click at [373, 452] on button "None" at bounding box center [368, 463] width 61 height 22
drag, startPoint x: 358, startPoint y: 519, endPoint x: 365, endPoint y: 521, distance: 7.1
click at [362, 520] on span "Filed" at bounding box center [368, 520] width 38 height 15
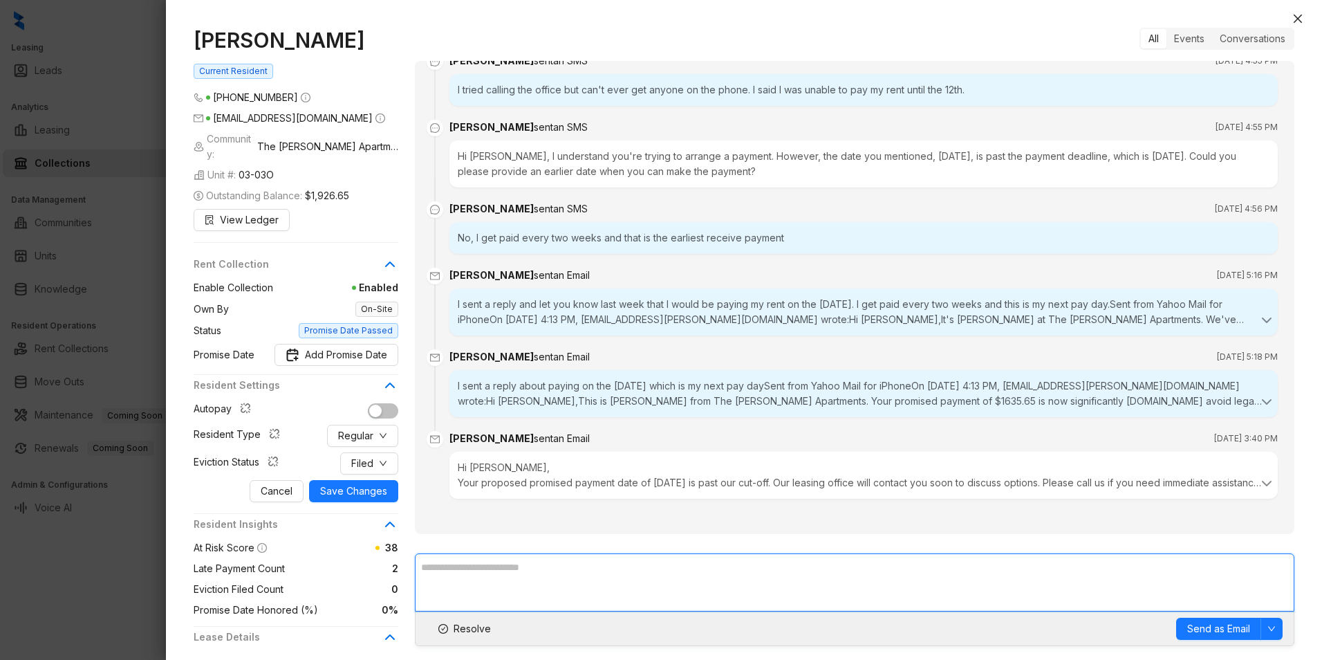
drag, startPoint x: 365, startPoint y: 521, endPoint x: 472, endPoint y: 572, distance: 118.8
click at [472, 572] on textarea at bounding box center [855, 582] width 880 height 58
paste textarea "**********"
type textarea "**********"
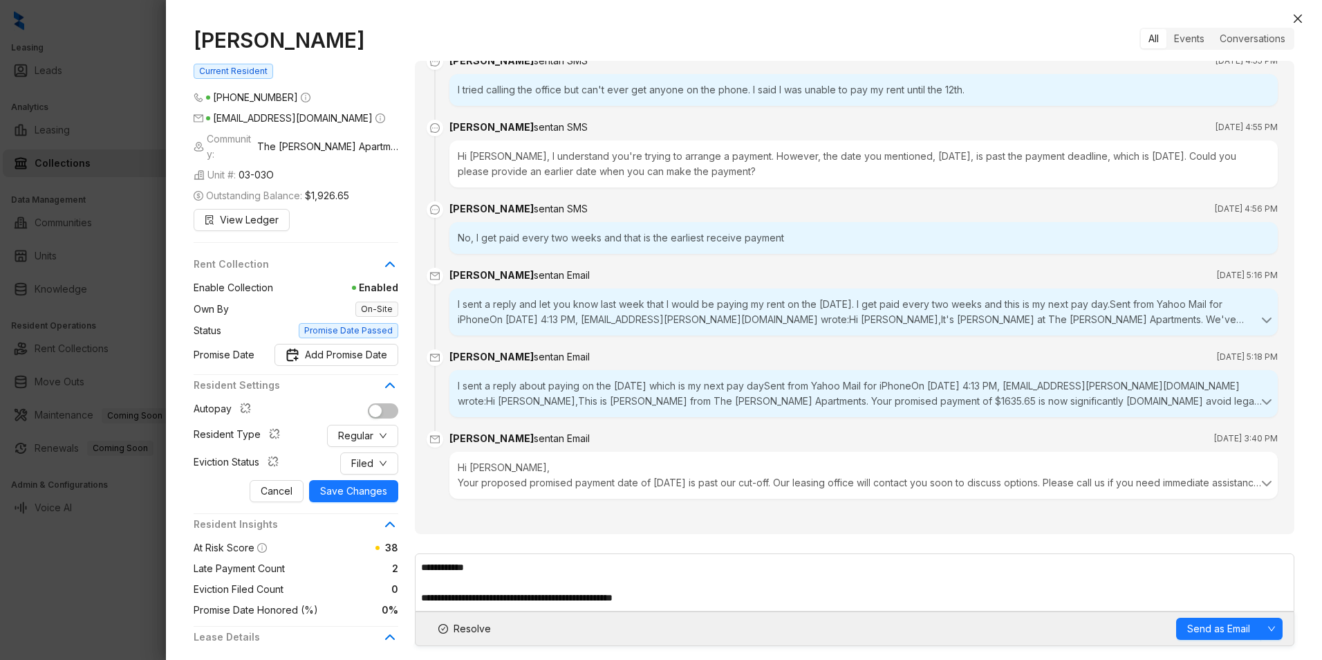
drag, startPoint x: 1217, startPoint y: 625, endPoint x: 1206, endPoint y: 614, distance: 15.2
click at [1215, 622] on span "Send as Email" at bounding box center [1219, 628] width 63 height 15
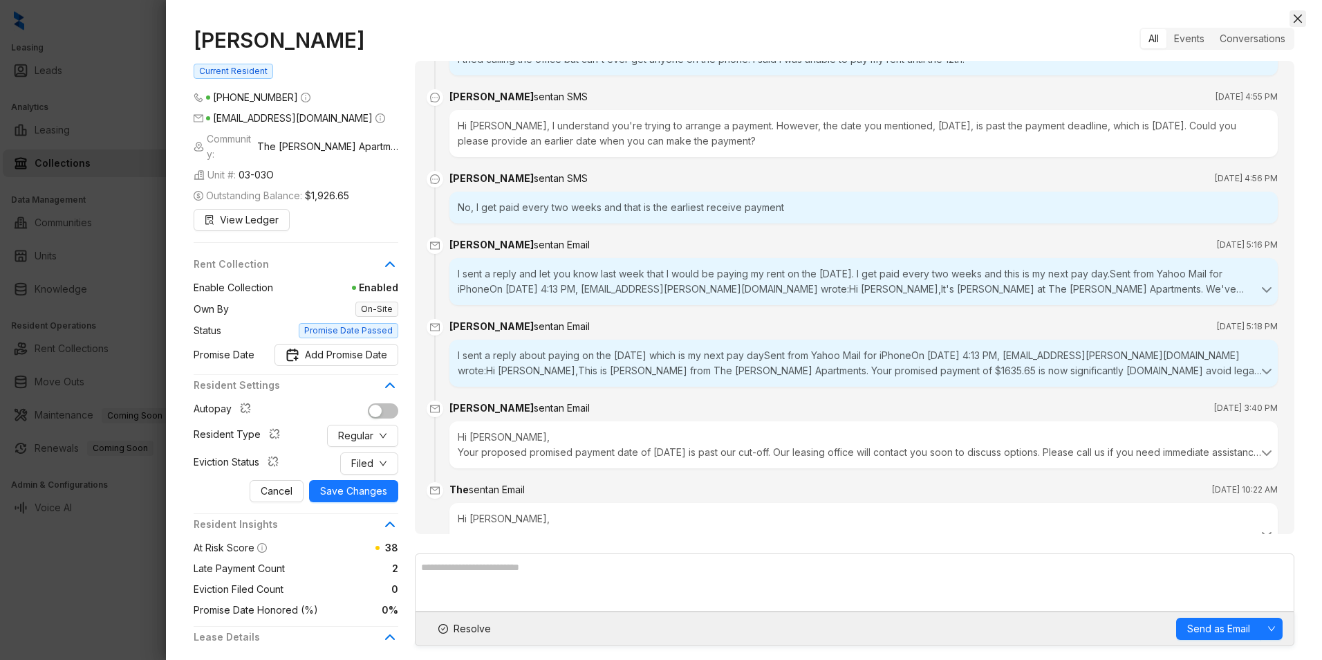
scroll to position [3209, 0]
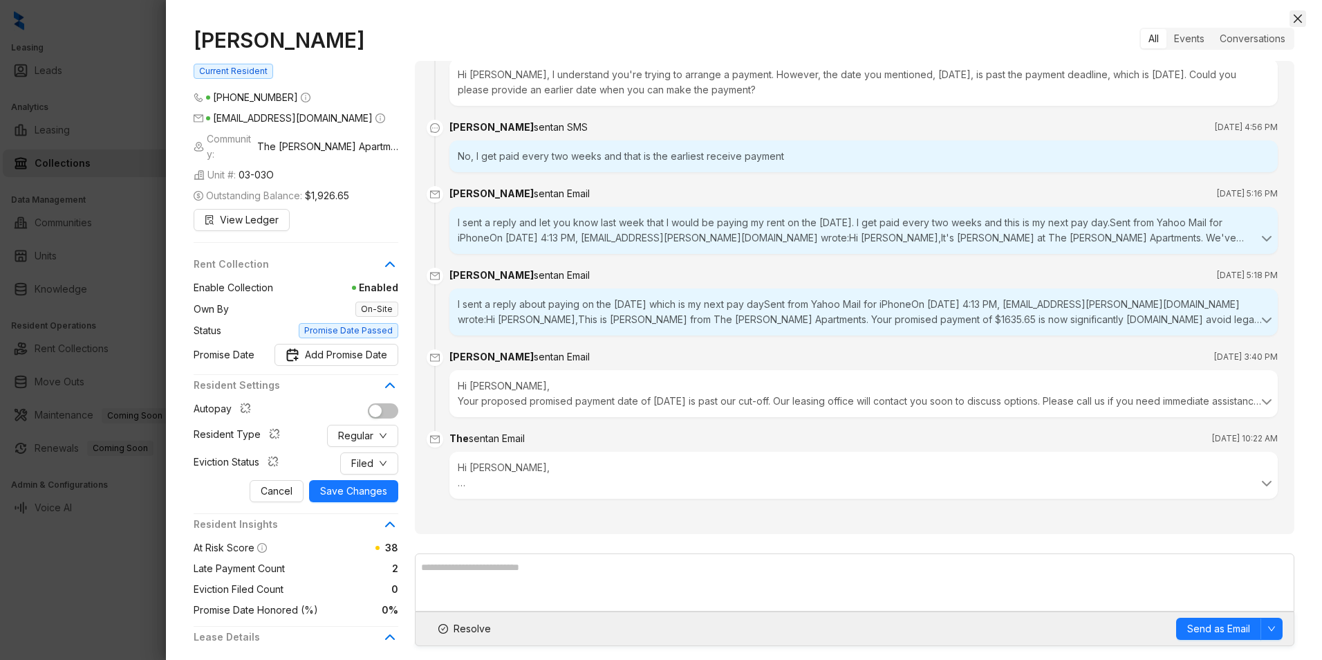
click at [1296, 20] on icon "close" at bounding box center [1298, 19] width 8 height 8
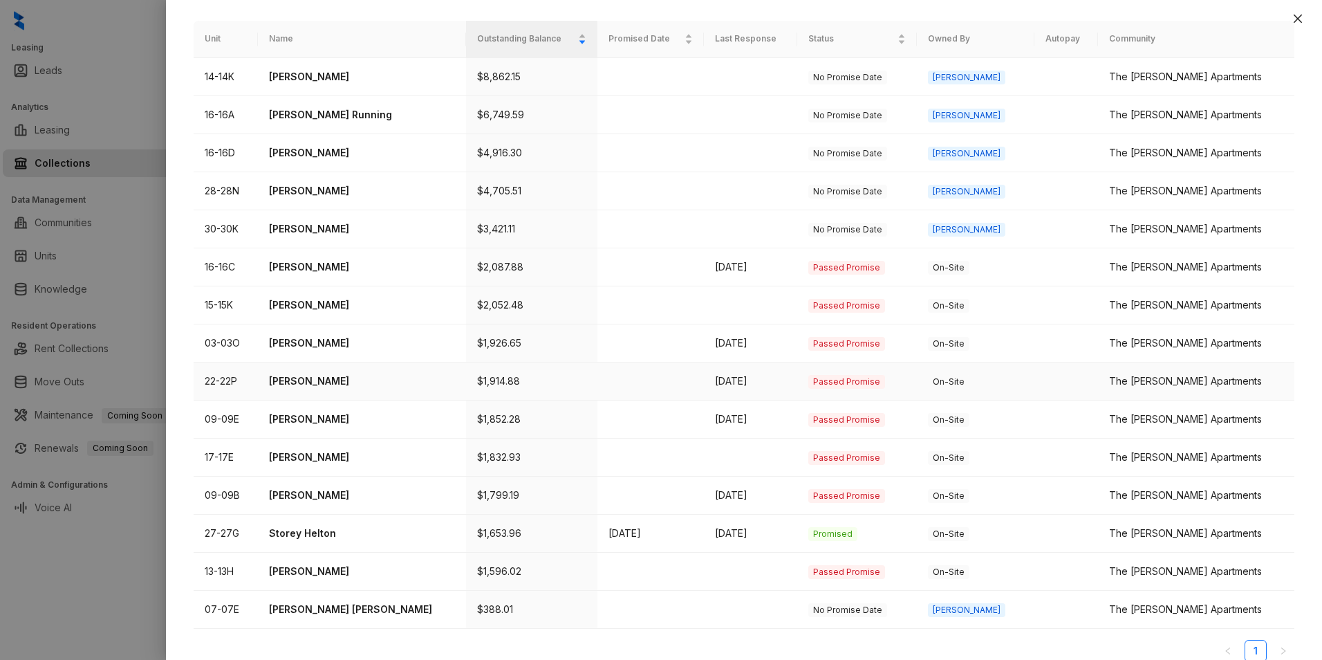
click at [311, 373] on p "Gary Atkins" at bounding box center [361, 380] width 185 height 15
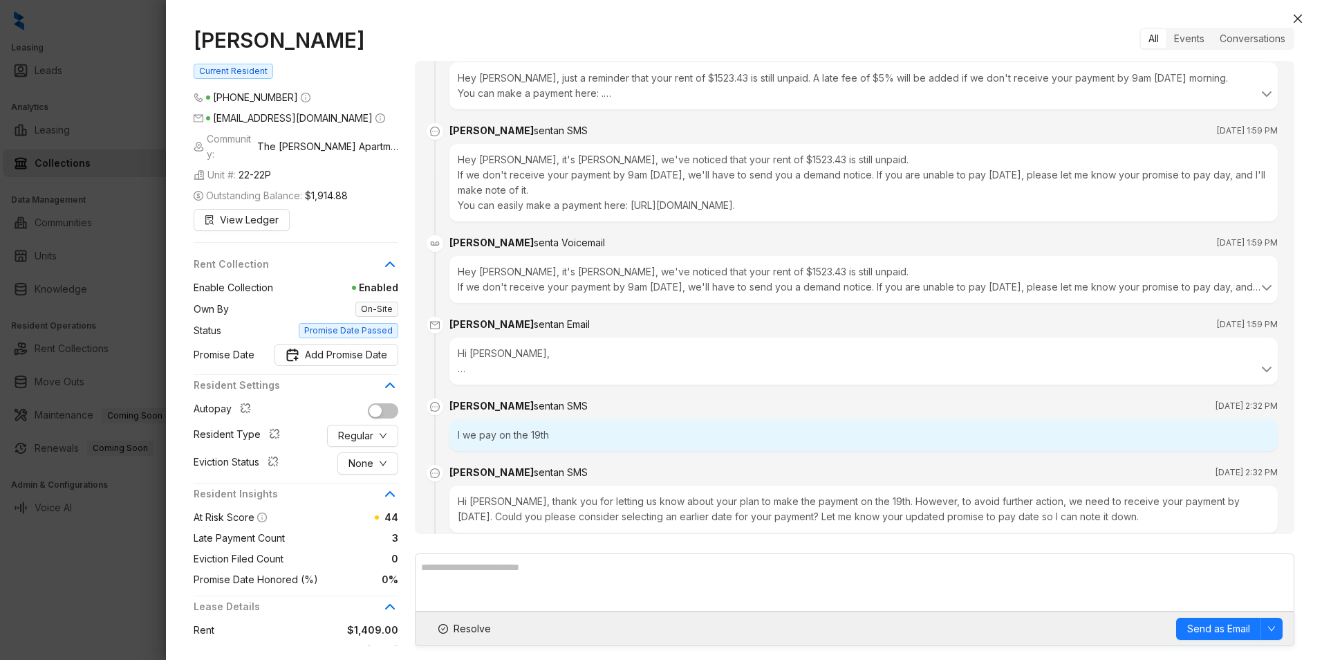
scroll to position [1176, 0]
click at [373, 452] on button "None" at bounding box center [368, 463] width 61 height 22
click at [360, 517] on span "Filed" at bounding box center [368, 520] width 38 height 15
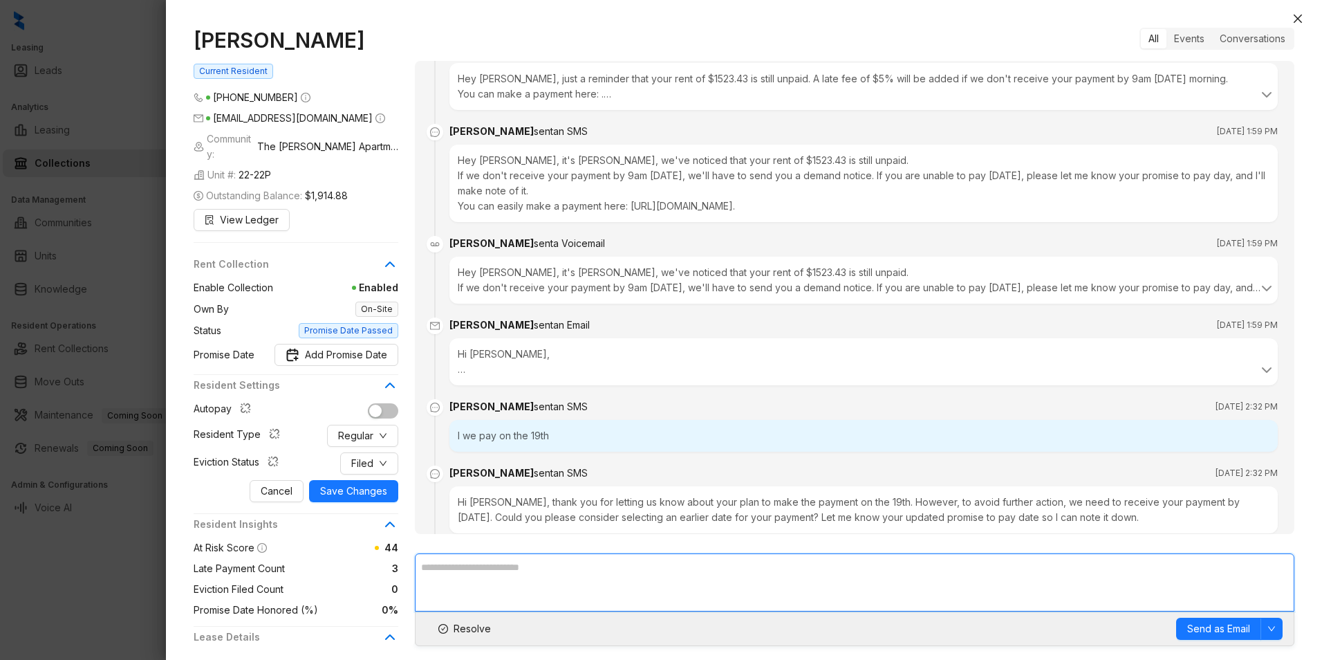
click at [447, 571] on textarea at bounding box center [855, 582] width 880 height 58
paste textarea "**********"
type textarea "**********"
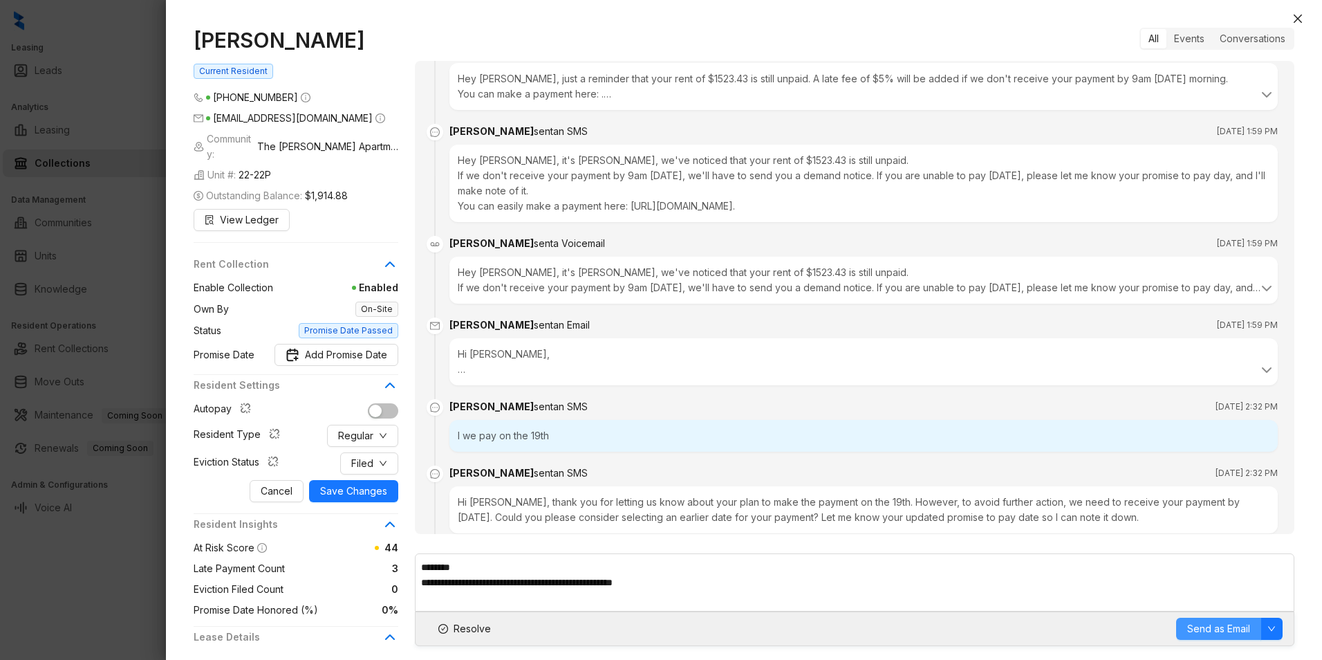
click at [1186, 625] on button "Send as Email" at bounding box center [1218, 629] width 85 height 22
click at [369, 483] on span "Save Changes" at bounding box center [353, 490] width 67 height 15
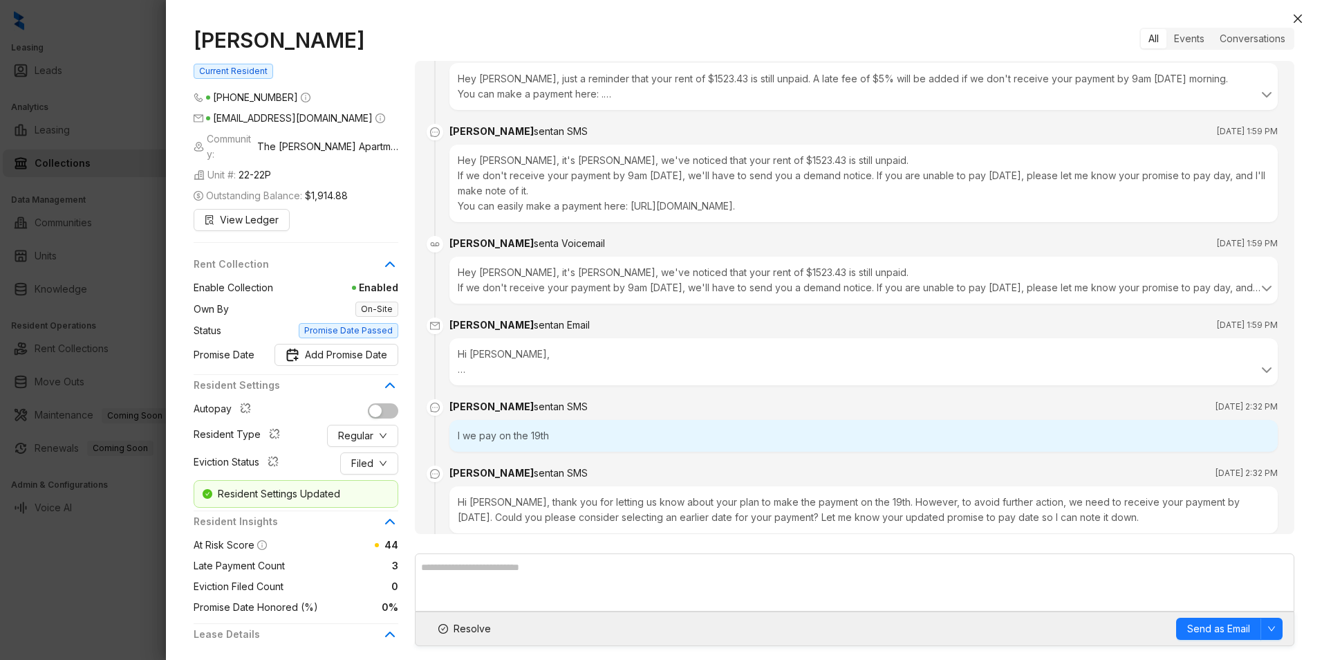
scroll to position [2710, 0]
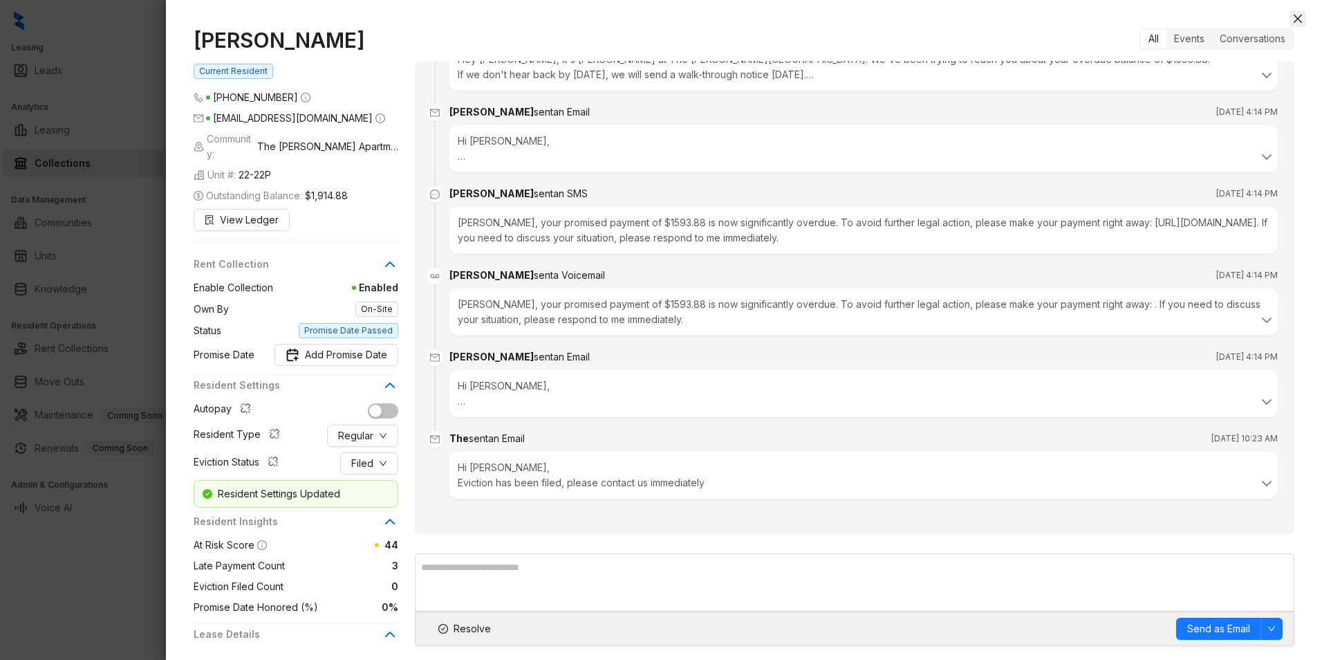
click at [1295, 19] on icon "close" at bounding box center [1298, 18] width 11 height 11
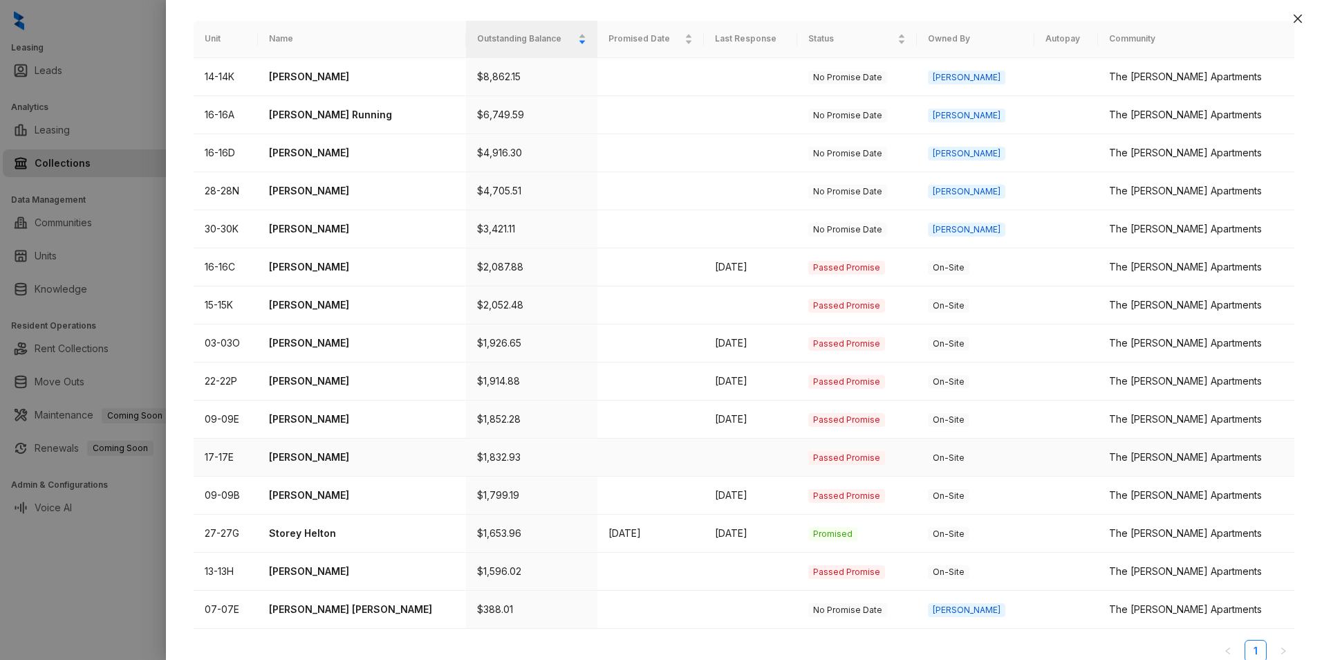
click at [301, 450] on p "Kenzi Presswood" at bounding box center [361, 457] width 185 height 15
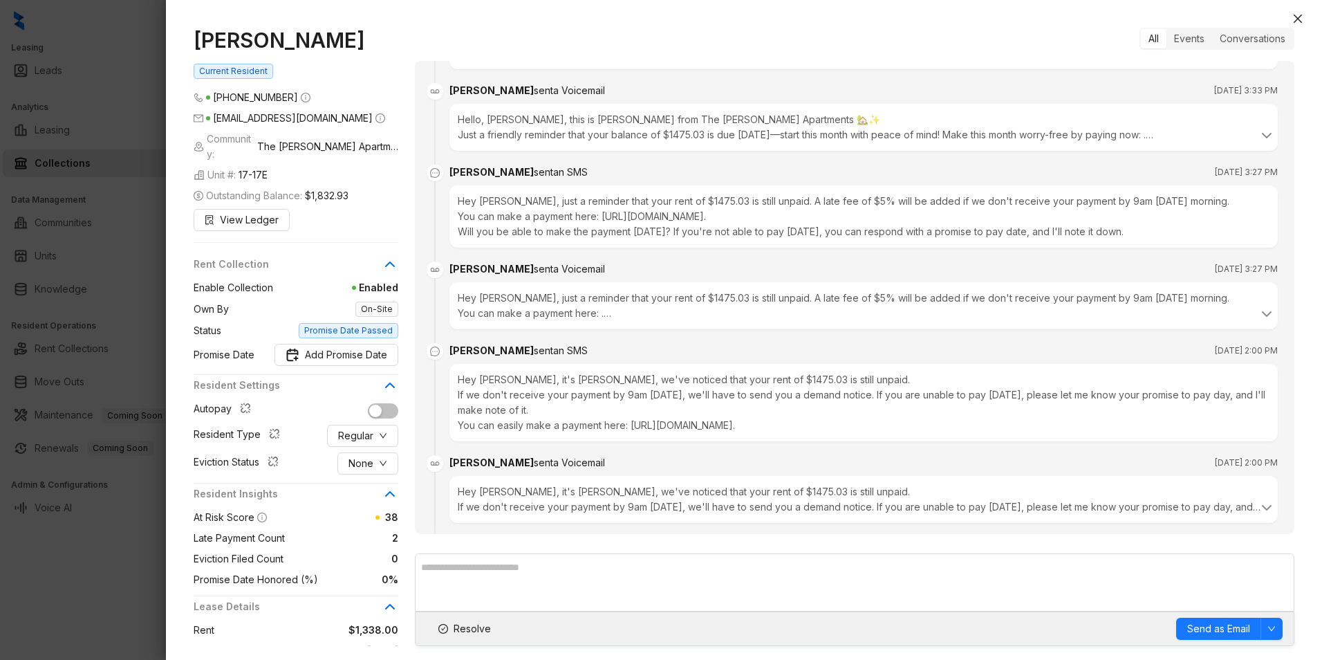
scroll to position [373, 0]
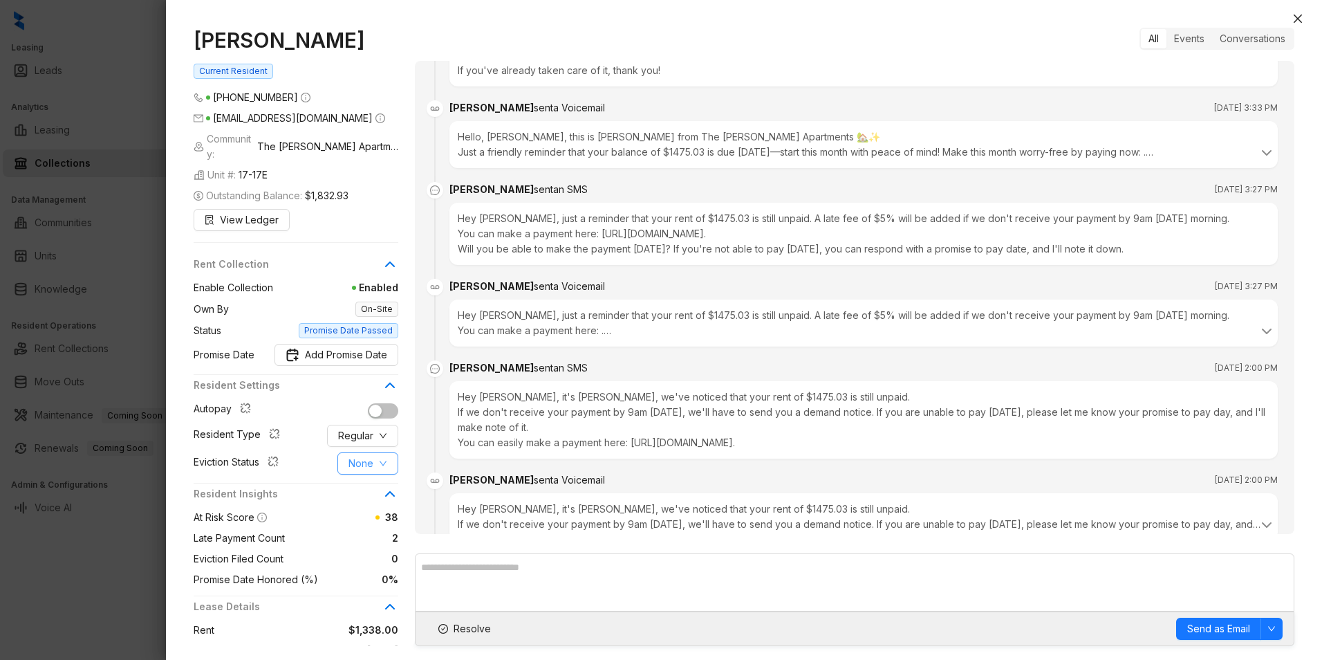
click at [382, 459] on icon "down" at bounding box center [383, 463] width 8 height 8
click at [367, 520] on span "Filed" at bounding box center [368, 520] width 38 height 15
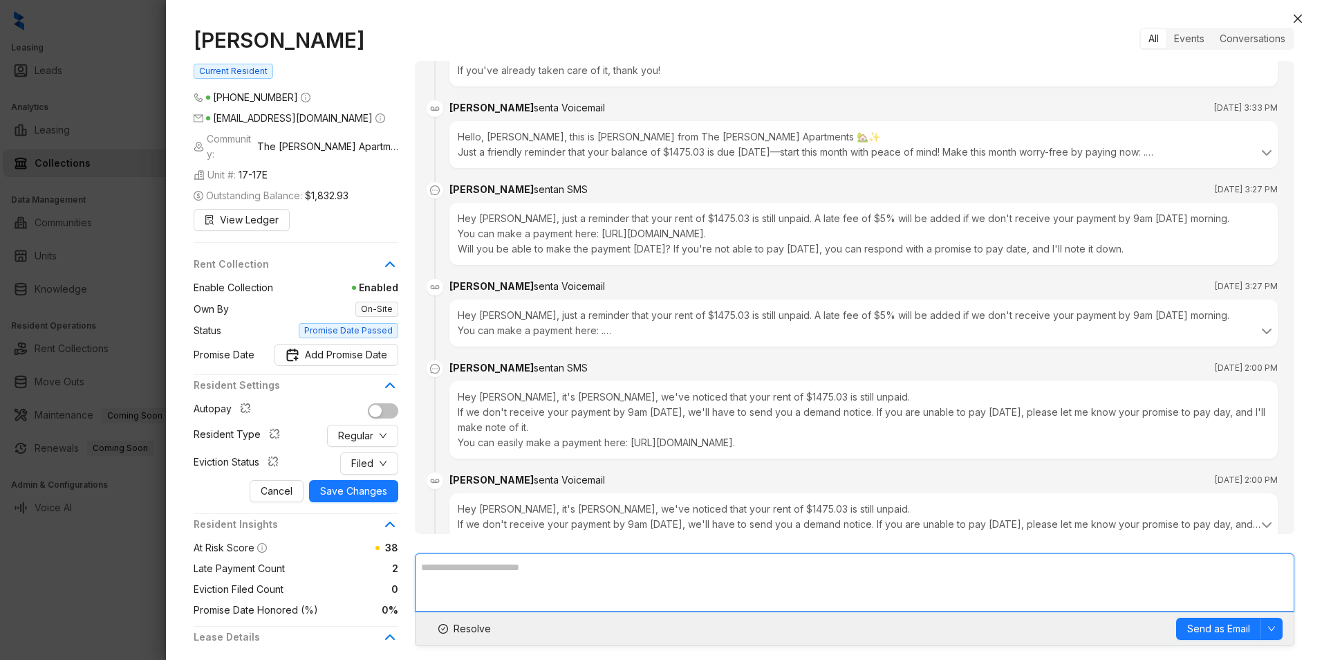
click at [442, 560] on textarea at bounding box center [855, 582] width 880 height 58
paste textarea "**********"
type textarea "**********"
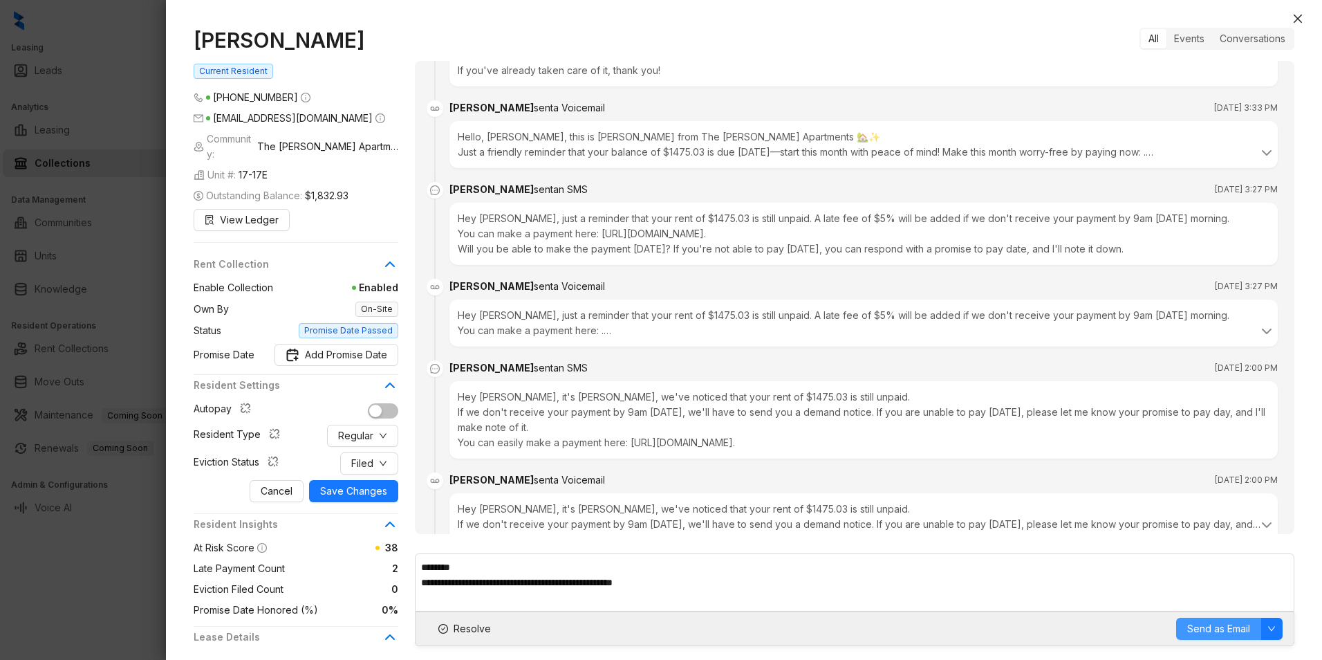
click at [1202, 626] on span "Send as Email" at bounding box center [1219, 628] width 63 height 15
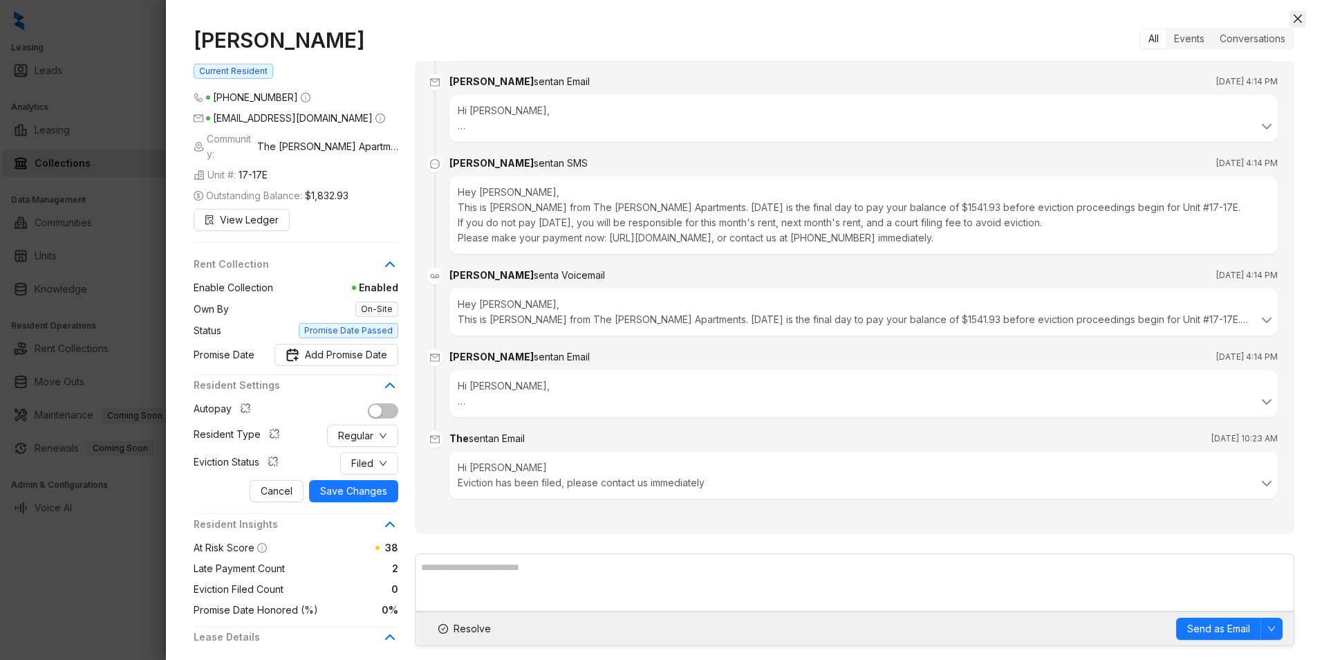
click at [1298, 16] on icon "close" at bounding box center [1298, 18] width 11 height 11
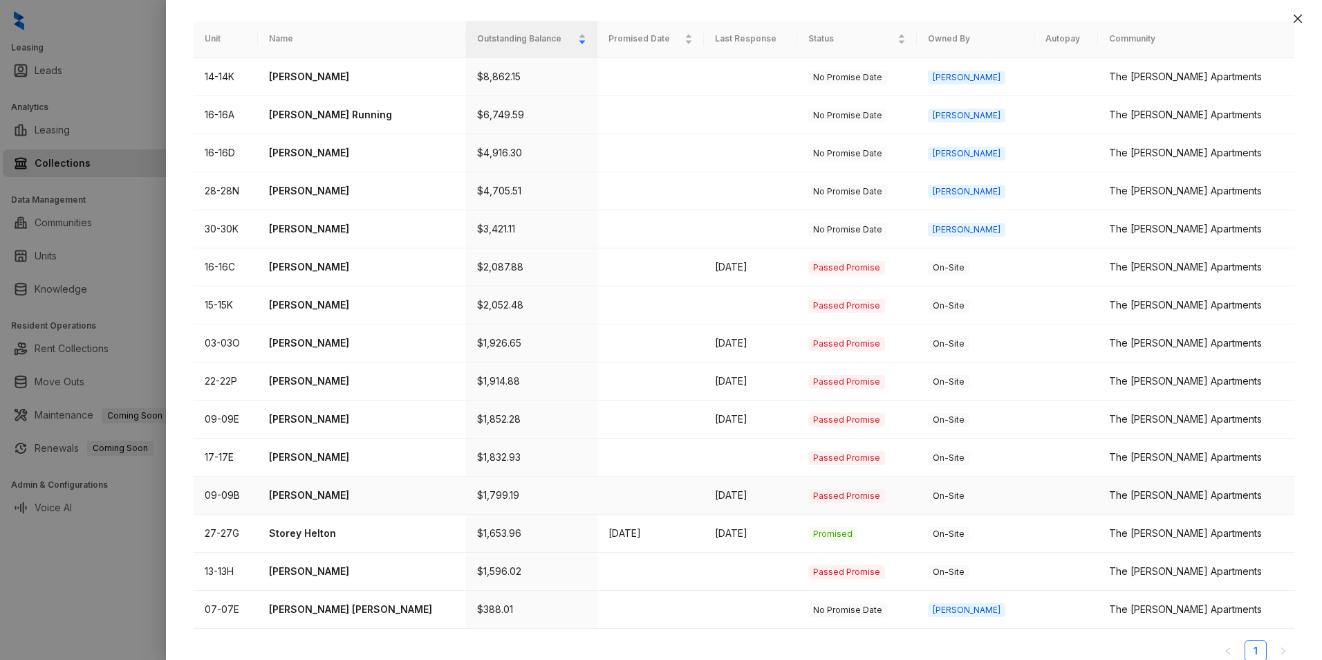
click at [338, 488] on p "Cathy Robinson" at bounding box center [361, 495] width 185 height 15
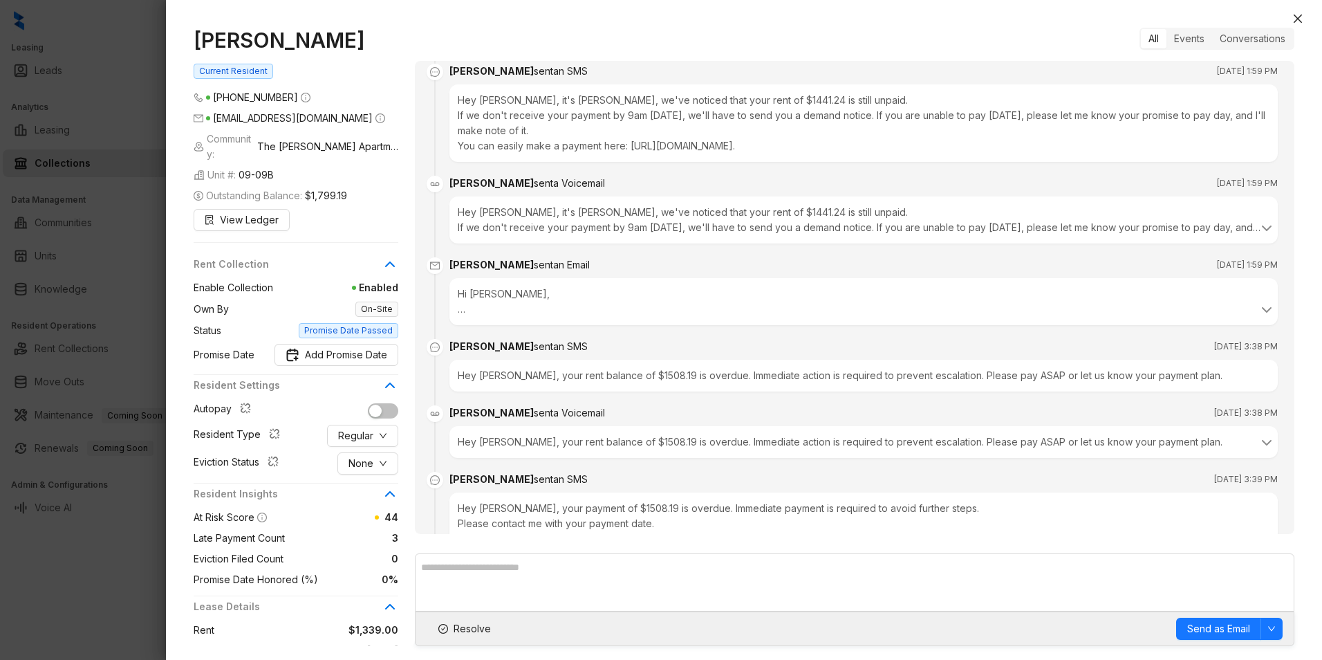
scroll to position [1443, 0]
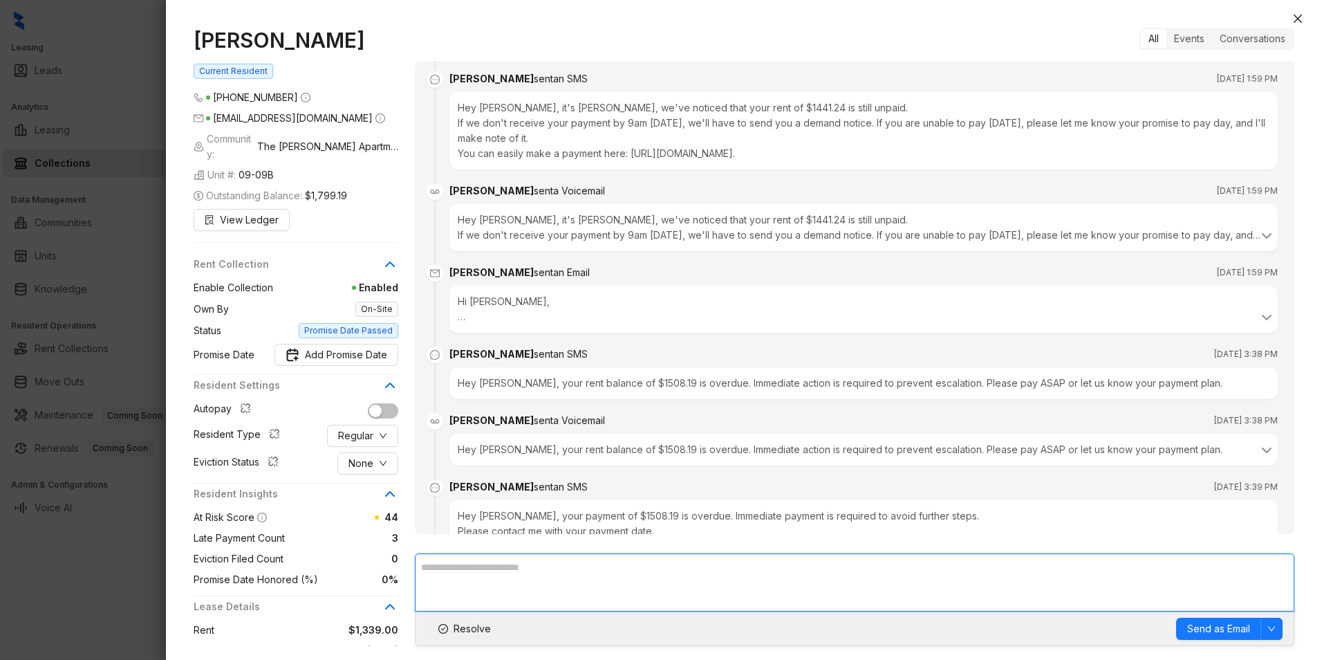
click at [515, 573] on textarea at bounding box center [855, 582] width 880 height 58
paste textarea "**********"
type textarea "**********"
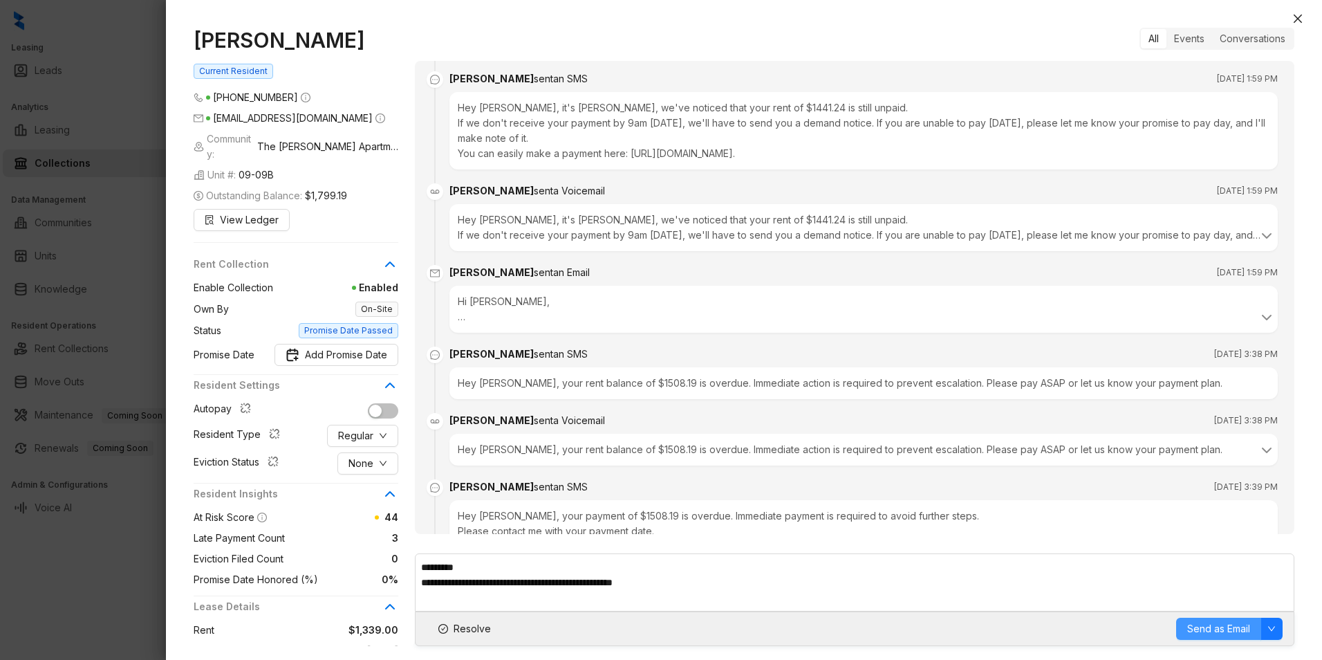
click at [1227, 626] on span "Send as Email" at bounding box center [1219, 628] width 63 height 15
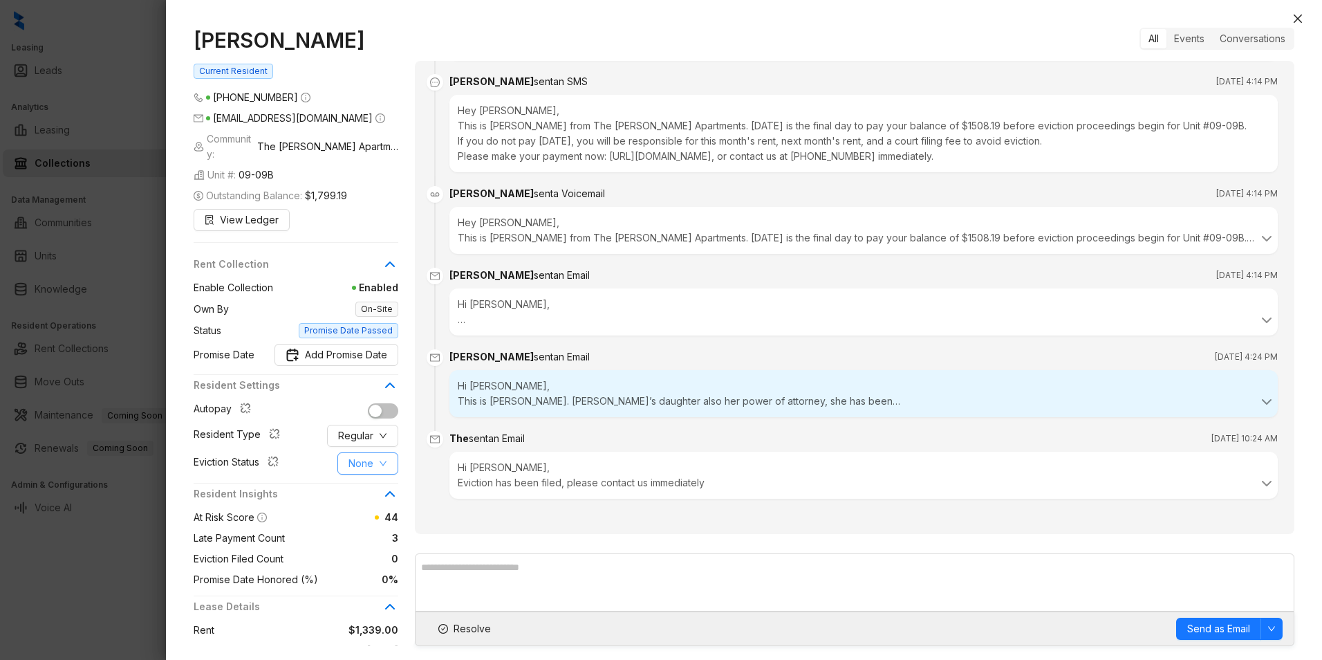
click at [363, 456] on span "None" at bounding box center [361, 463] width 25 height 15
drag, startPoint x: 374, startPoint y: 527, endPoint x: 383, endPoint y: 520, distance: 11.3
click at [376, 526] on span "Filed" at bounding box center [368, 520] width 38 height 15
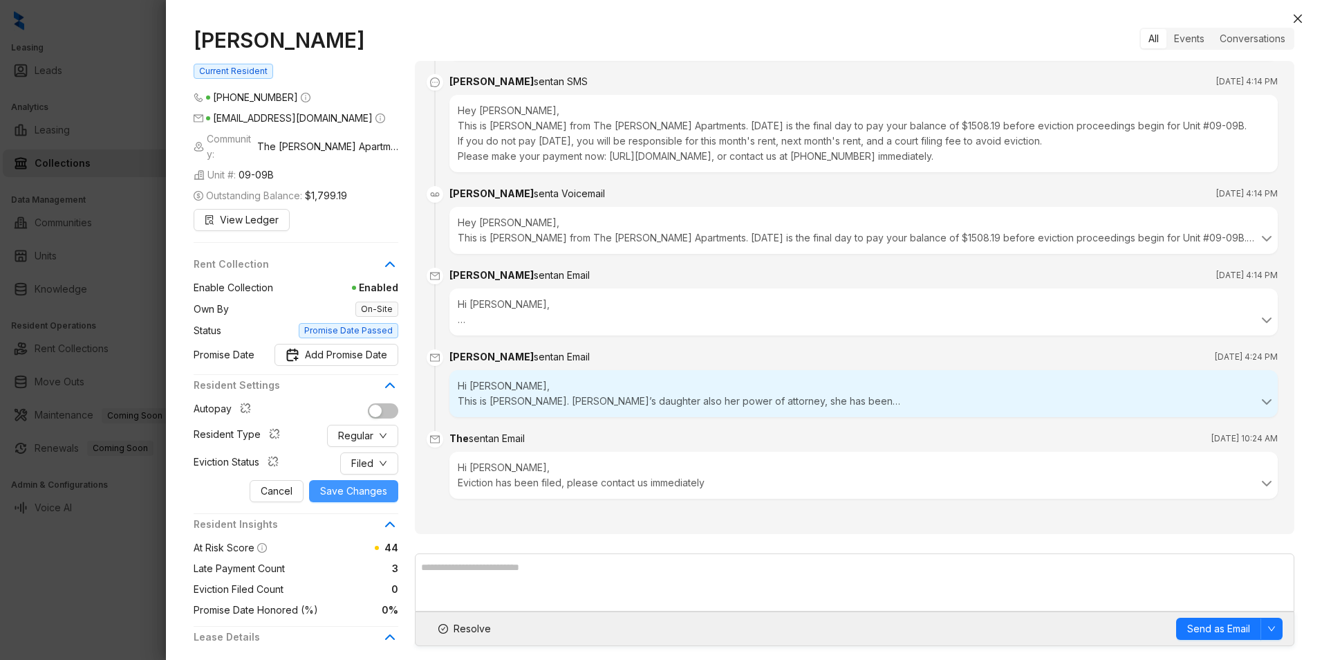
click at [370, 483] on span "Save Changes" at bounding box center [353, 490] width 67 height 15
drag, startPoint x: 1300, startPoint y: 17, endPoint x: 1264, endPoint y: 25, distance: 37.4
click at [1300, 17] on icon "close" at bounding box center [1298, 19] width 8 height 8
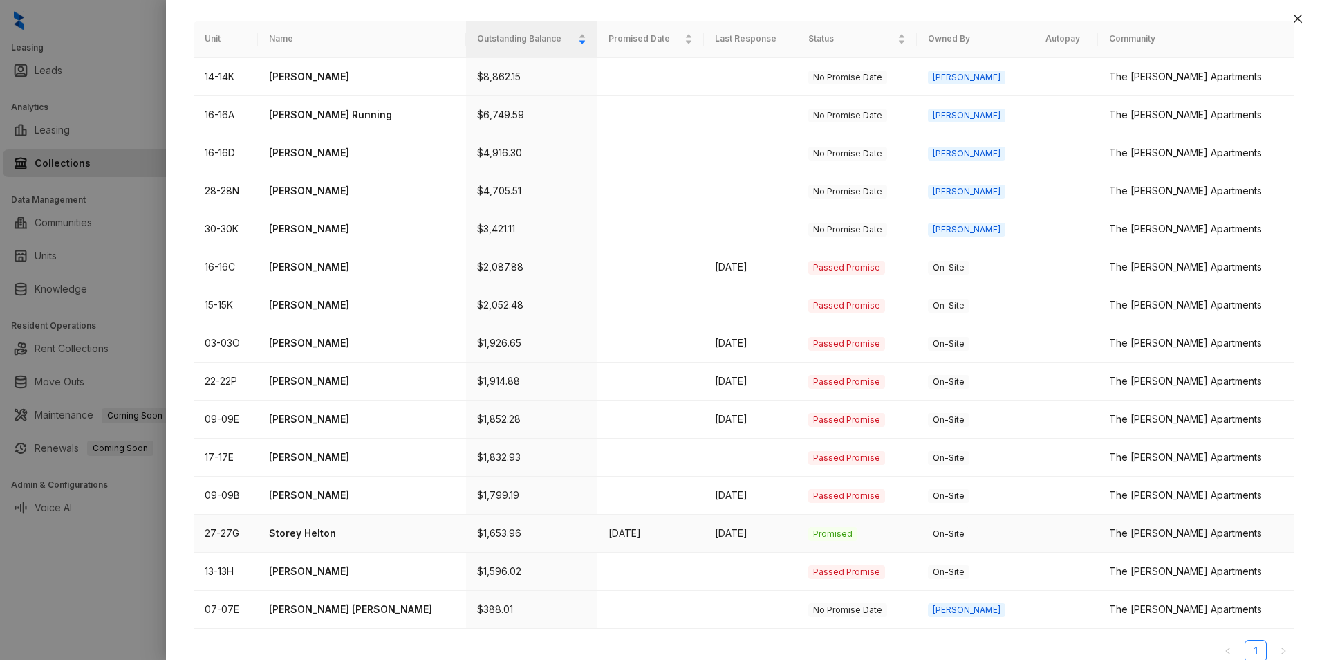
click at [305, 526] on p "Storey Helton" at bounding box center [361, 533] width 185 height 15
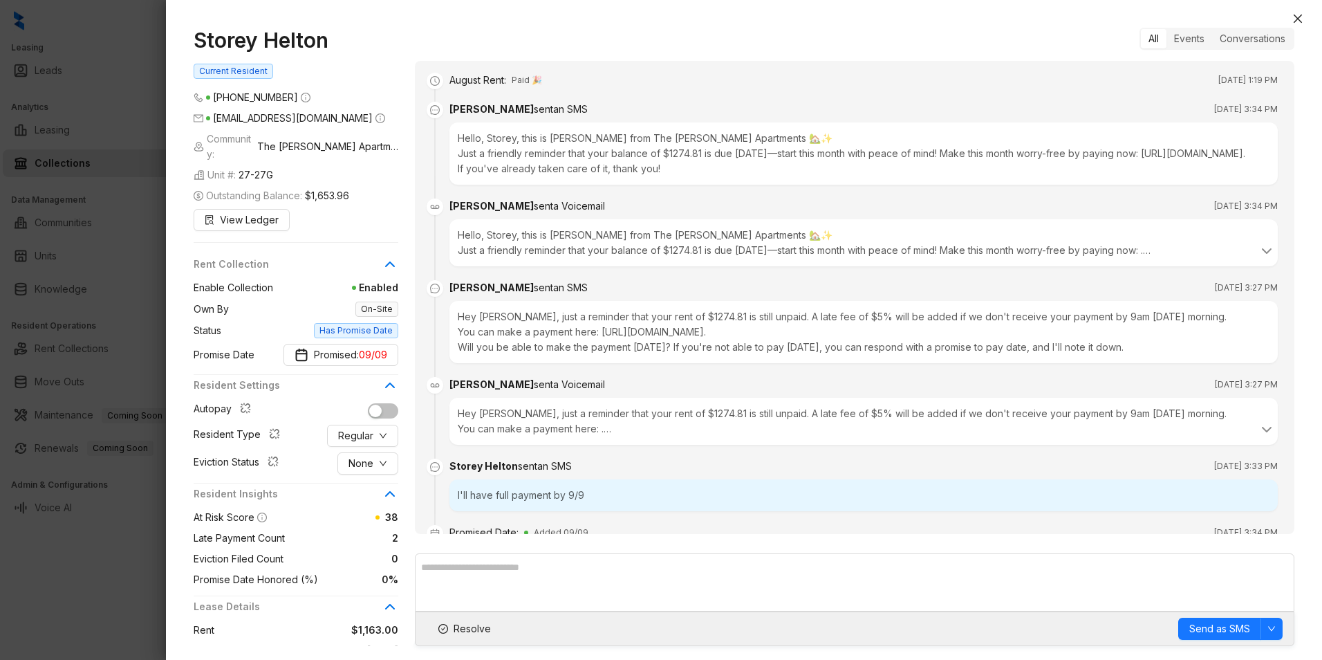
scroll to position [592, 0]
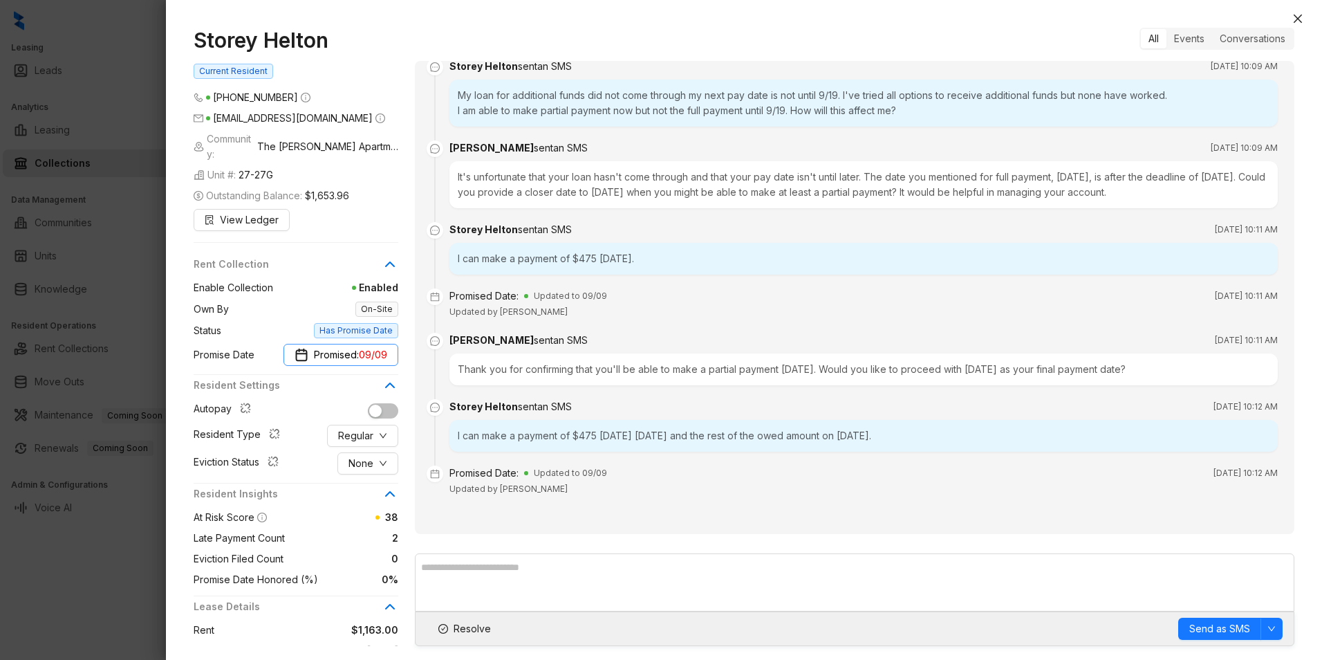
click at [368, 347] on span "09/09" at bounding box center [373, 354] width 28 height 15
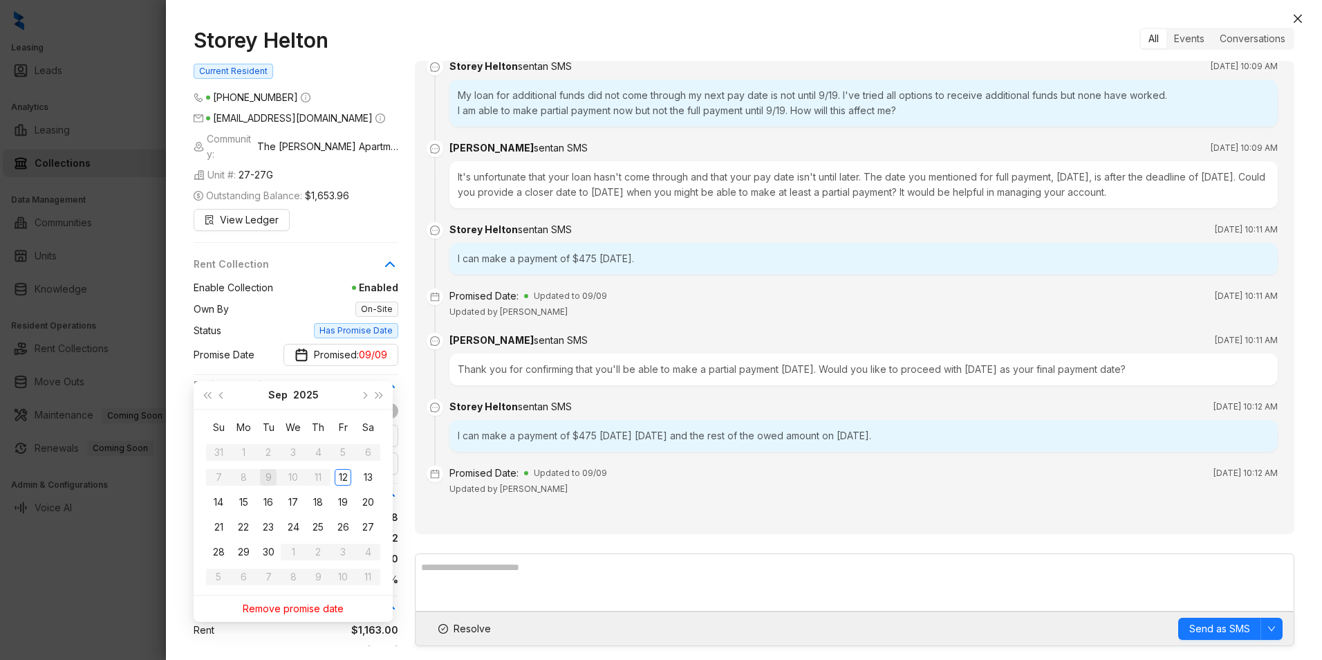
type input "**********"
click at [308, 602] on div "Remove promise date" at bounding box center [293, 609] width 183 height 26
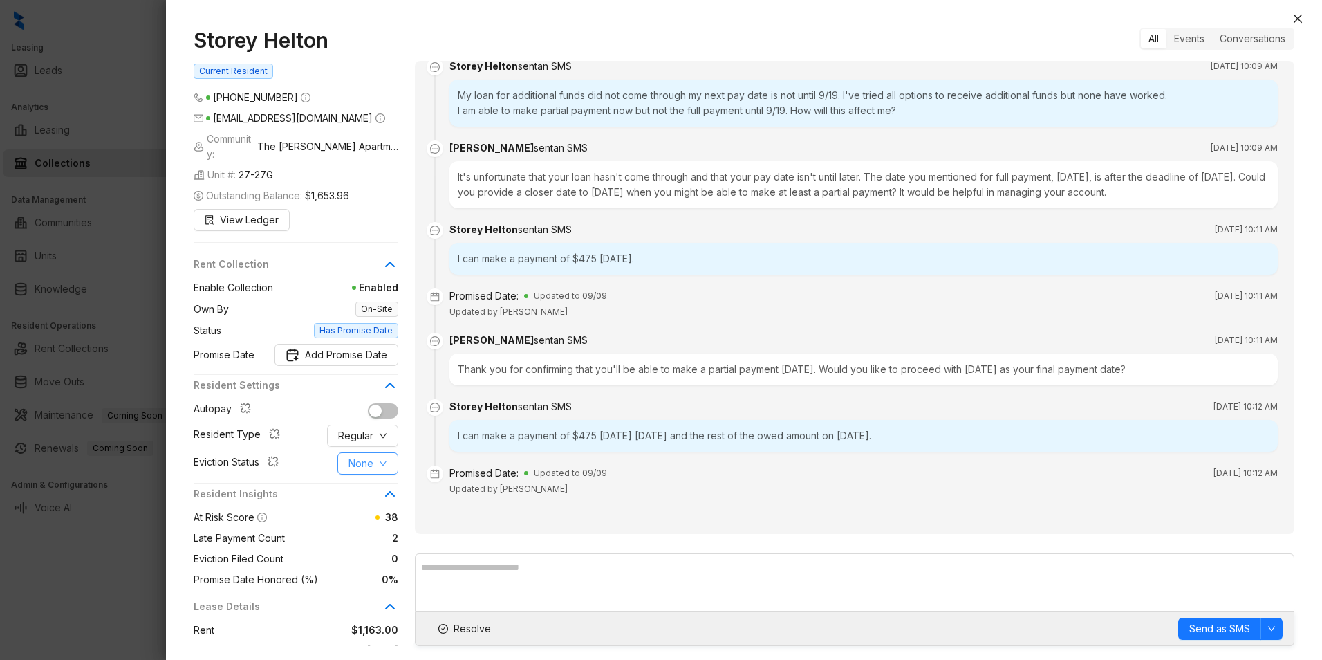
drag, startPoint x: 382, startPoint y: 446, endPoint x: 373, endPoint y: 451, distance: 9.6
click at [381, 459] on icon "down" at bounding box center [383, 463] width 8 height 8
click at [364, 522] on span "Filed" at bounding box center [368, 520] width 38 height 15
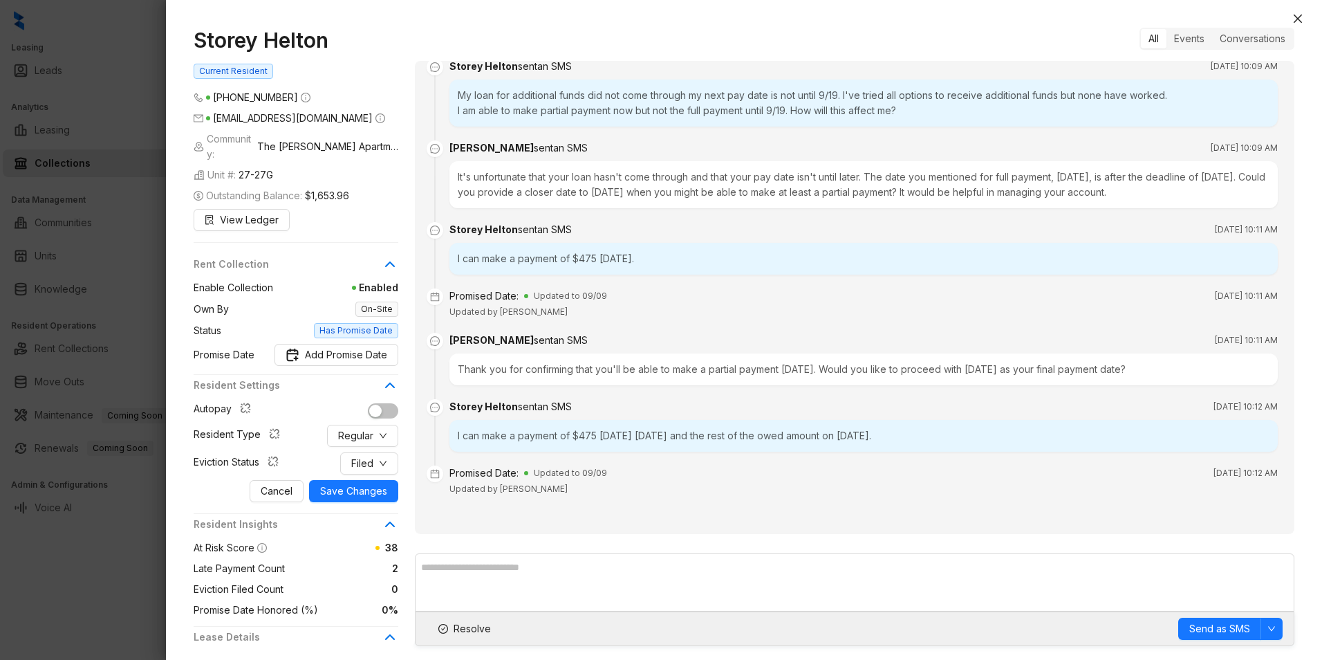
click at [373, 323] on span "Has Promise Date" at bounding box center [356, 330] width 84 height 15
click at [384, 302] on span "On-Site" at bounding box center [377, 309] width 43 height 15
click at [351, 483] on span "Save Changes" at bounding box center [353, 490] width 67 height 15
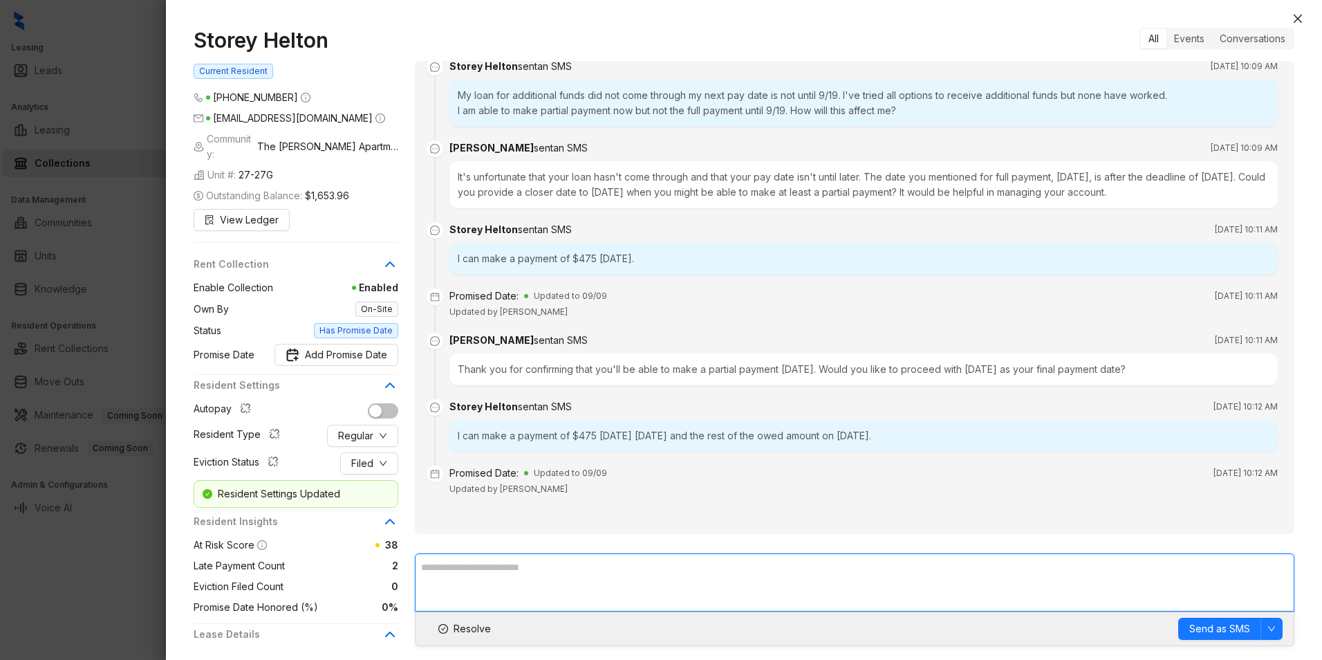
click at [474, 575] on textarea at bounding box center [855, 582] width 880 height 58
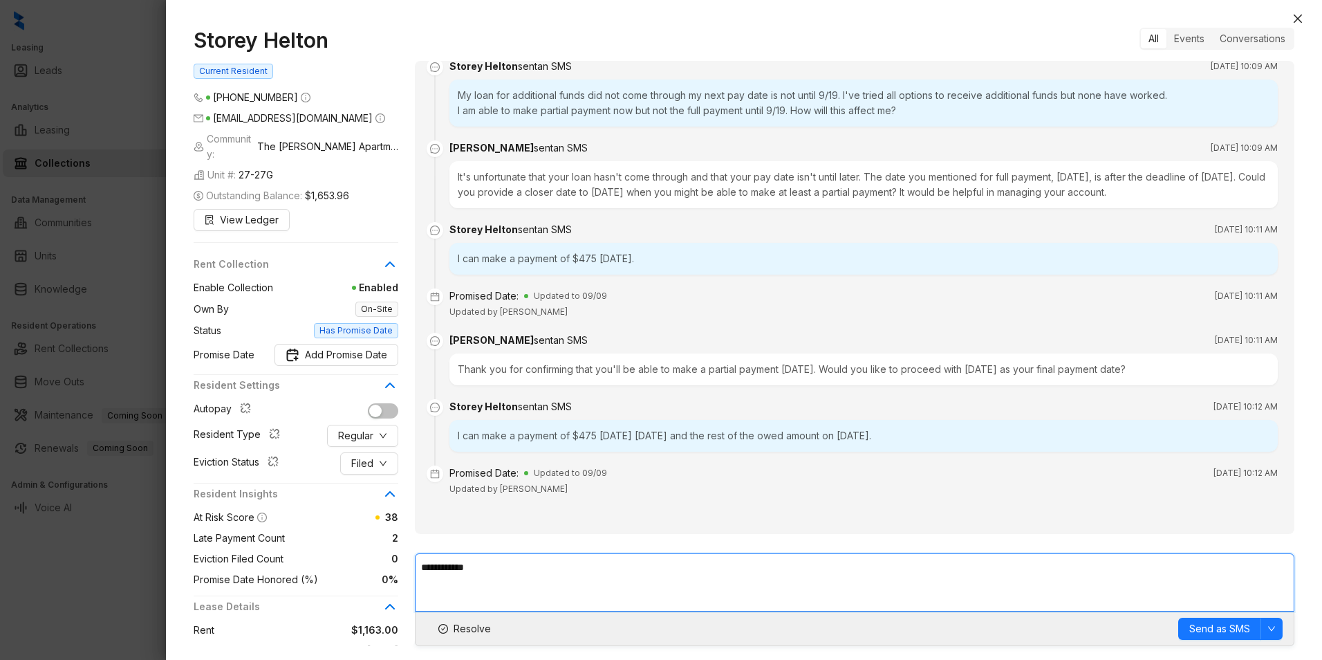
paste textarea "**********"
type textarea "**********"
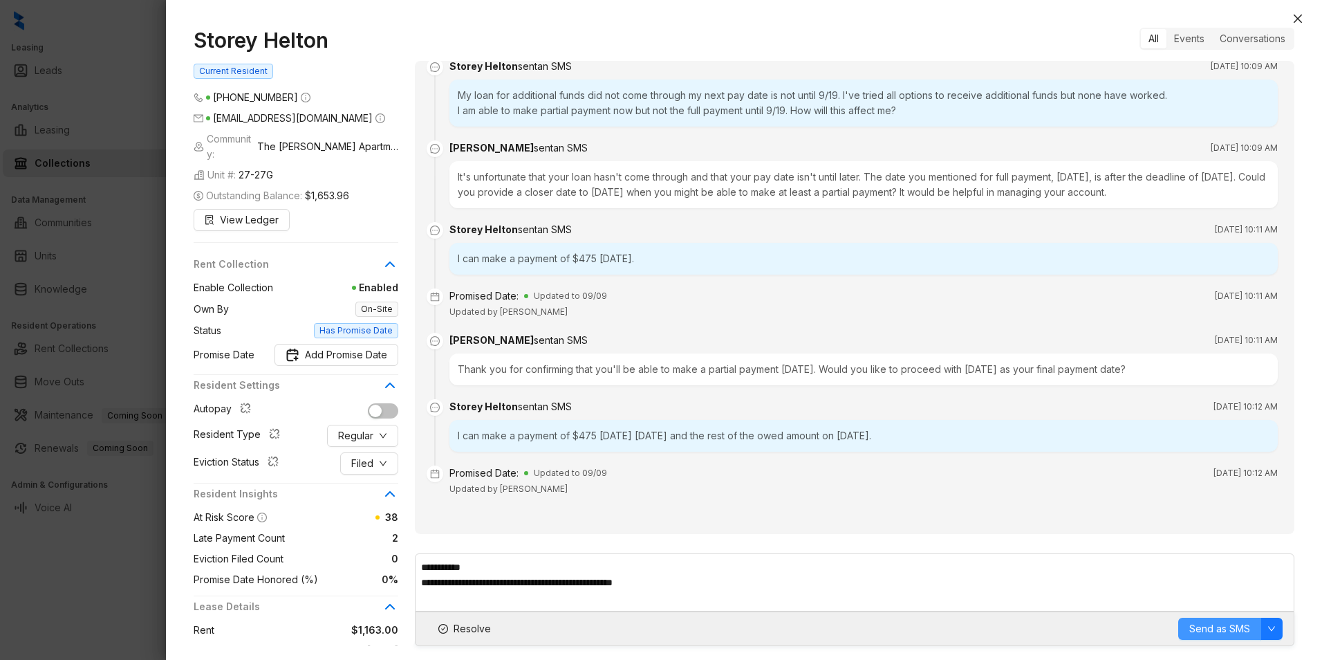
click at [1218, 629] on span "Send as SMS" at bounding box center [1220, 628] width 61 height 15
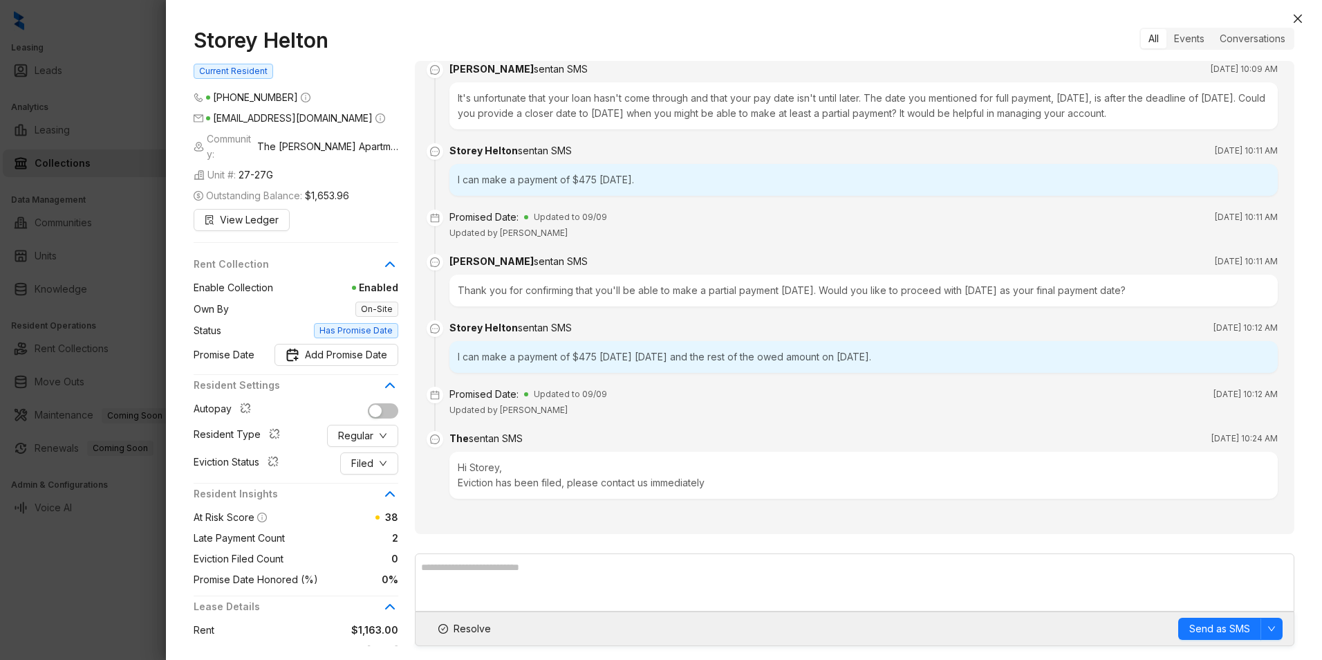
drag, startPoint x: 1298, startPoint y: 17, endPoint x: 1254, endPoint y: 23, distance: 44.6
click at [1297, 19] on icon "close" at bounding box center [1298, 18] width 11 height 11
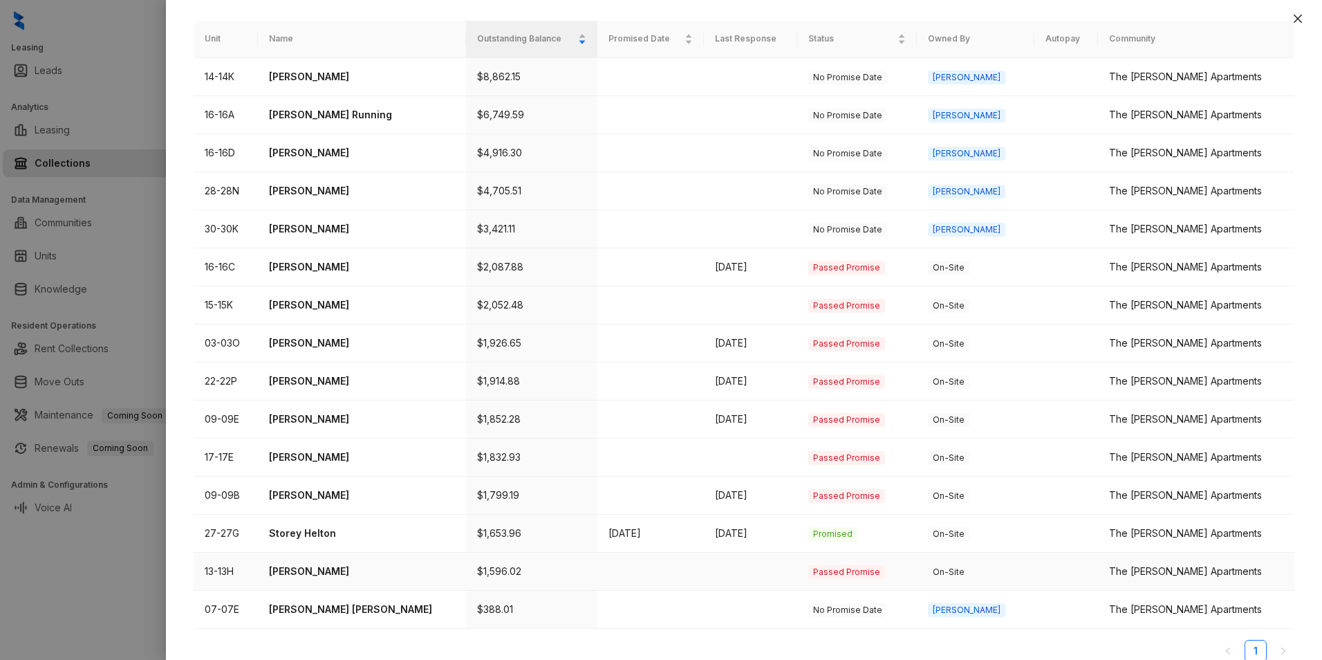
click at [299, 564] on p "Mildrea Mcmillan" at bounding box center [361, 571] width 185 height 15
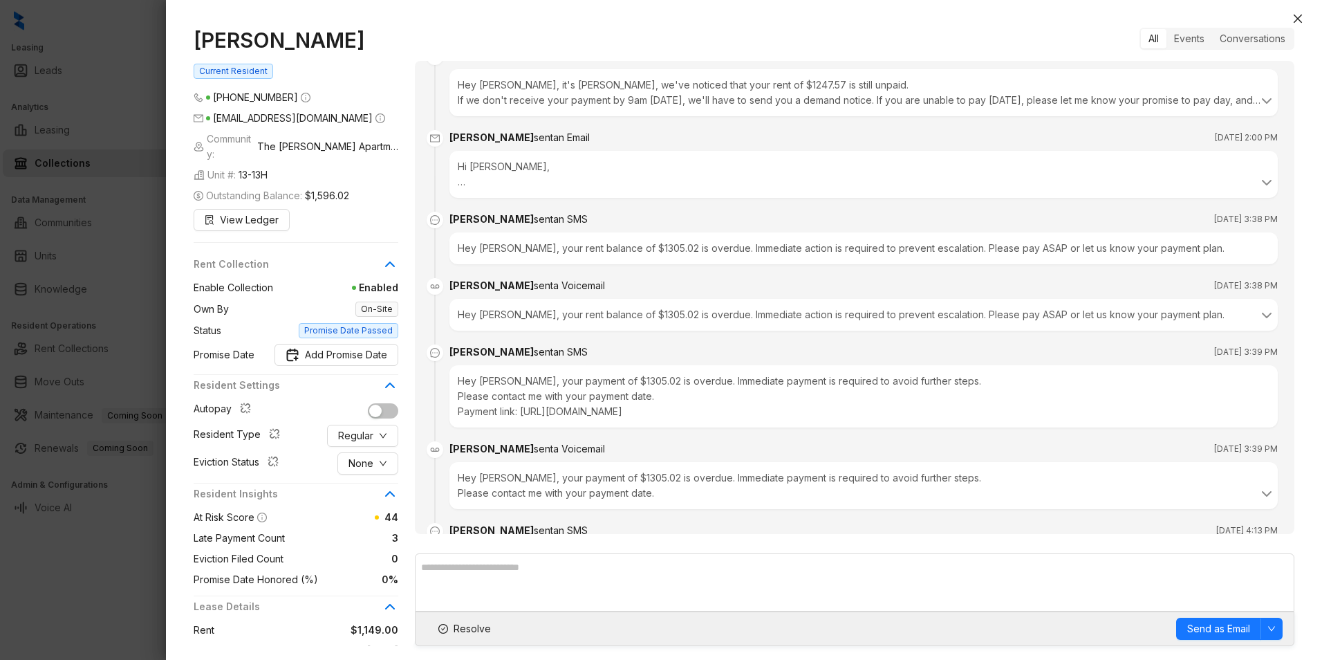
scroll to position [1065, 0]
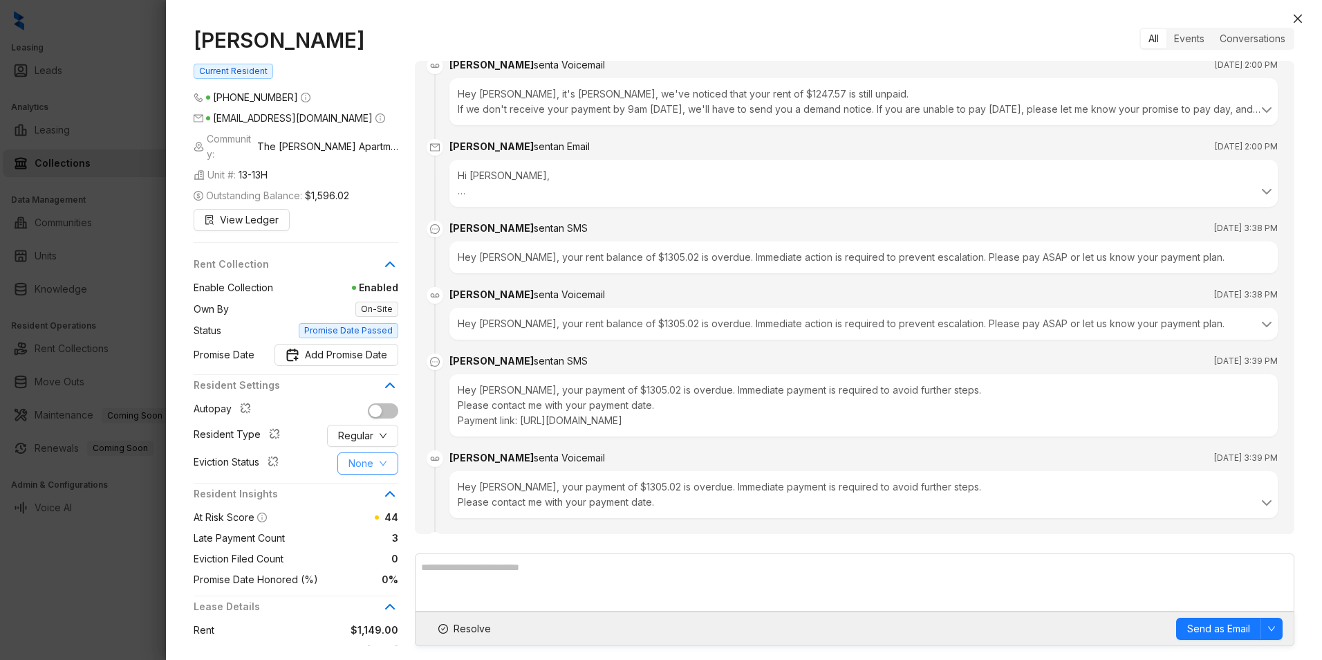
click at [366, 456] on span "None" at bounding box center [361, 463] width 25 height 15
click at [360, 522] on span "Filed" at bounding box center [368, 520] width 38 height 15
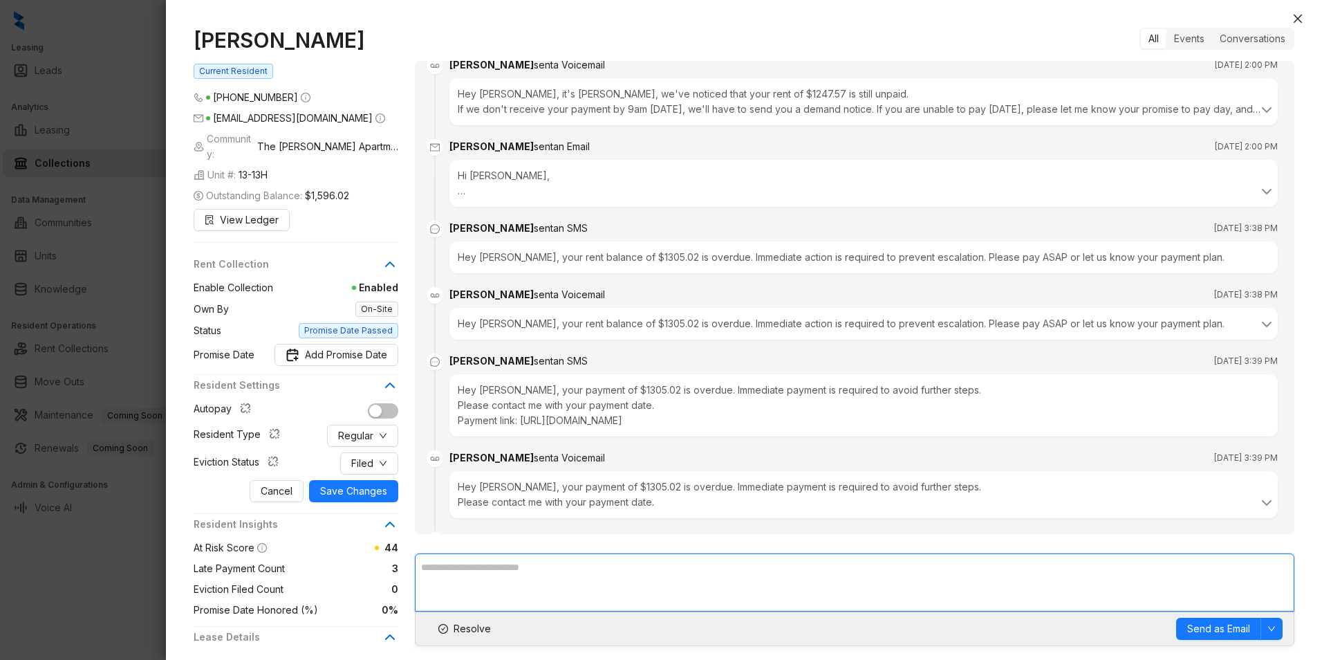
click at [514, 579] on textarea at bounding box center [855, 582] width 880 height 58
paste textarea "**********"
type textarea "**********"
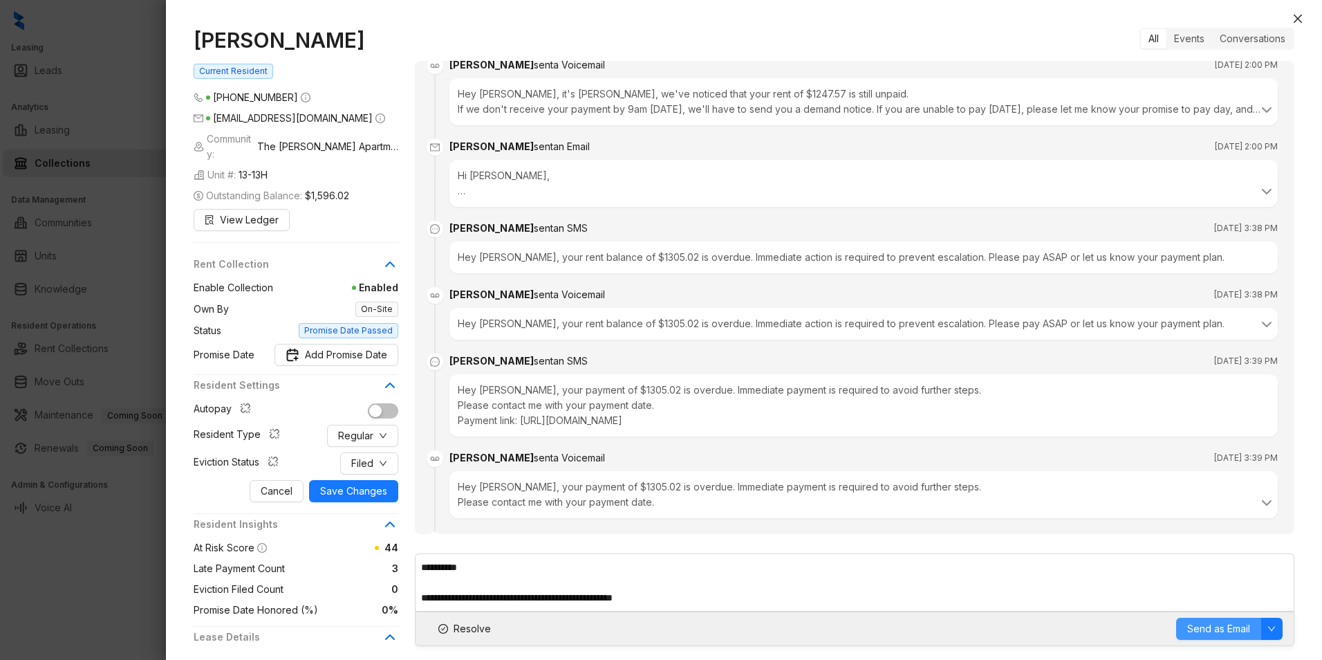
click at [1234, 631] on span "Send as Email" at bounding box center [1219, 628] width 63 height 15
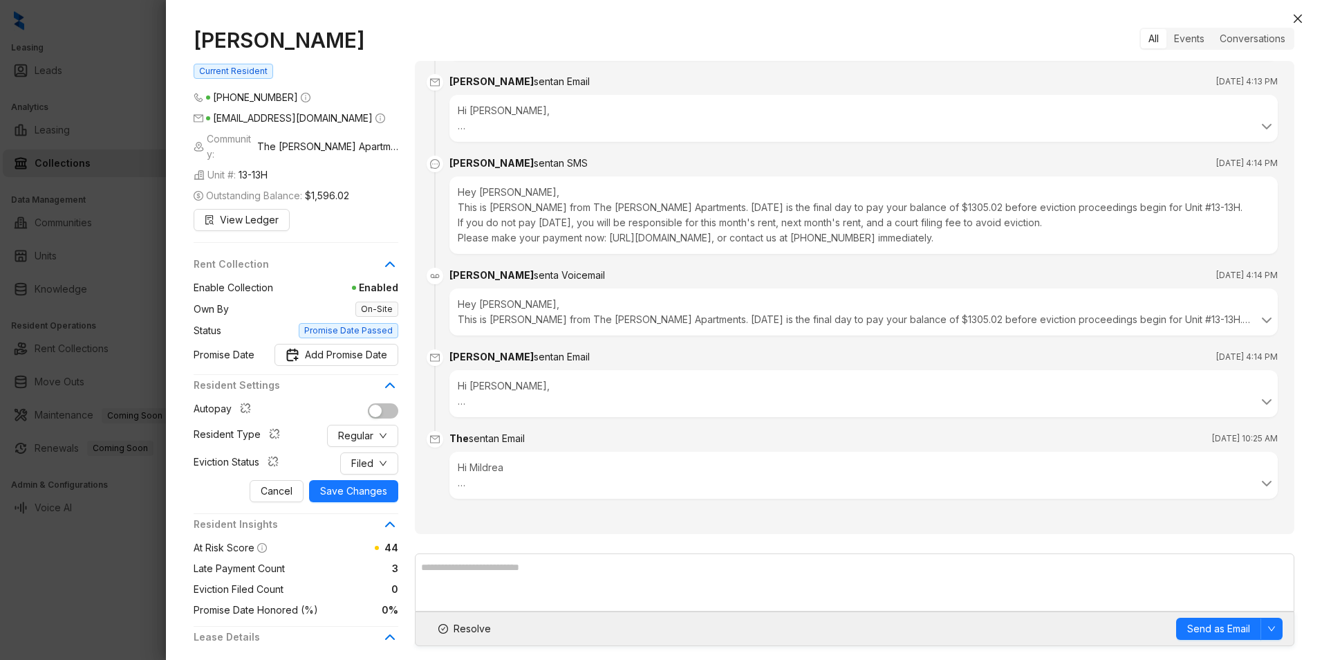
drag, startPoint x: 1302, startPoint y: 13, endPoint x: 1300, endPoint y: 24, distance: 10.6
click at [1302, 16] on icon "close" at bounding box center [1298, 18] width 11 height 11
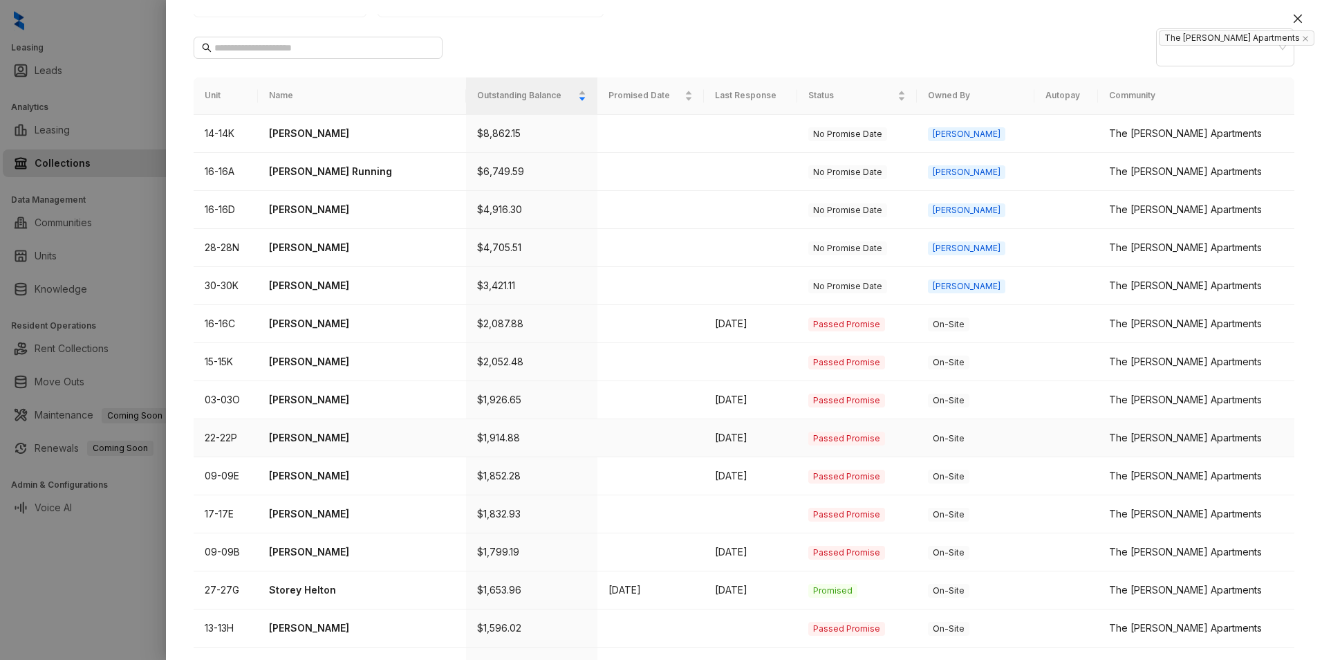
scroll to position [37, 0]
